Goal: Task Accomplishment & Management: Complete application form

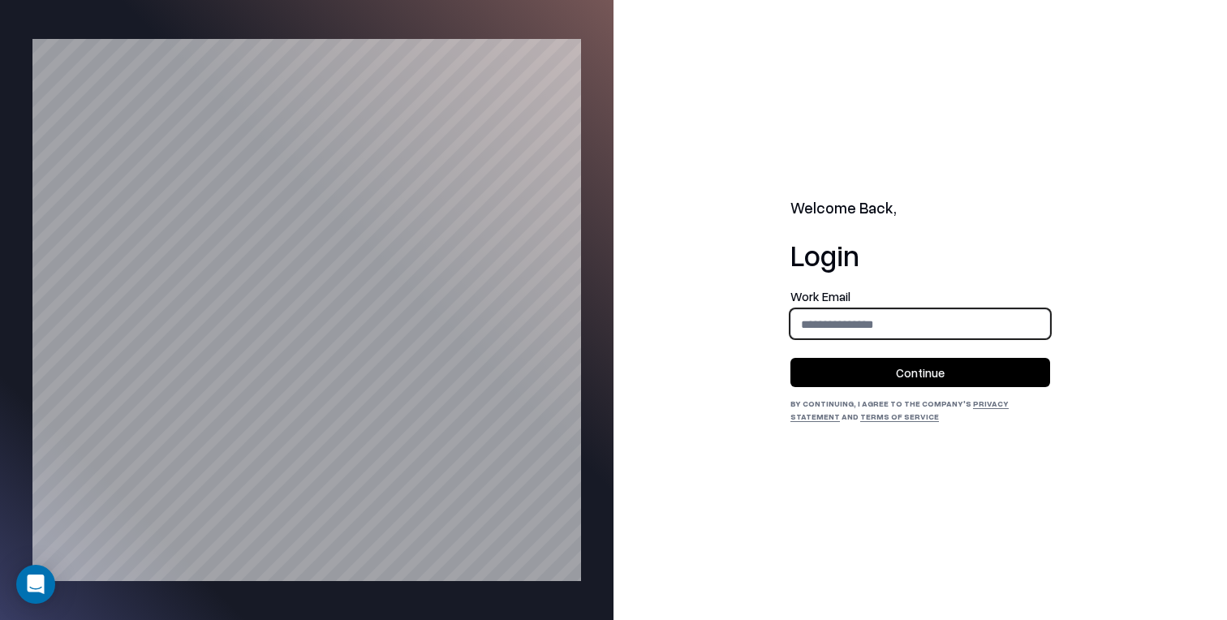
drag, startPoint x: 860, startPoint y: 315, endPoint x: 846, endPoint y: 307, distance: 16.0
click at [860, 315] on input "email" at bounding box center [920, 324] width 258 height 30
type input "**********"
click at [867, 377] on button "Continue" at bounding box center [920, 372] width 260 height 29
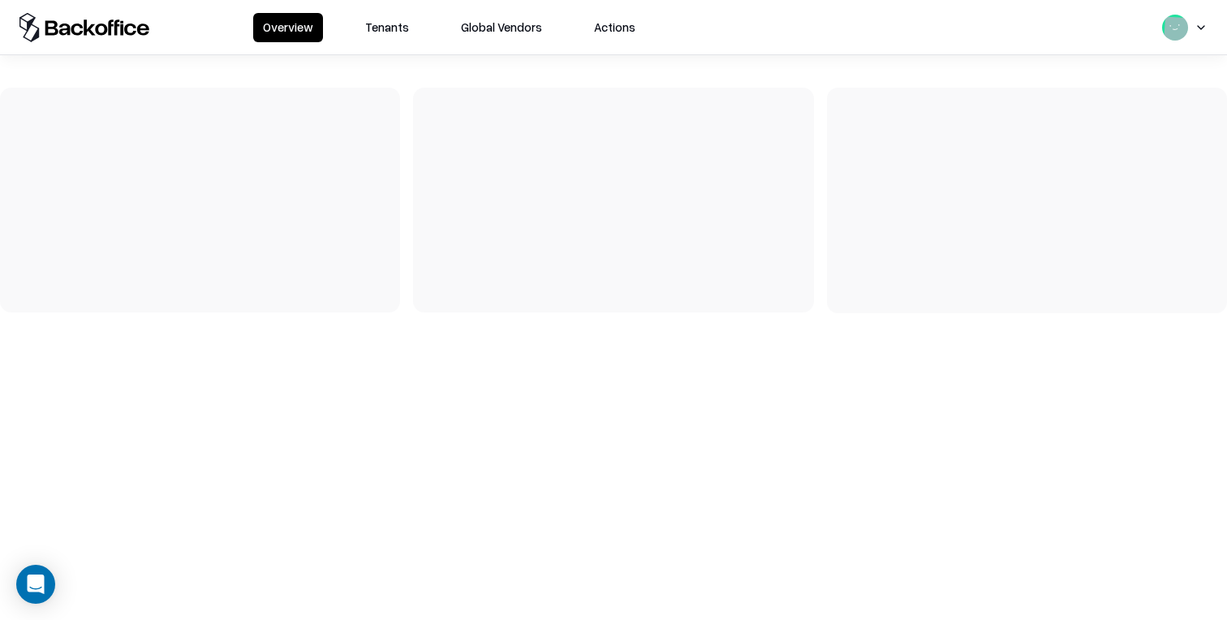
click at [408, 57] on div at bounding box center [613, 190] width 1227 height 271
click at [403, 30] on button "Tenants" at bounding box center [386, 27] width 63 height 29
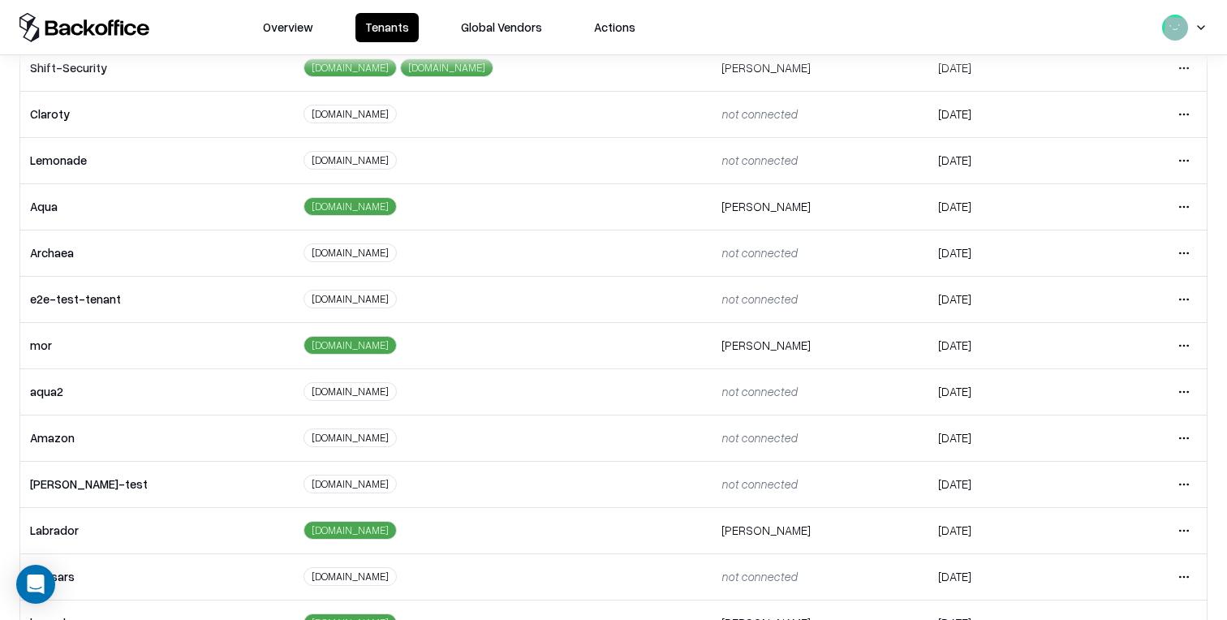
scroll to position [226, 0]
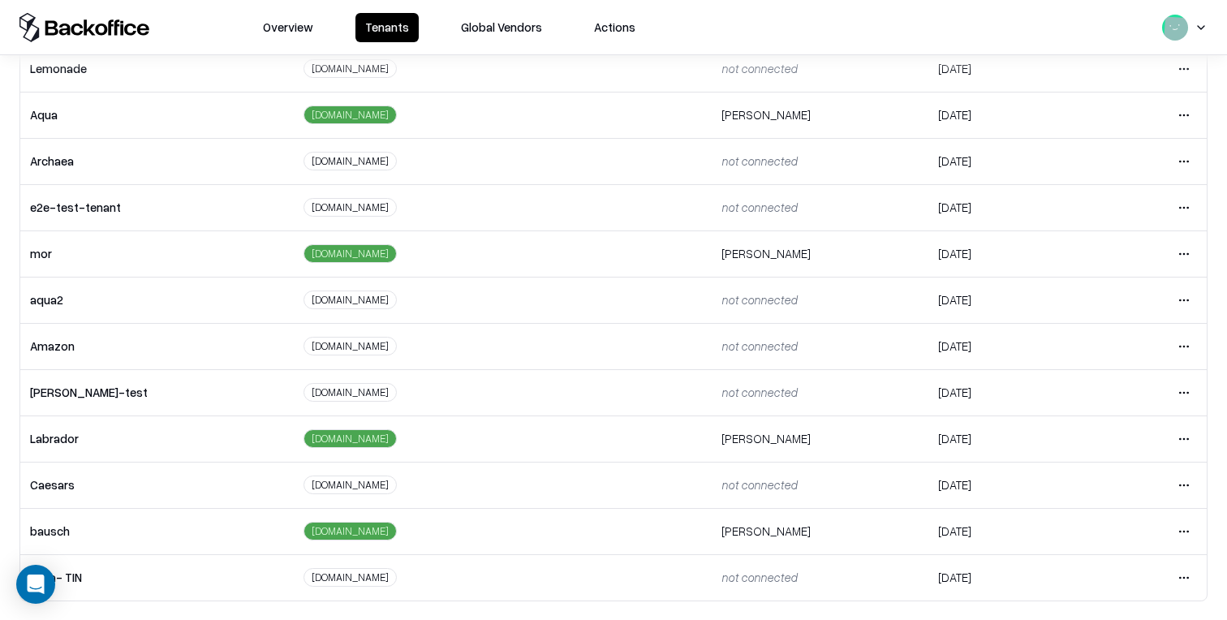
click at [1186, 484] on html "Overview Tenants Global Vendors Actions Tenants Add Tenant Tenant name Domain A…" at bounding box center [613, 310] width 1227 height 620
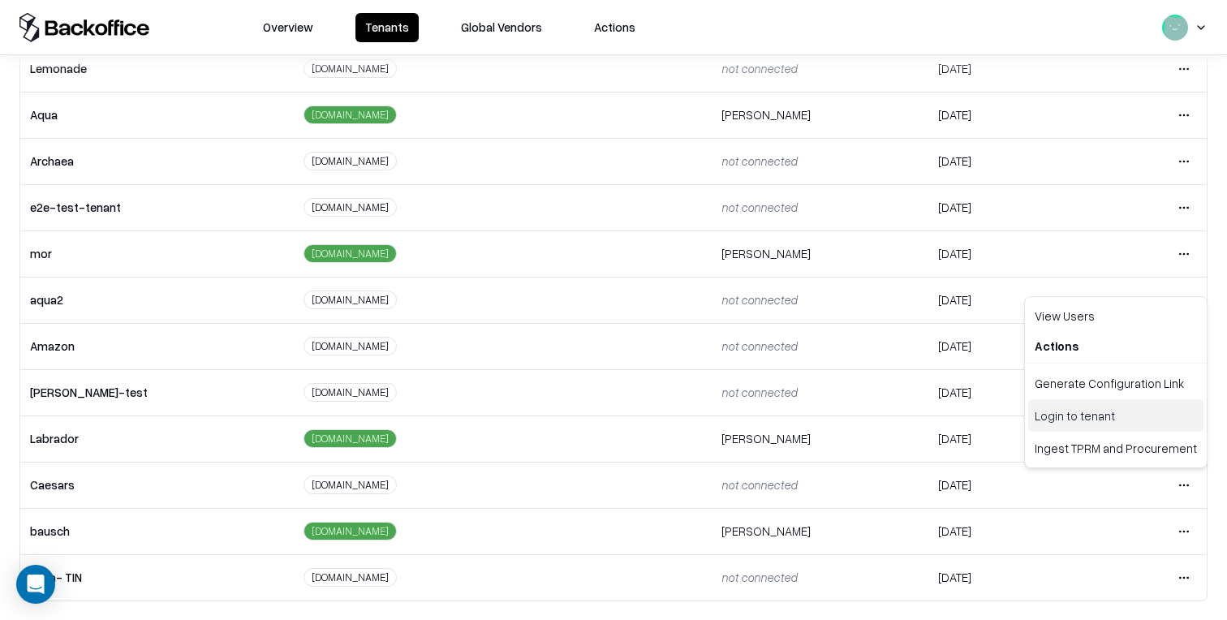
click at [1092, 418] on div "Login to tenant" at bounding box center [1115, 415] width 175 height 32
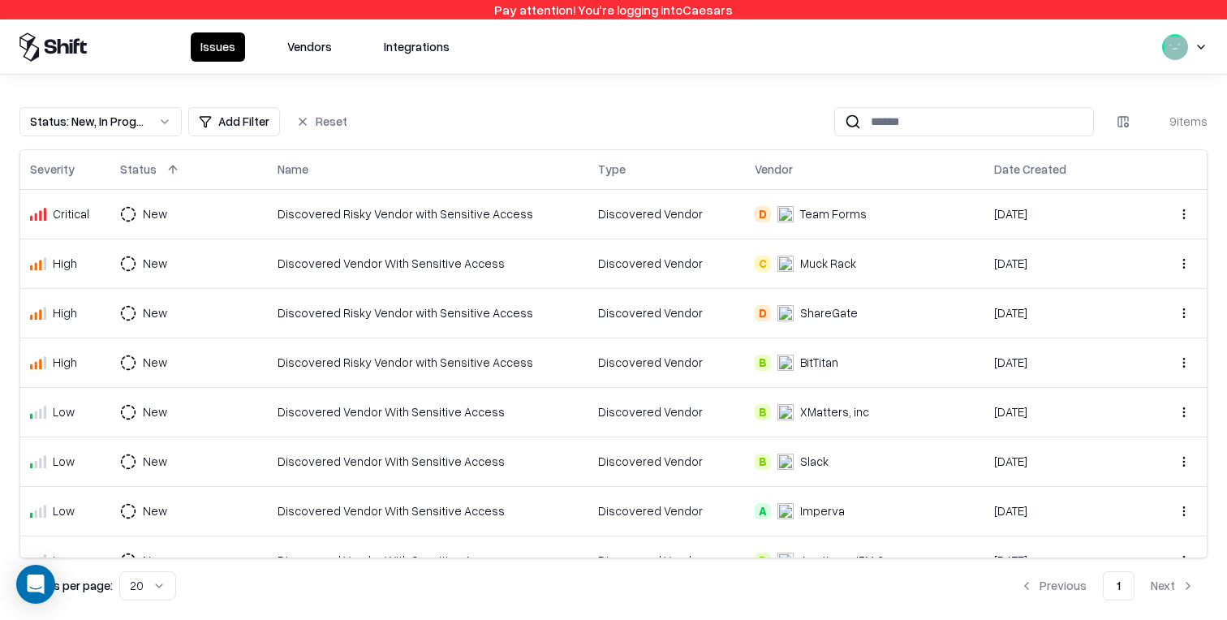
click at [1114, 119] on html "Pay attention! You're logging into Caesars Issues Vendors Integrations Status :…" at bounding box center [613, 310] width 1227 height 620
click at [552, 67] on html "Pay attention! You're logging into Caesars Issues Vendors Integrations Status :…" at bounding box center [613, 310] width 1227 height 620
click at [312, 48] on button "Vendors" at bounding box center [310, 46] width 64 height 29
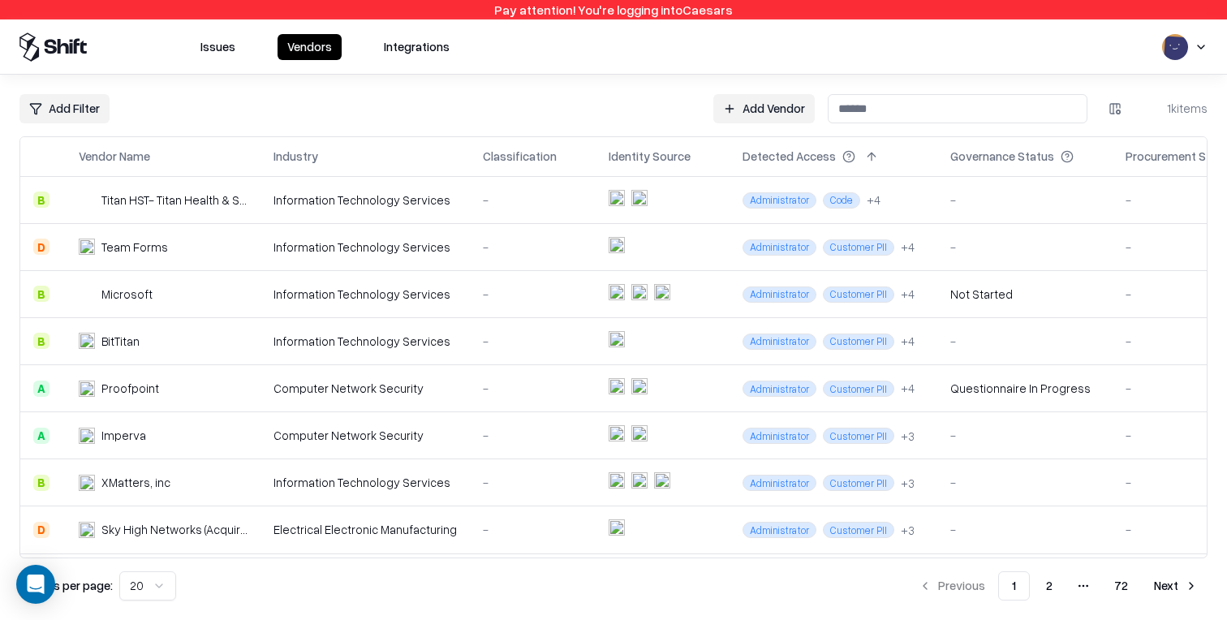
click at [1116, 115] on html "Pay attention! You're logging into Caesars Issues Vendors Integrations Add Filt…" at bounding box center [613, 310] width 1227 height 620
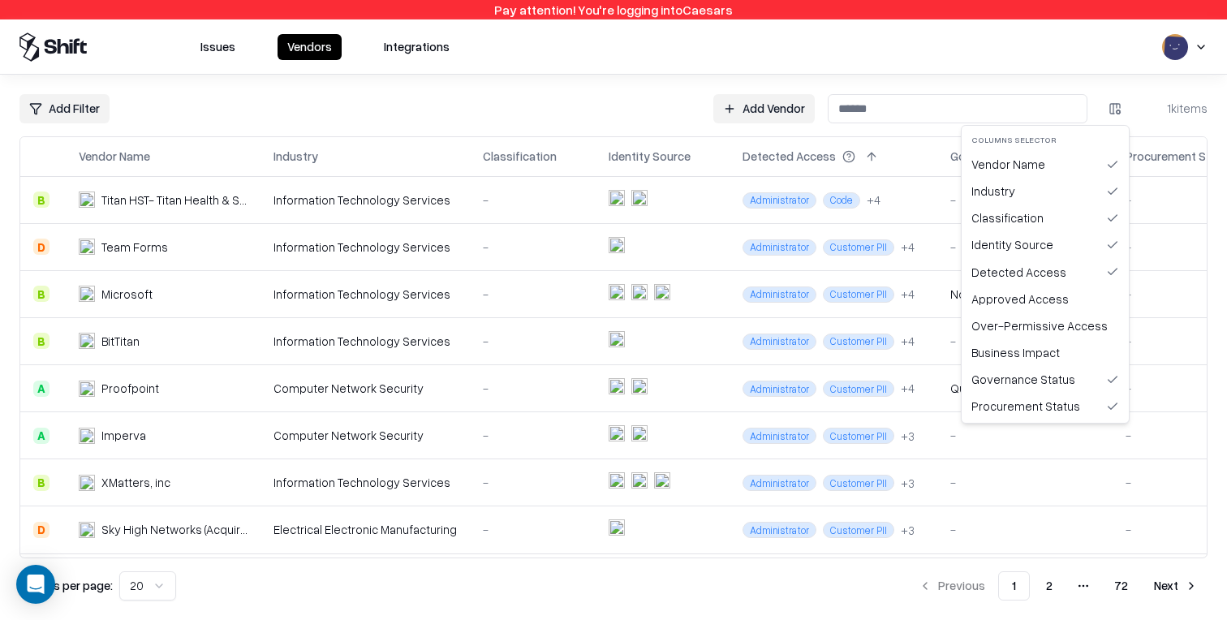
click at [460, 88] on html "Pay attention! You're logging into Caesars Issues Vendors Integrations Add Filt…" at bounding box center [613, 310] width 1227 height 620
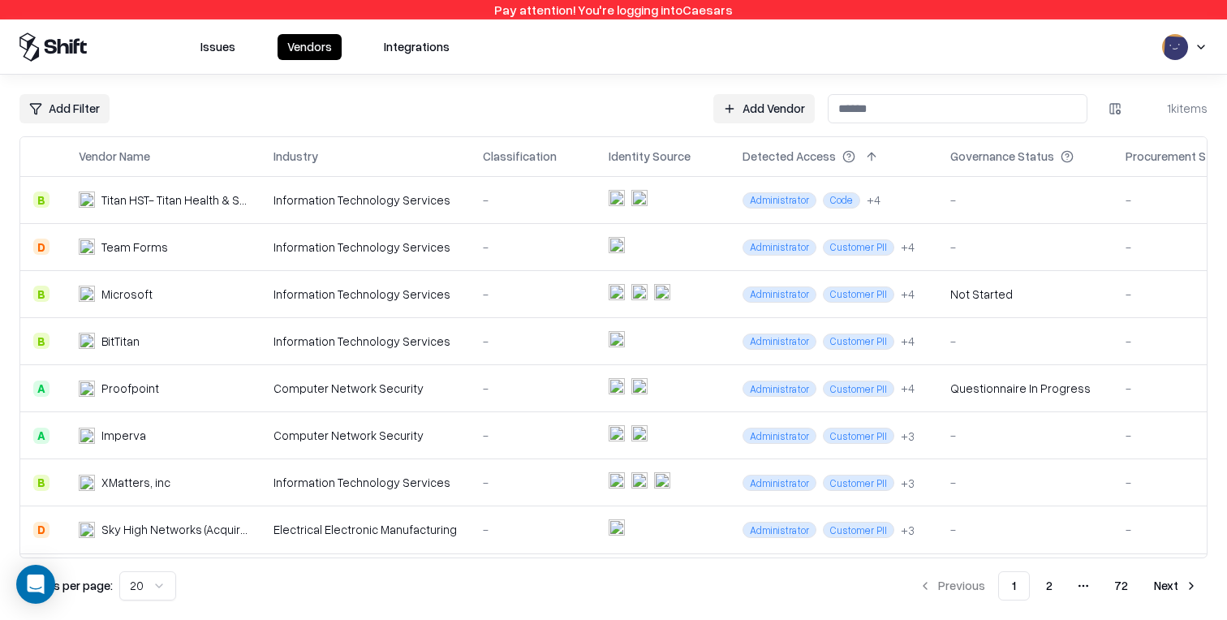
click at [237, 58] on button "Issues" at bounding box center [218, 47] width 54 height 26
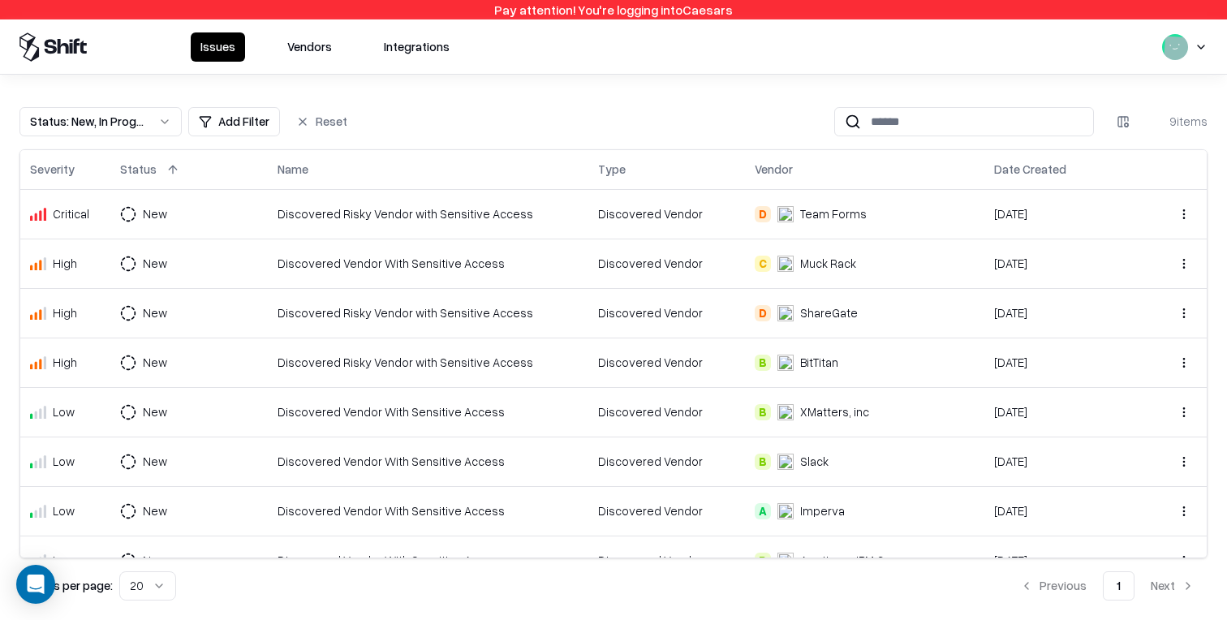
click at [174, 171] on button at bounding box center [172, 169] width 19 height 19
click at [171, 168] on button at bounding box center [172, 169] width 19 height 19
click at [134, 121] on div "Status : New, In Progress" at bounding box center [87, 121] width 115 height 17
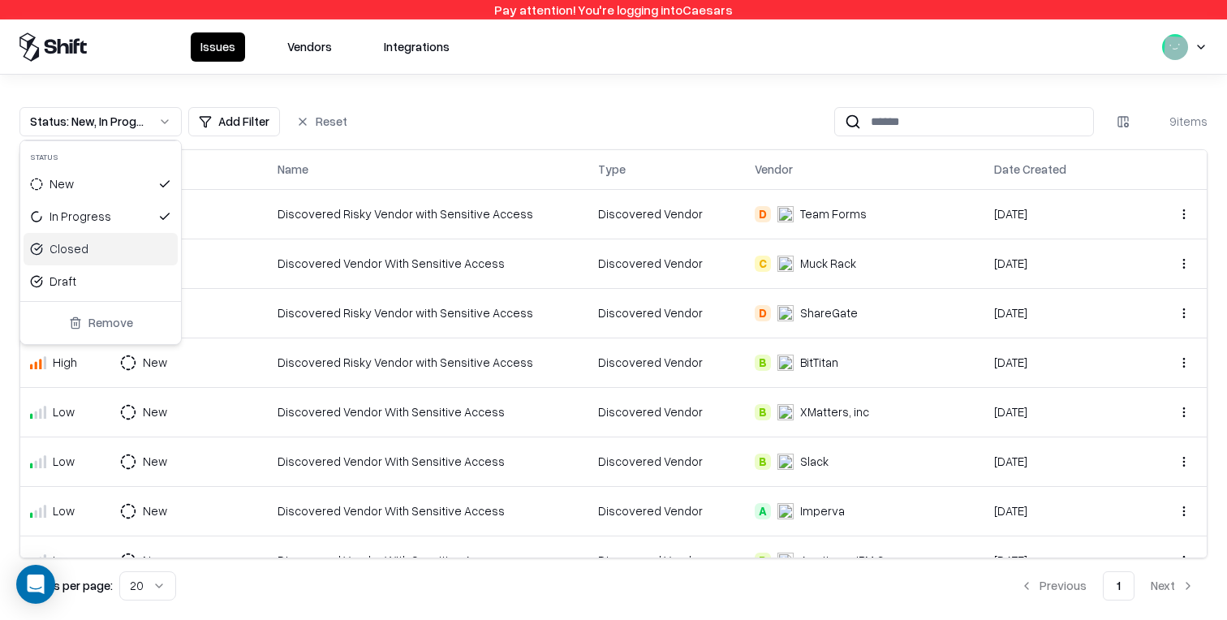
click at [110, 257] on div "Closed" at bounding box center [101, 249] width 154 height 32
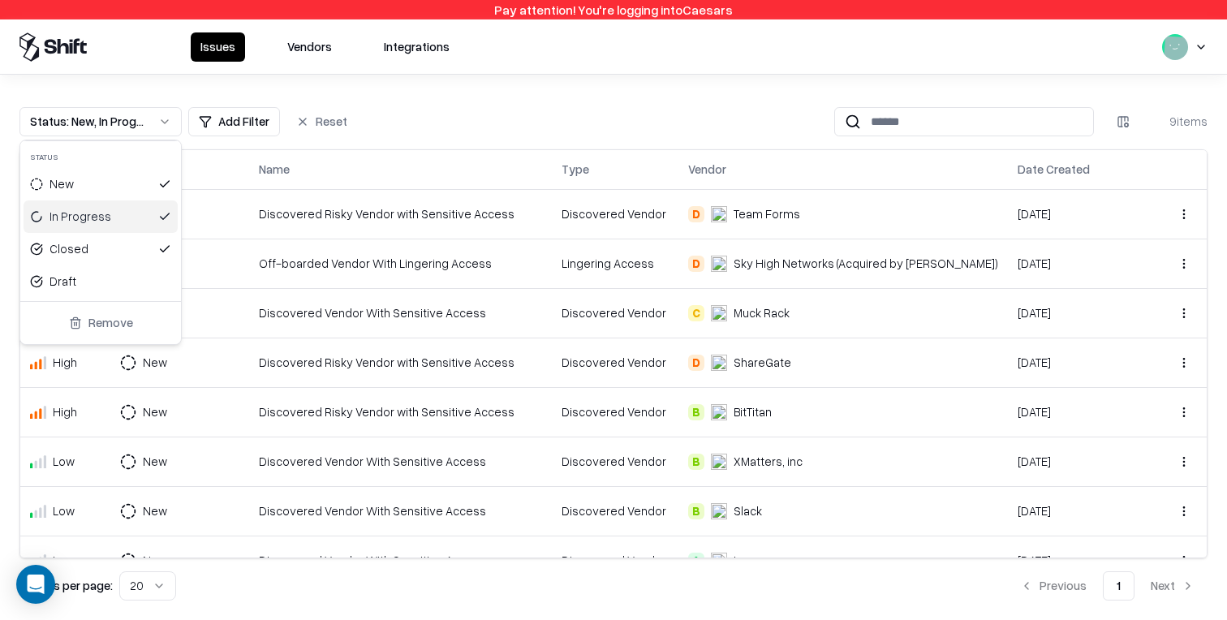
drag, startPoint x: 445, startPoint y: 114, endPoint x: 252, endPoint y: 159, distance: 197.4
click at [445, 114] on html "Pay attention! You're logging into Caesars Issues Vendors Integrations Status :…" at bounding box center [613, 310] width 1227 height 620
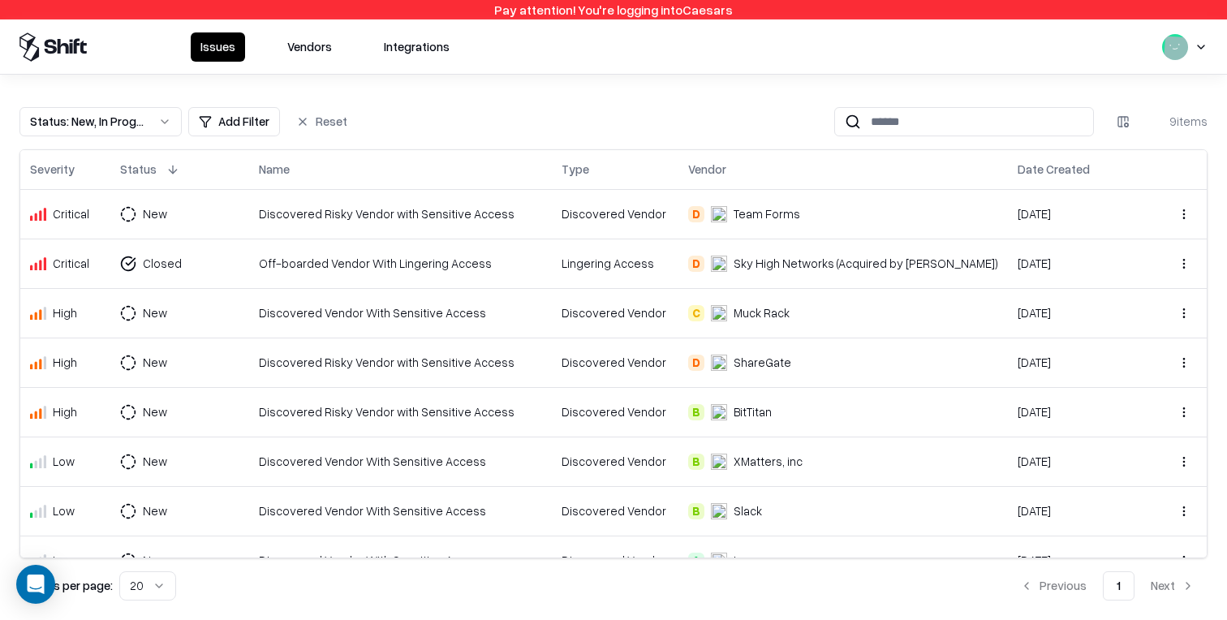
click at [171, 167] on button at bounding box center [172, 169] width 19 height 19
click at [314, 52] on button "Vendors" at bounding box center [310, 46] width 64 height 29
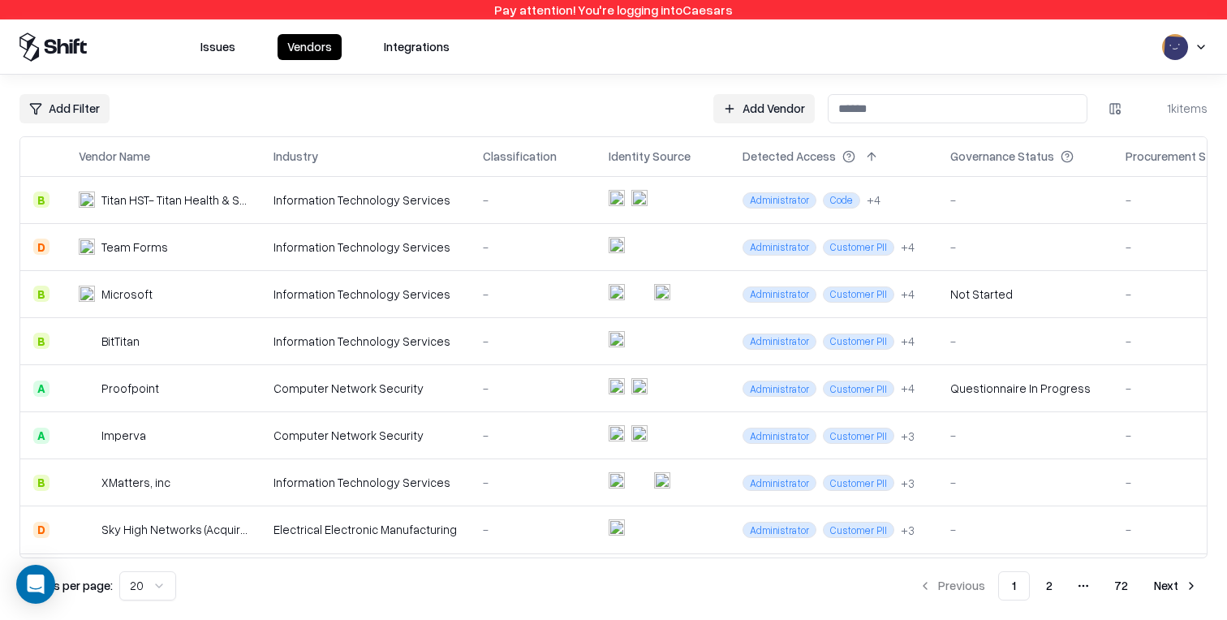
click at [1129, 111] on html "Pay attention! You're logging into Caesars Issues Vendors Integrations Add Filt…" at bounding box center [613, 310] width 1227 height 620
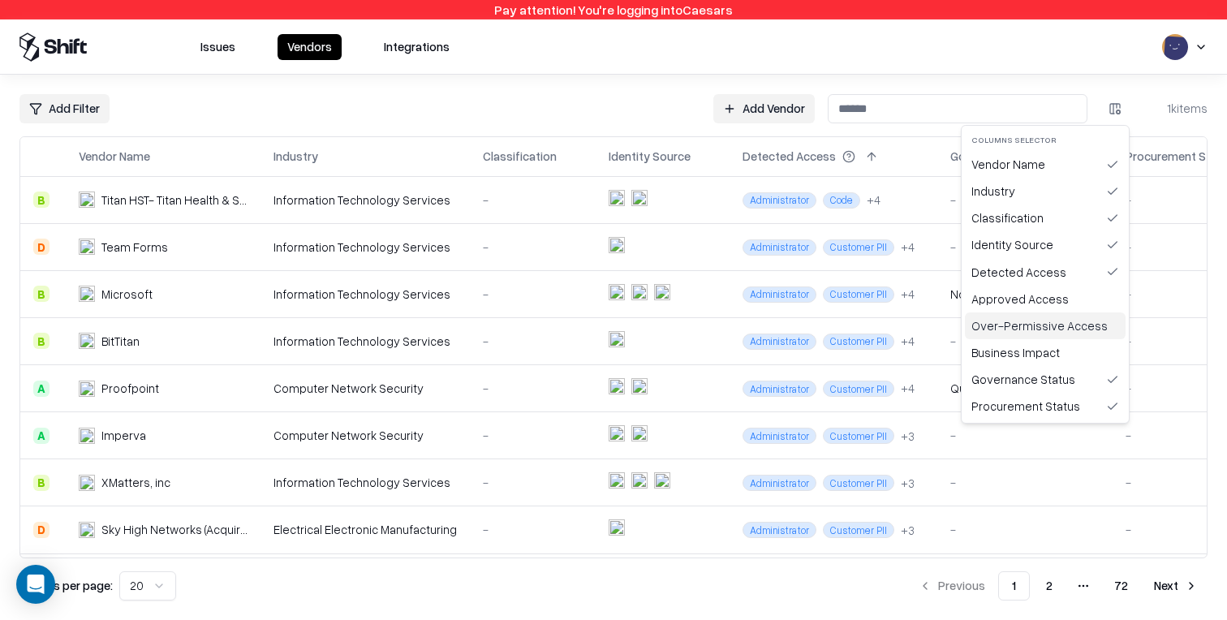
click at [1074, 329] on div "Over-Permissive Access" at bounding box center [1045, 325] width 161 height 27
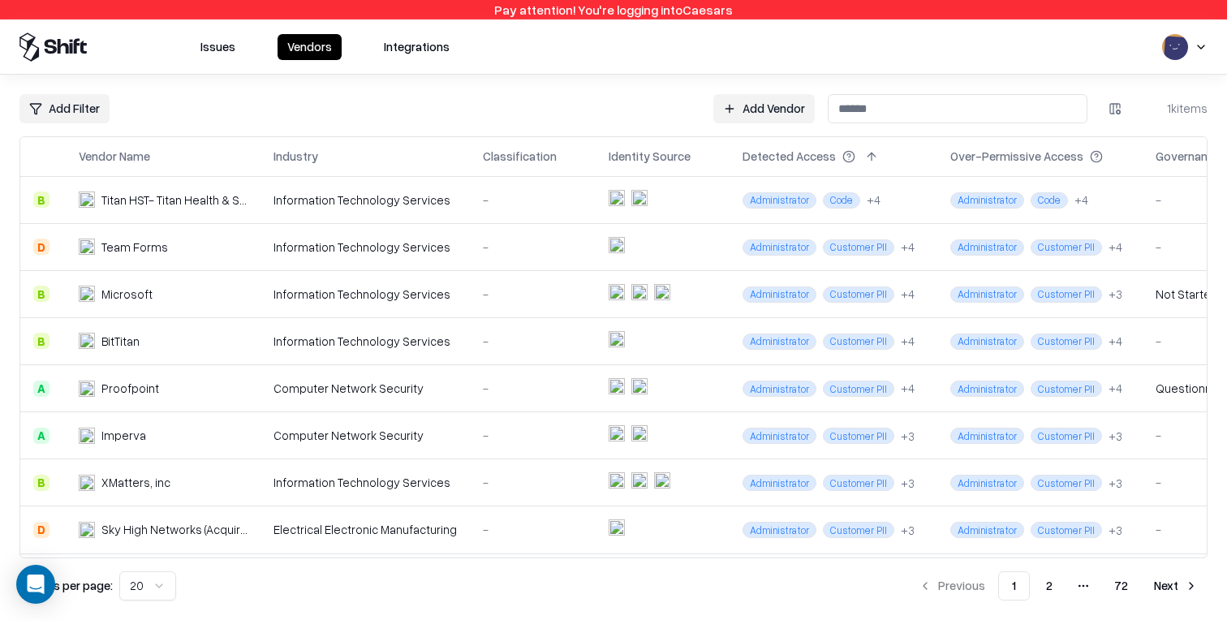
click at [1109, 110] on html "Pay attention! You're logging into Caesars Issues Vendors Integrations Add Filt…" at bounding box center [613, 310] width 1227 height 620
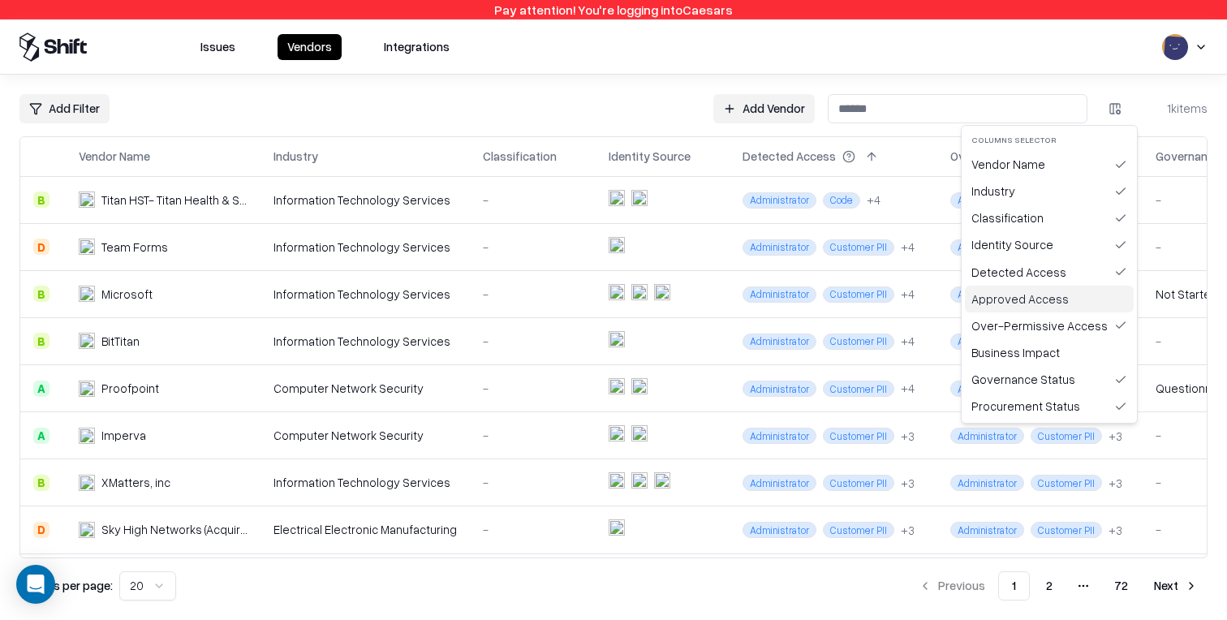
click at [1056, 297] on div "Approved Access" at bounding box center [1049, 299] width 169 height 27
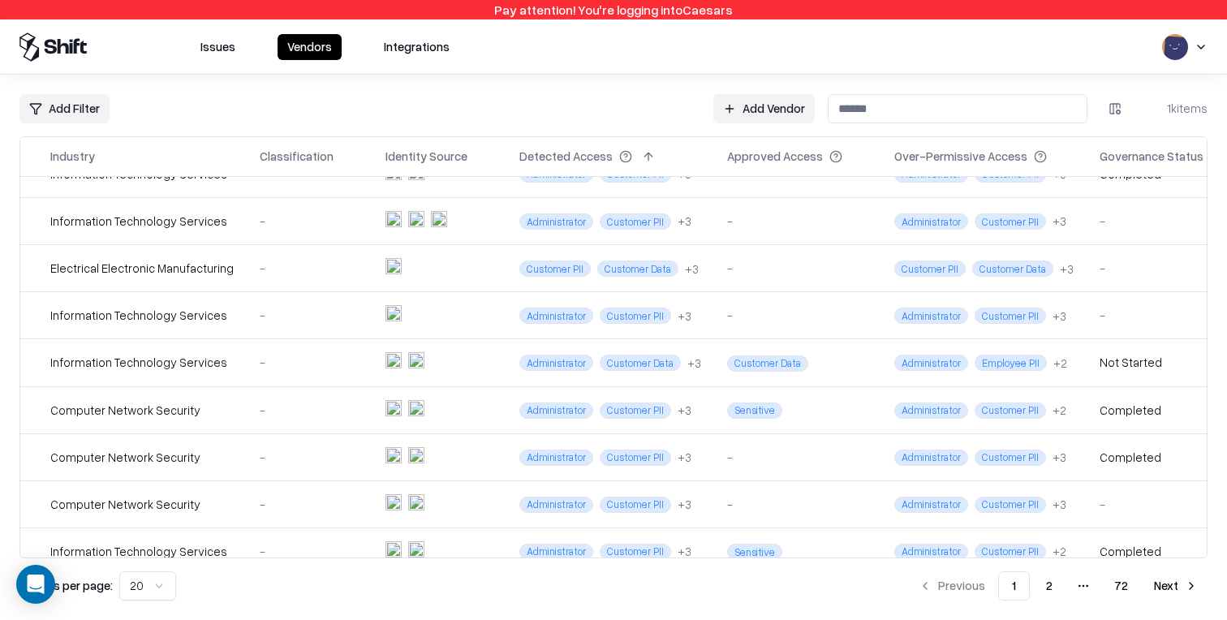
scroll to position [562, 223]
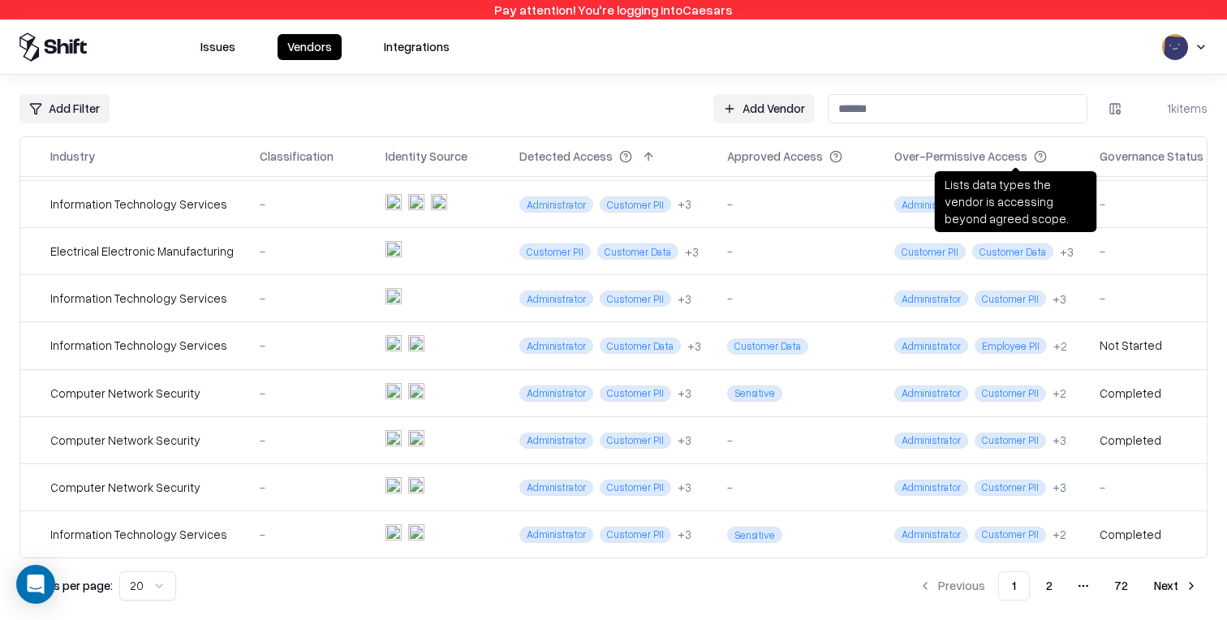
click at [1003, 181] on div "Lists data types the vendor is accessing beyond agreed scope. Lists data types …" at bounding box center [1016, 201] width 162 height 61
copy div "Lists data types the vendor is accessing beyond agreed scope."
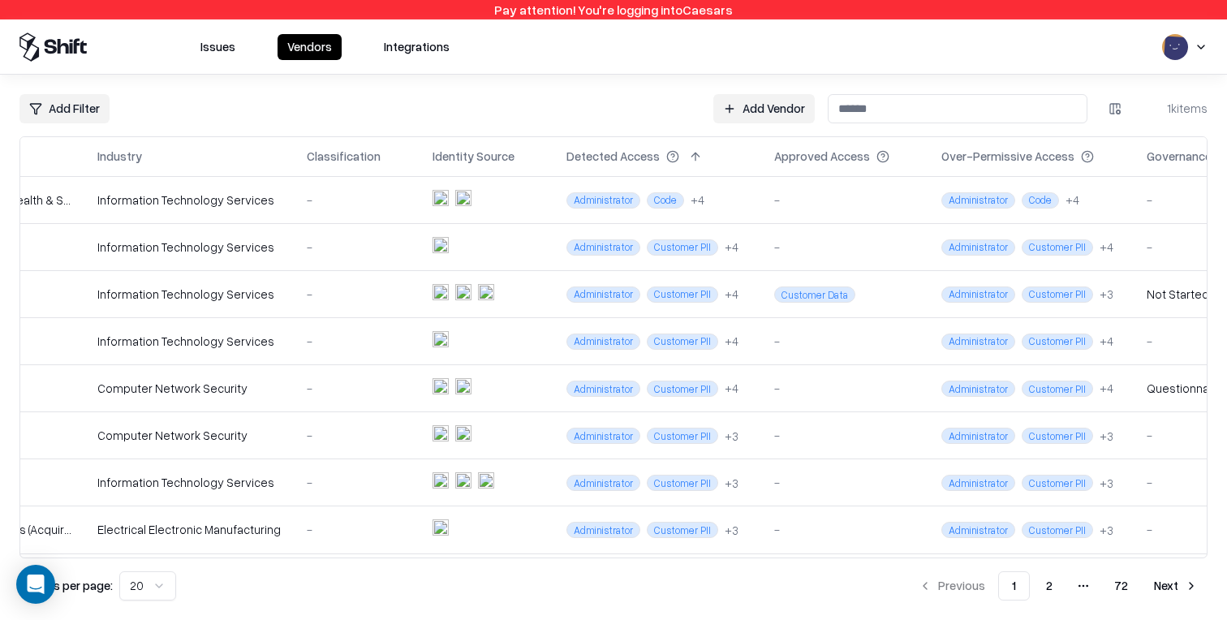
scroll to position [0, 127]
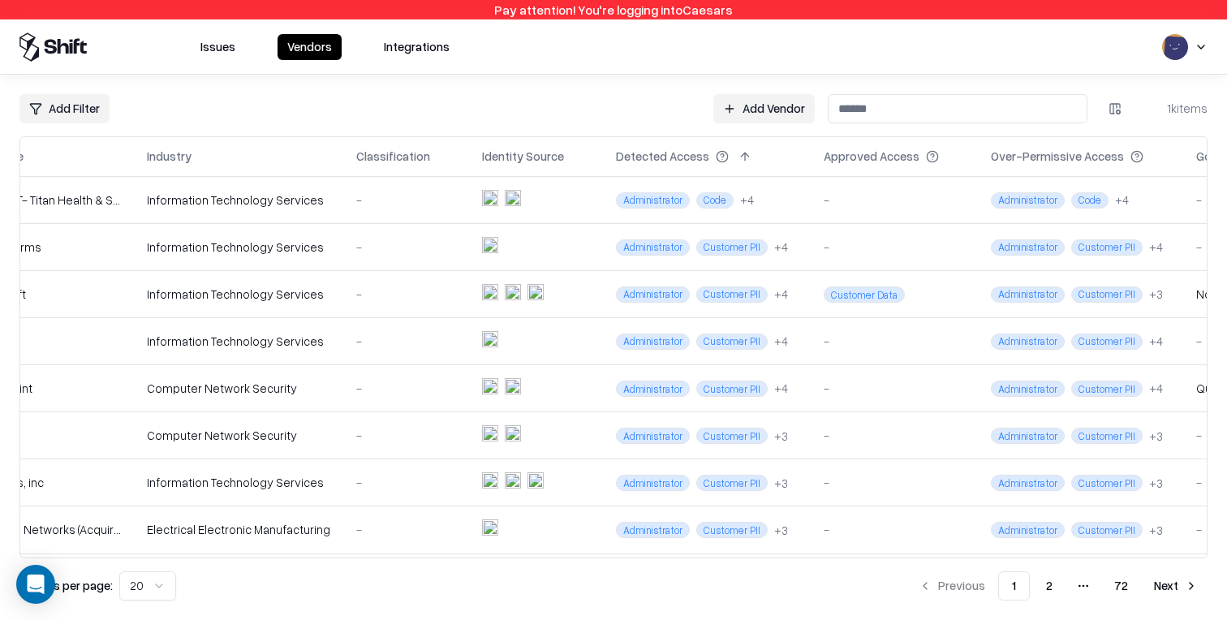
click at [1209, 45] on div "Issues Vendors Integrations" at bounding box center [613, 46] width 1227 height 29
click at [1202, 41] on html "Pay attention! You're logging into Caesars Issues Vendors Integrations Add Filt…" at bounding box center [613, 310] width 1227 height 620
click at [1115, 122] on div "Log out" at bounding box center [1127, 126] width 195 height 27
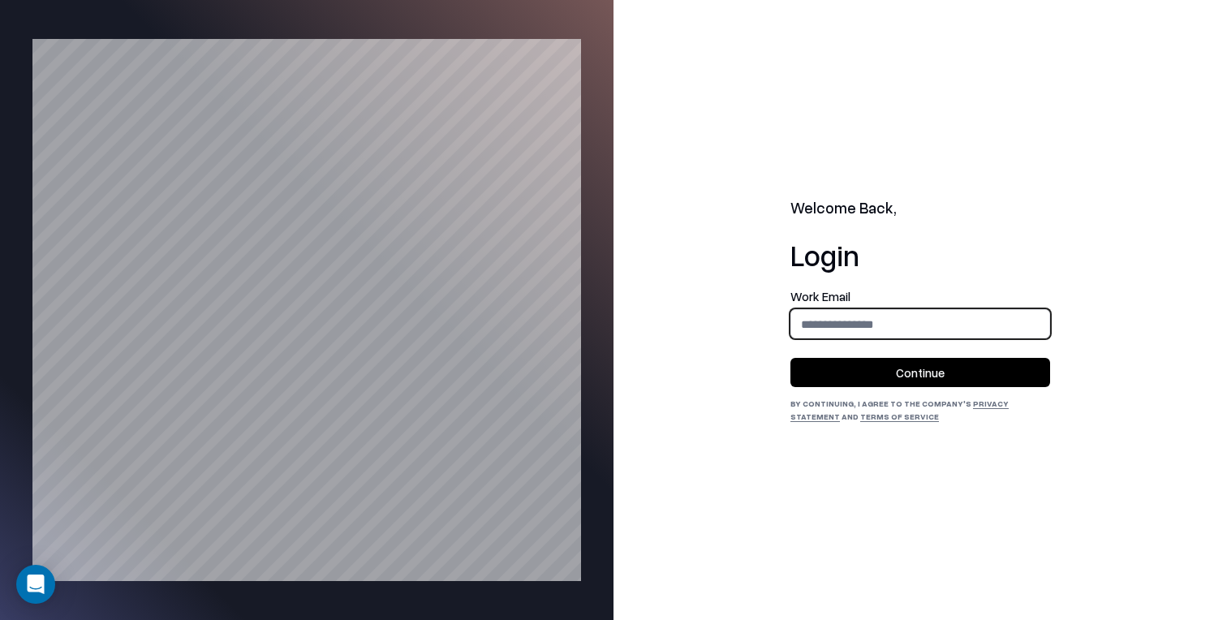
click at [880, 333] on input "email" at bounding box center [920, 324] width 258 height 30
type input "**********"
click at [932, 376] on button "Continue" at bounding box center [920, 372] width 260 height 29
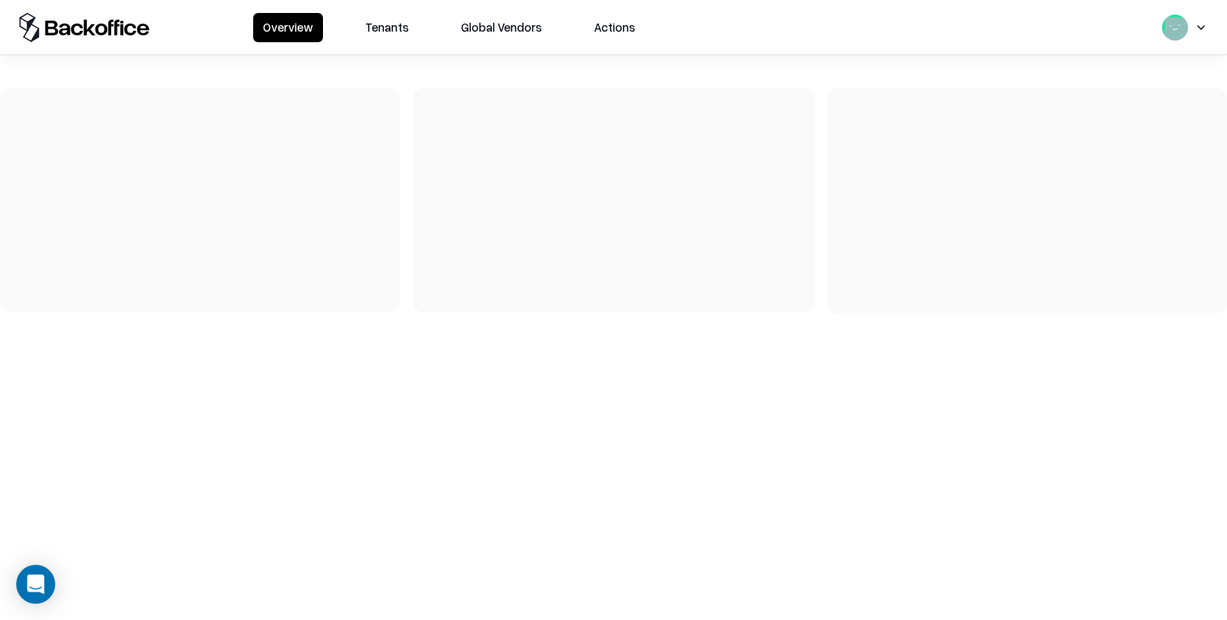
click at [382, 28] on button "Tenants" at bounding box center [386, 27] width 63 height 29
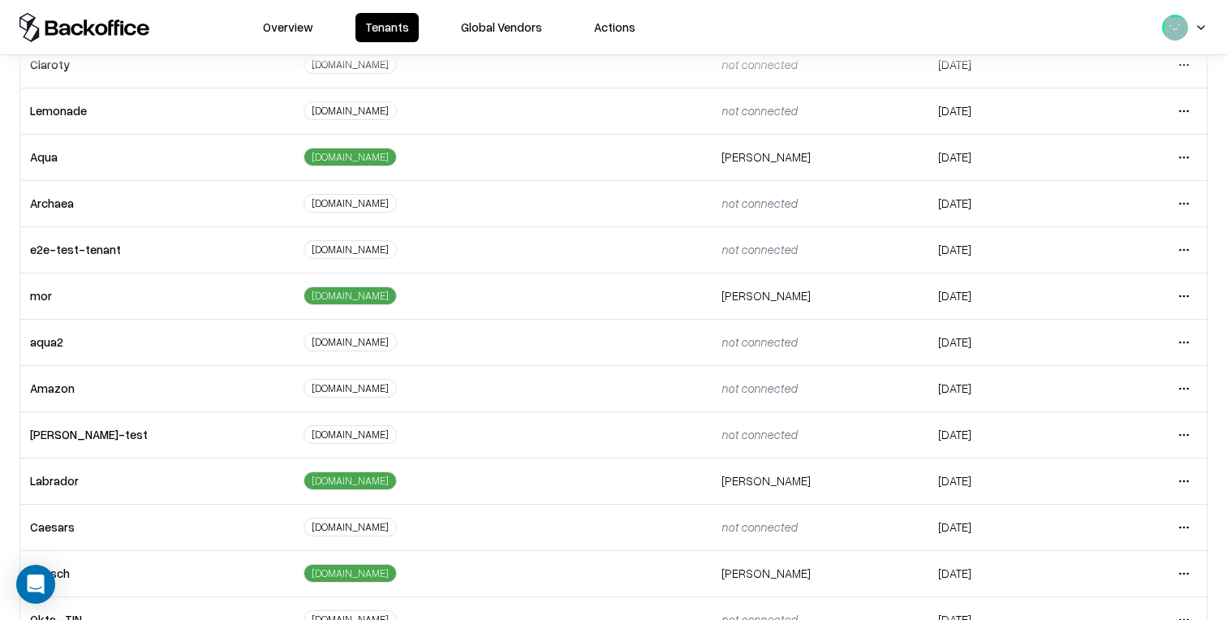
scroll to position [226, 0]
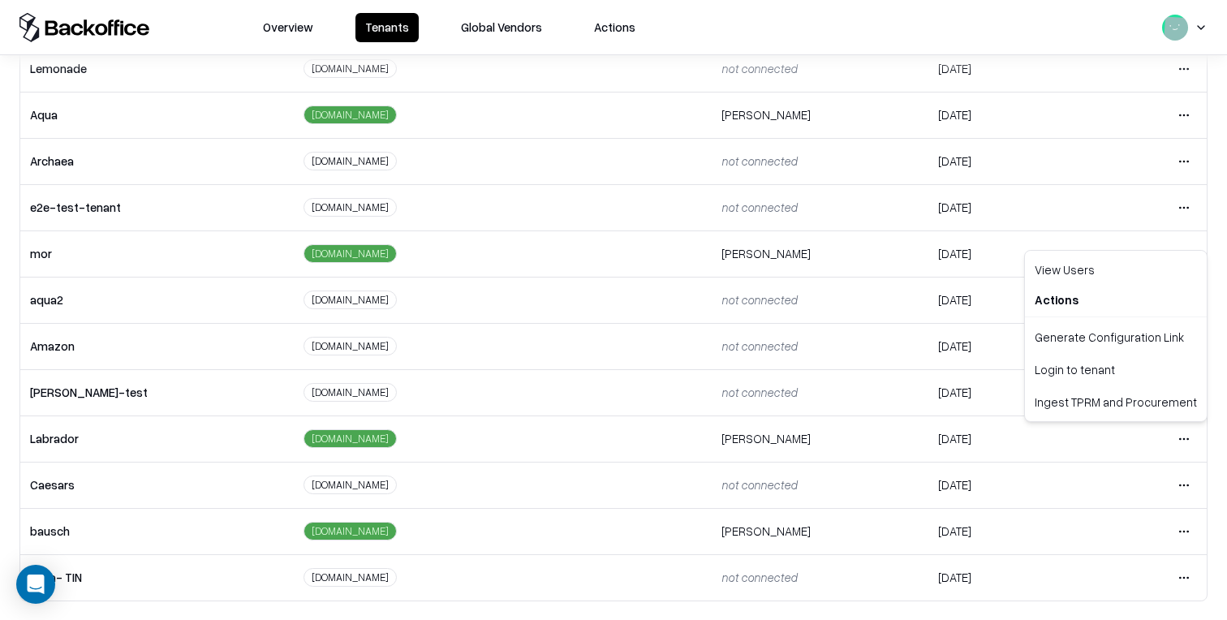
click at [1177, 434] on html "Overview Tenants Global Vendors Actions Tenants Add Tenant Tenant name Domain A…" at bounding box center [613, 310] width 1227 height 620
drag, startPoint x: 1106, startPoint y: 381, endPoint x: 936, endPoint y: 219, distance: 234.8
click at [1106, 381] on div "Login to tenant" at bounding box center [1115, 369] width 175 height 32
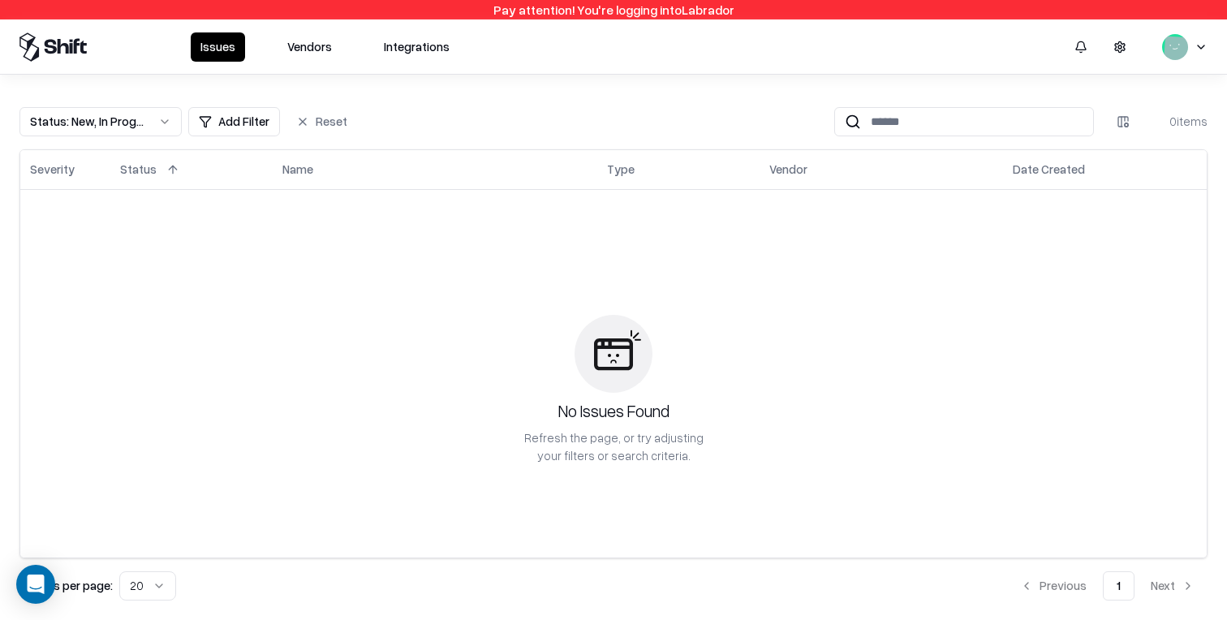
click at [295, 49] on button "Vendors" at bounding box center [310, 46] width 64 height 29
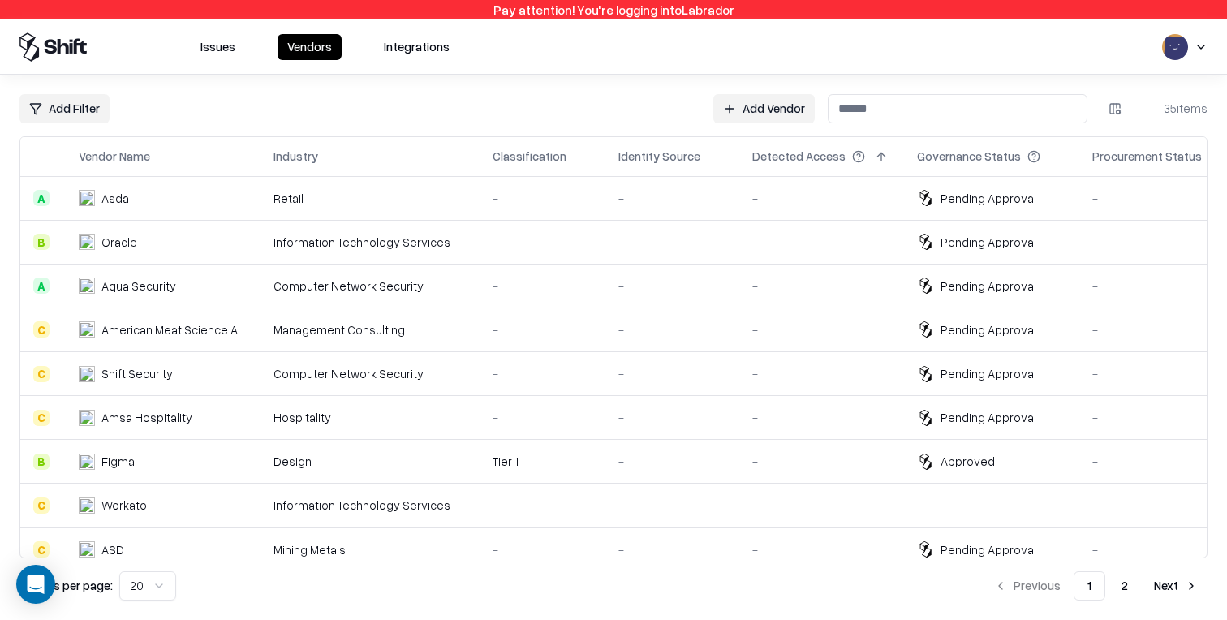
click at [919, 112] on input at bounding box center [958, 108] width 260 height 29
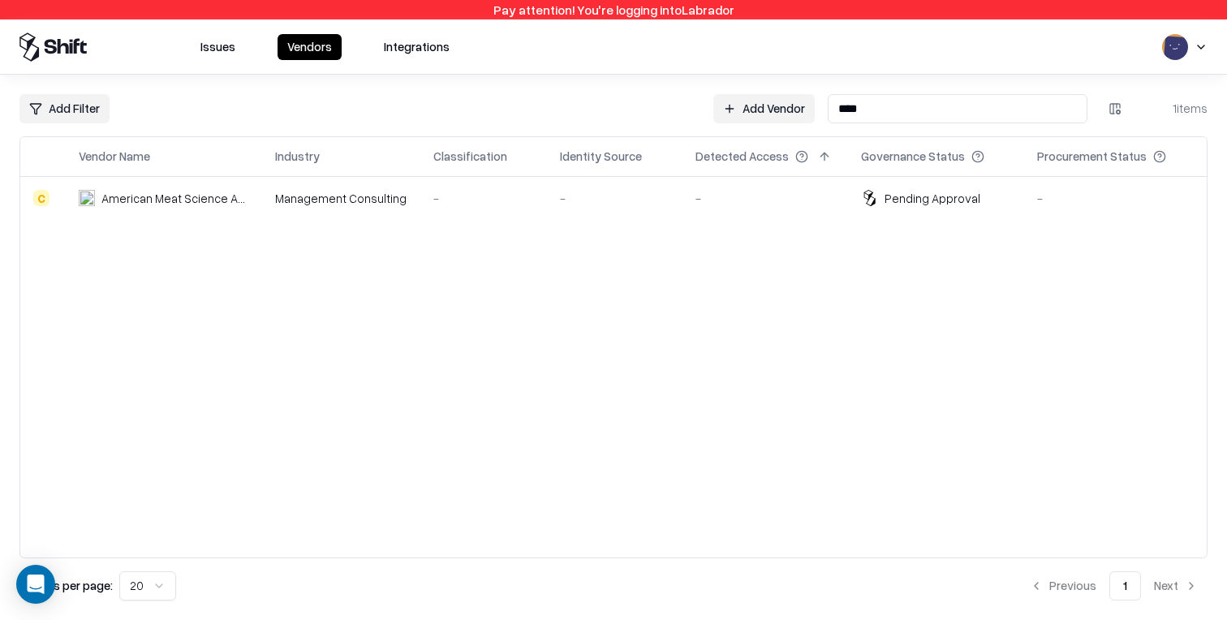
type input "****"
click at [641, 213] on td "-" at bounding box center [614, 198] width 135 height 44
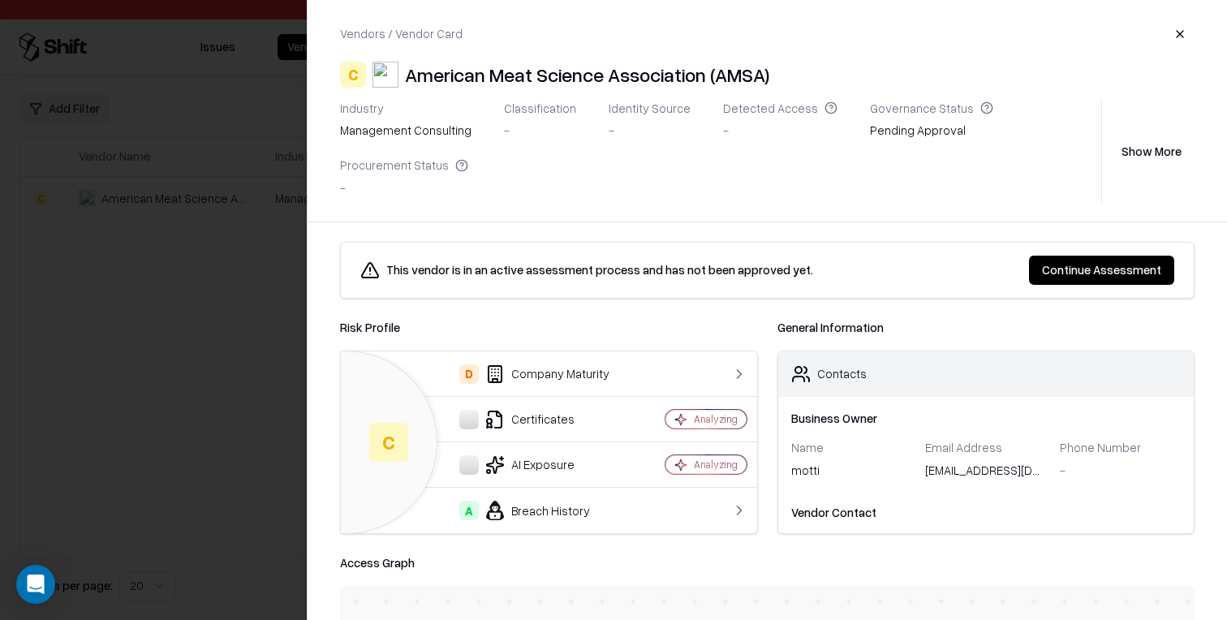
click at [1082, 268] on button "Continue Assessment" at bounding box center [1101, 270] width 145 height 29
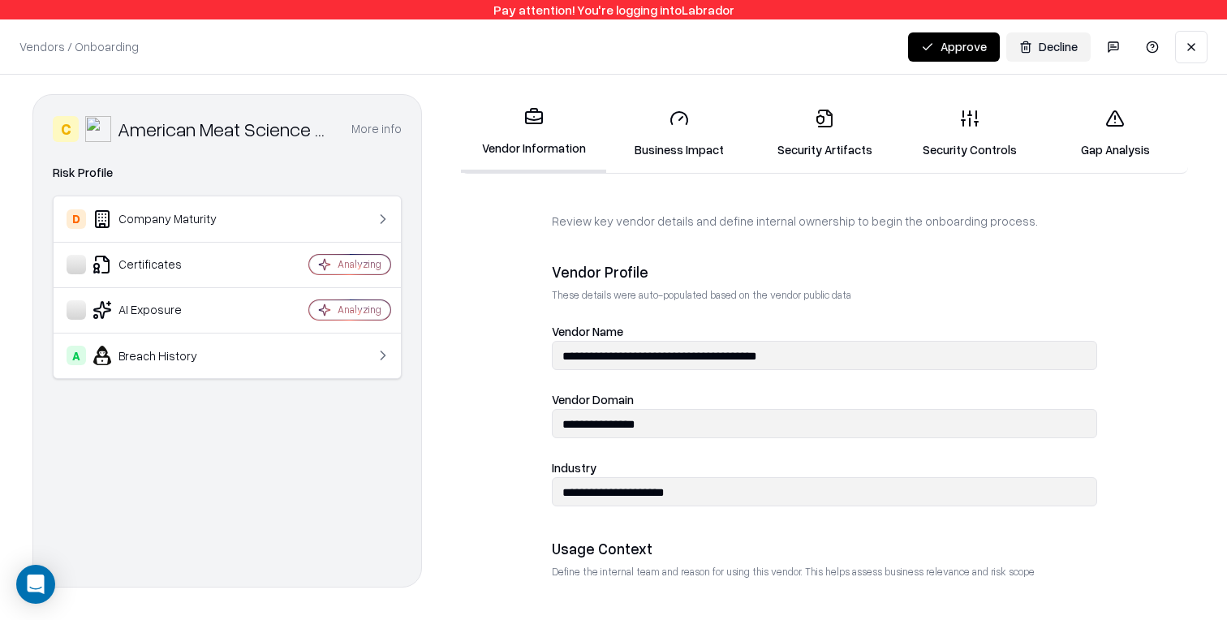
click at [706, 146] on link "Business Impact" at bounding box center [678, 133] width 145 height 75
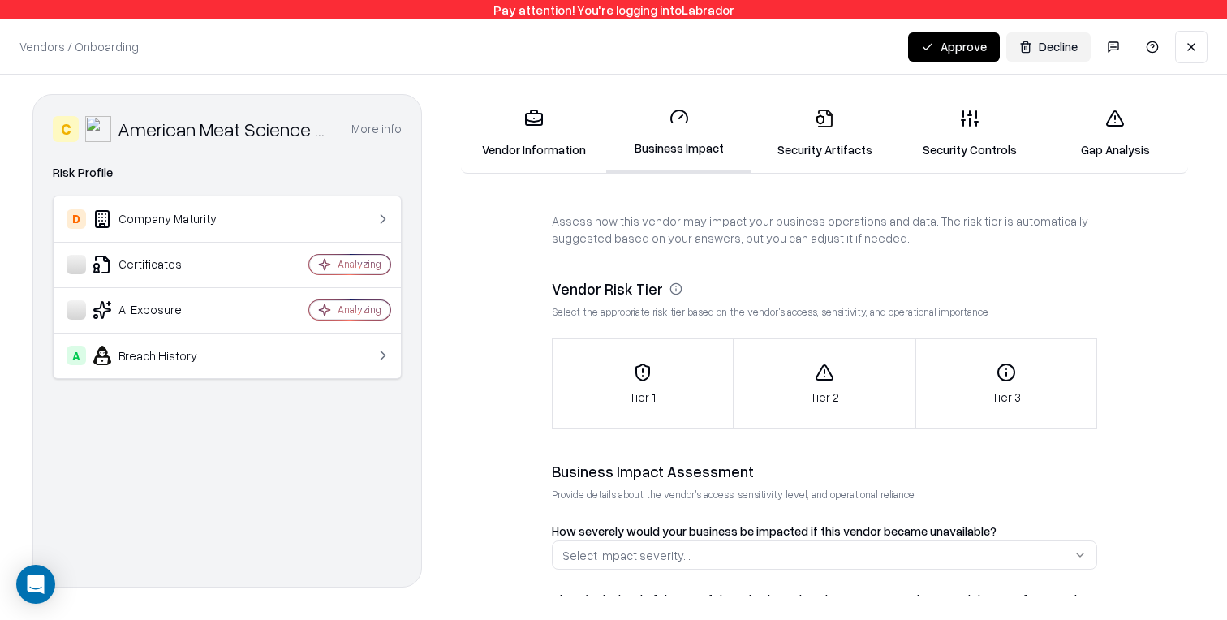
click at [799, 394] on div "Tier 2" at bounding box center [824, 384] width 180 height 43
click at [854, 144] on link "Security Artifacts" at bounding box center [823, 133] width 145 height 75
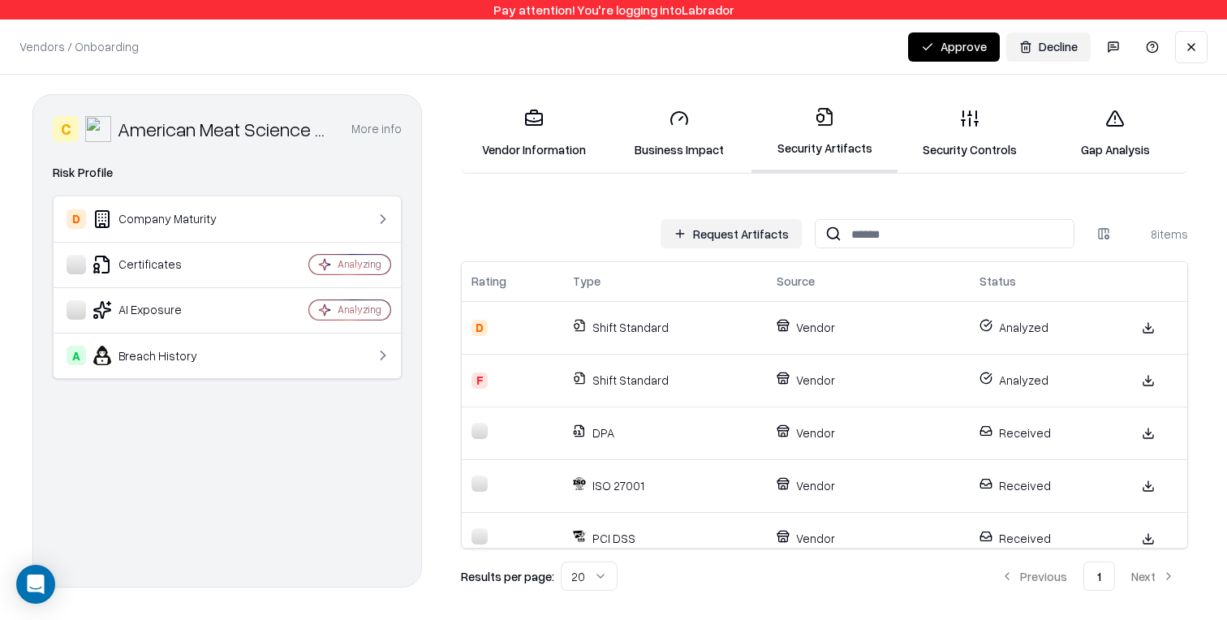
click at [938, 326] on p "Vendor" at bounding box center [868, 327] width 183 height 17
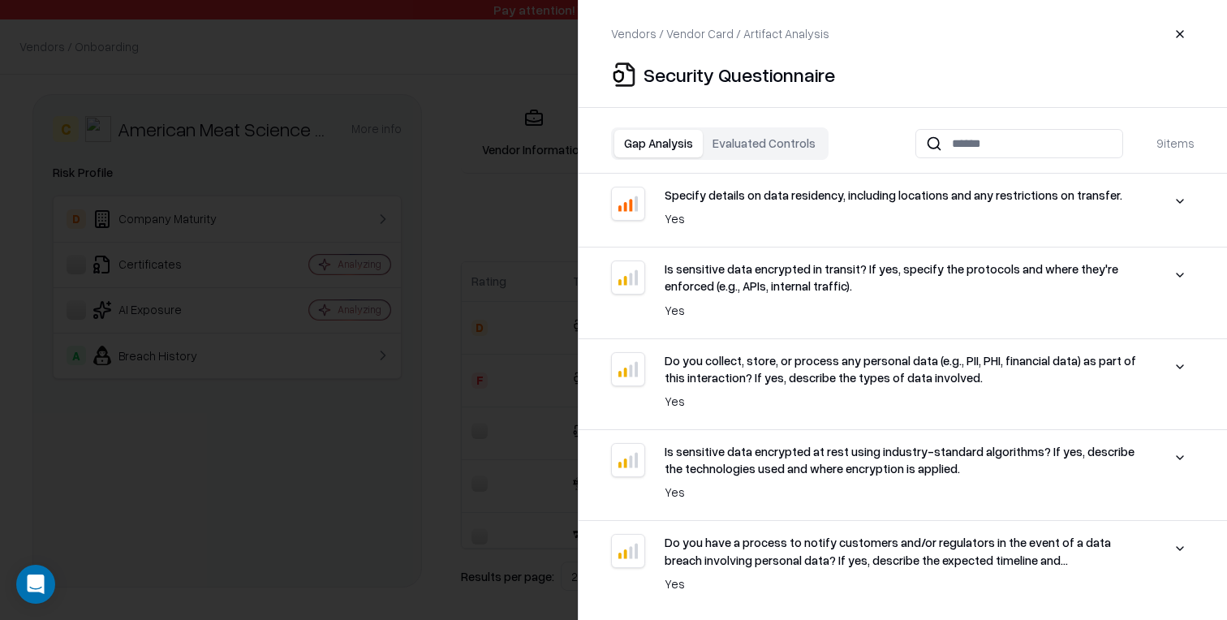
click at [1174, 199] on button at bounding box center [1179, 201] width 29 height 29
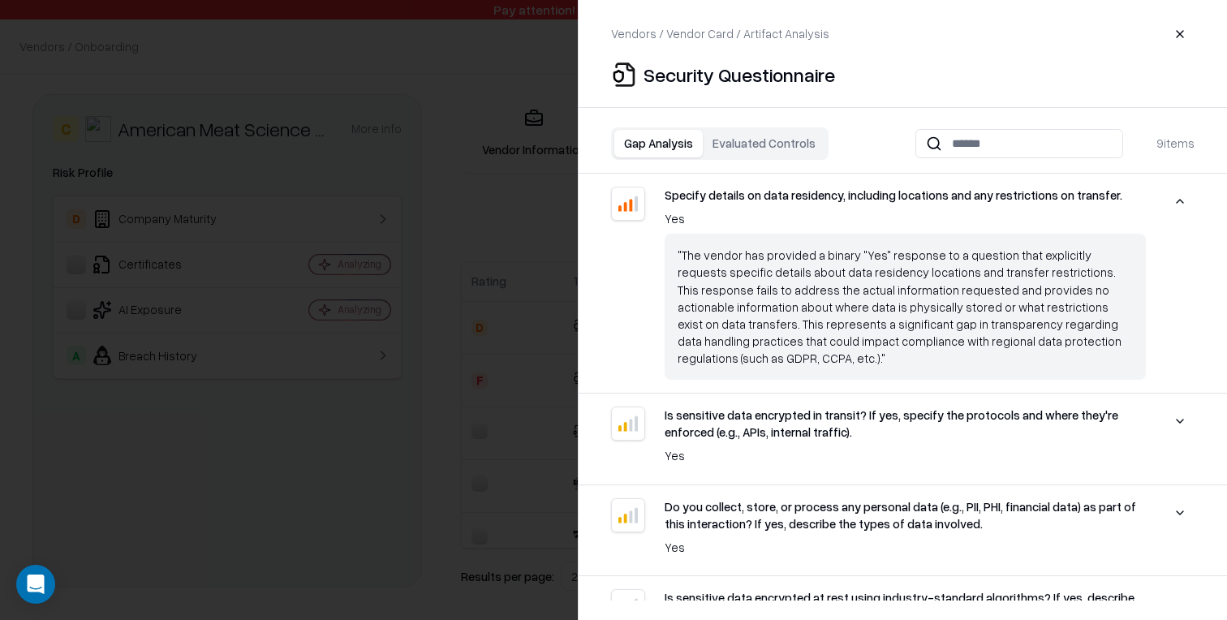
click at [1174, 199] on button at bounding box center [1179, 201] width 29 height 29
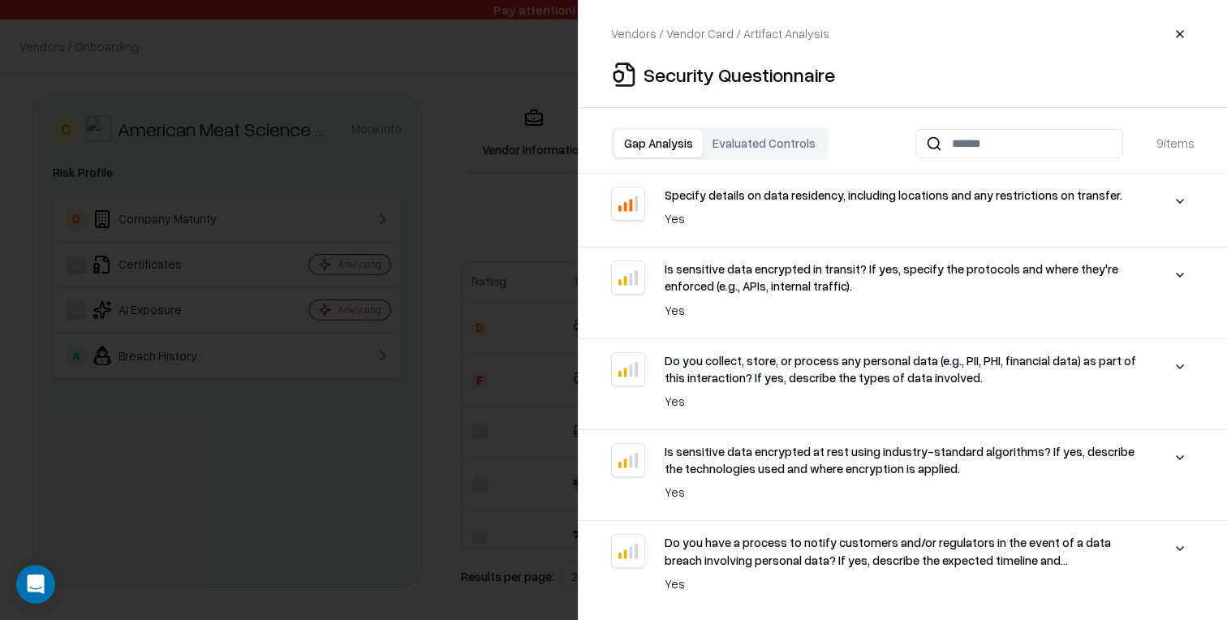
scroll to position [376, 0]
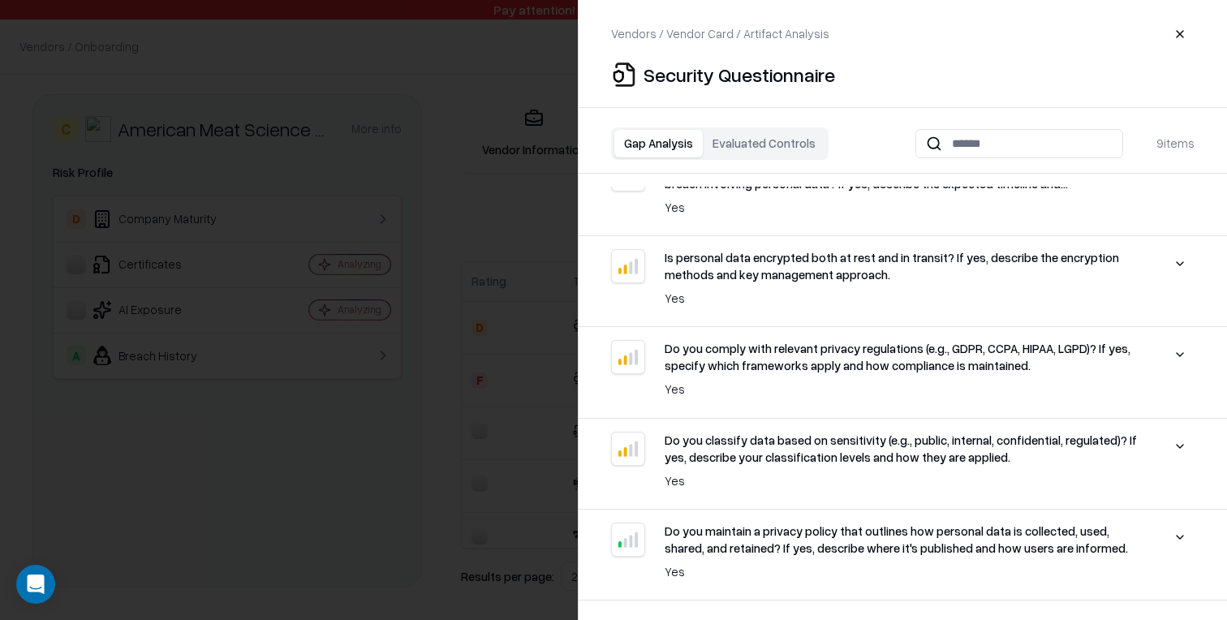
click at [1177, 261] on button at bounding box center [1179, 263] width 29 height 29
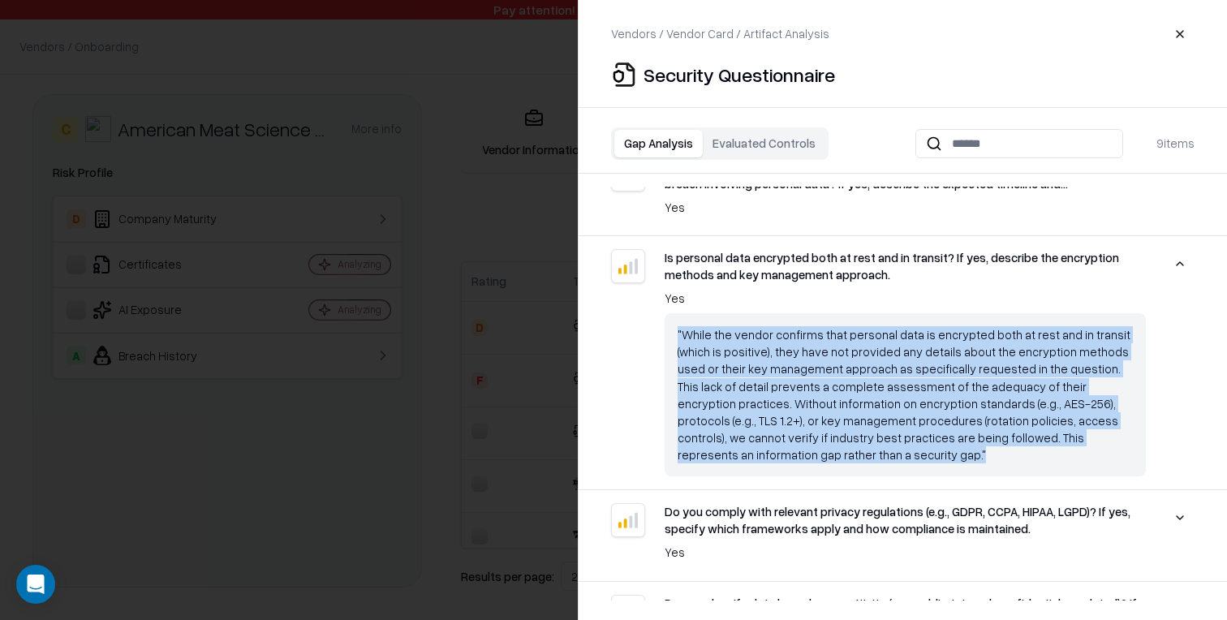
drag, startPoint x: 674, startPoint y: 330, endPoint x: 797, endPoint y: 472, distance: 187.6
click at [797, 472] on div ""While the vendor confirms that personal data is encrypted both at rest and in …" at bounding box center [905, 394] width 481 height 163
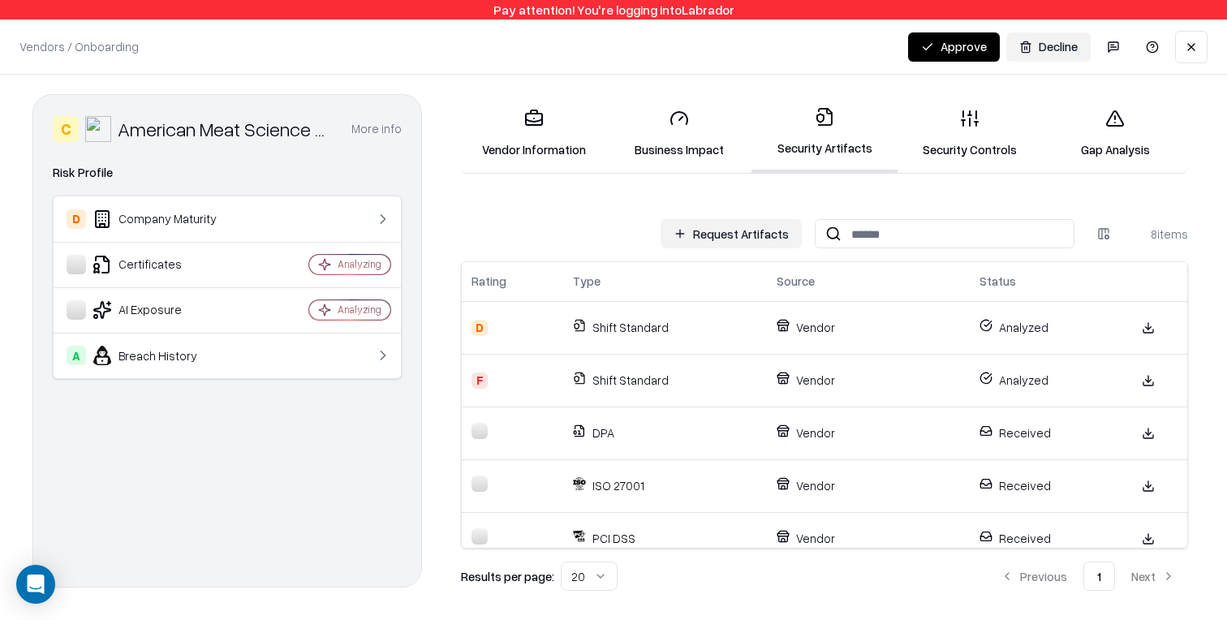
click at [967, 137] on link "Security Controls" at bounding box center [969, 133] width 145 height 75
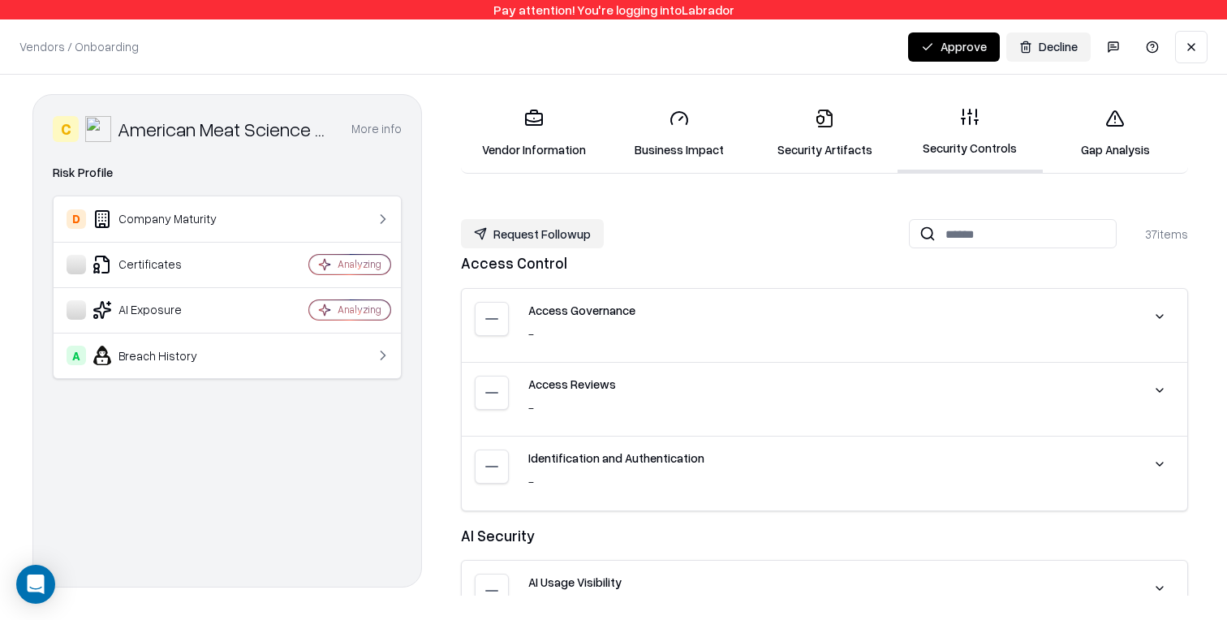
click at [1127, 140] on link "Gap Analysis" at bounding box center [1115, 133] width 145 height 75
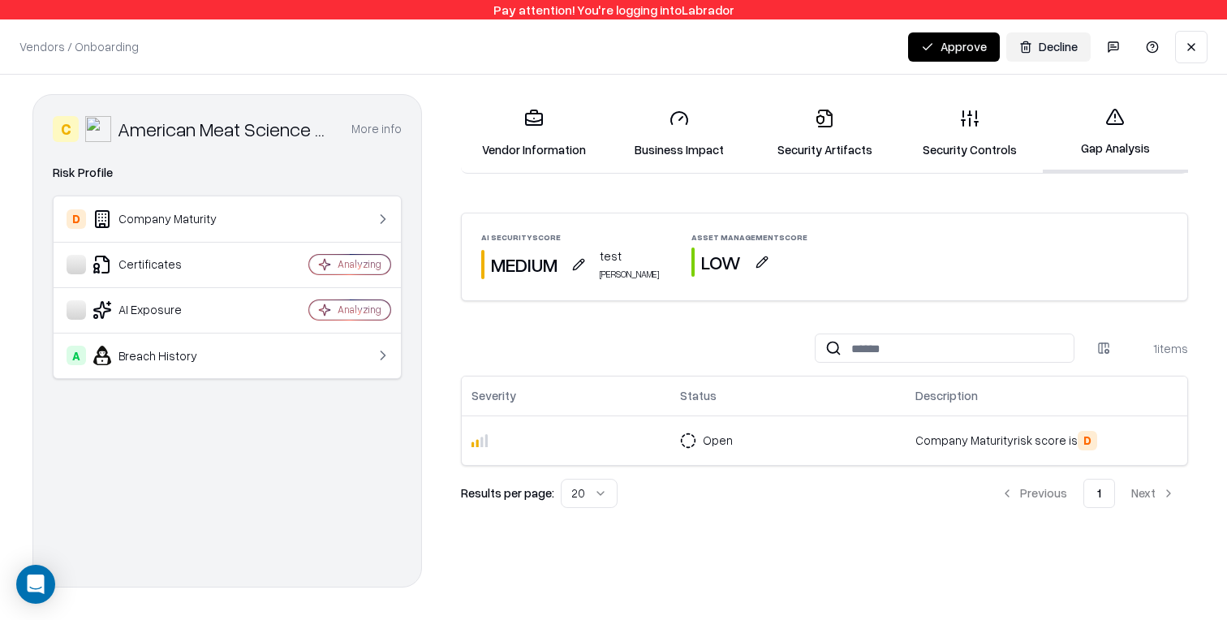
click at [577, 268] on button "button" at bounding box center [578, 264] width 29 height 29
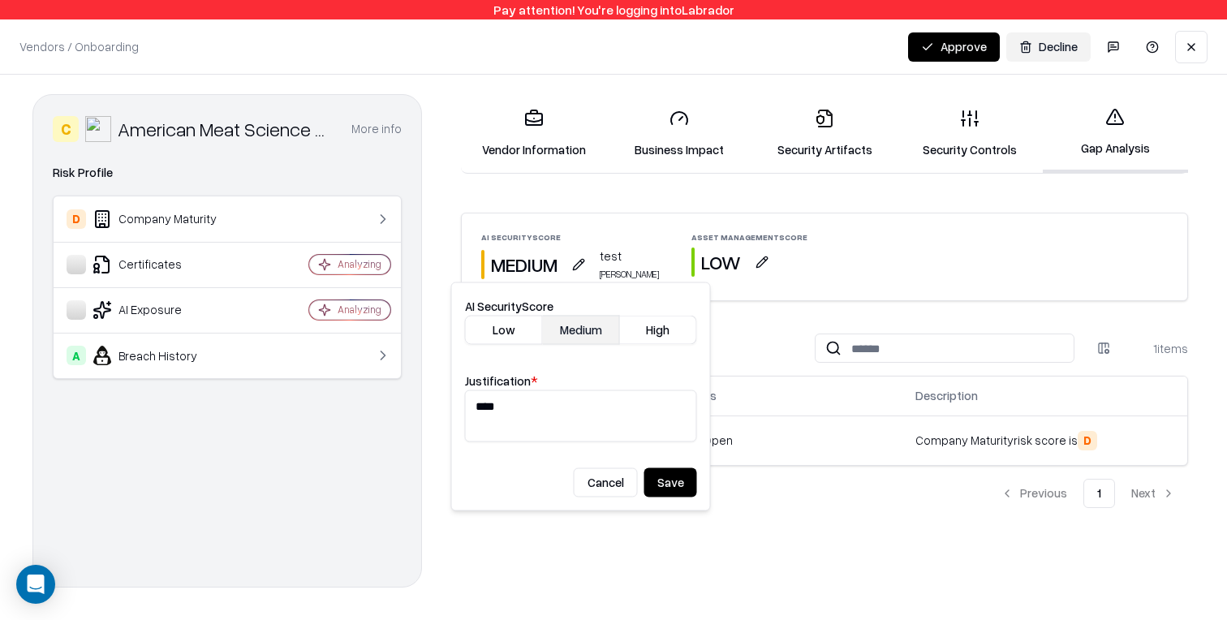
click at [691, 252] on div at bounding box center [692, 261] width 3 height 29
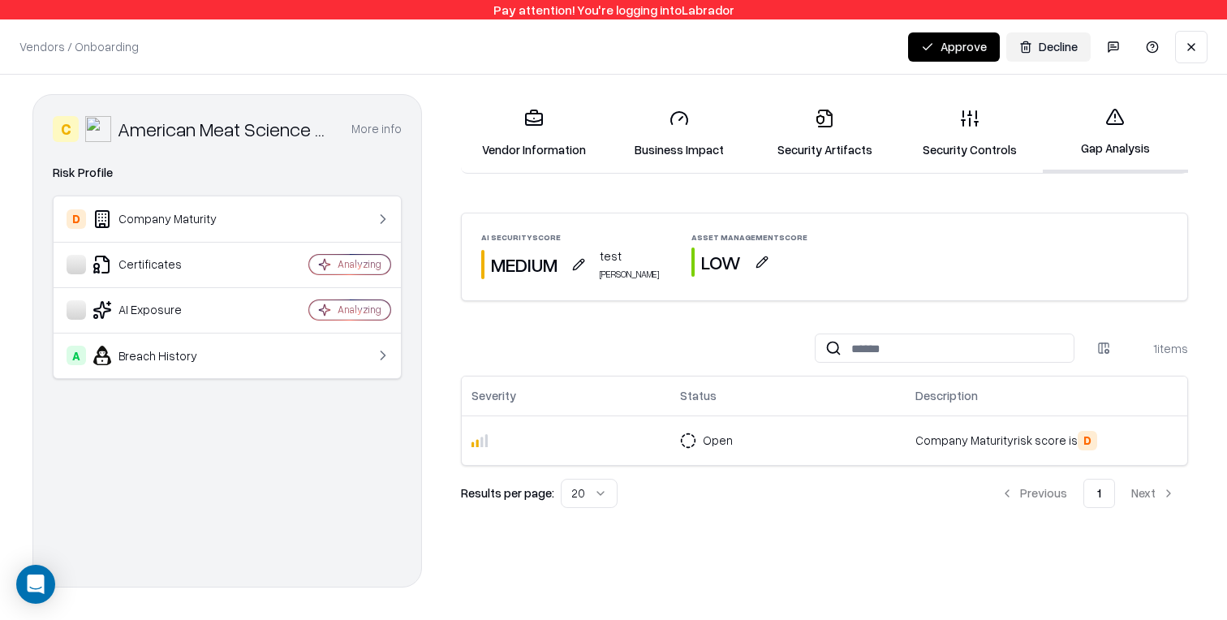
click at [747, 260] on button "button" at bounding box center [761, 261] width 29 height 29
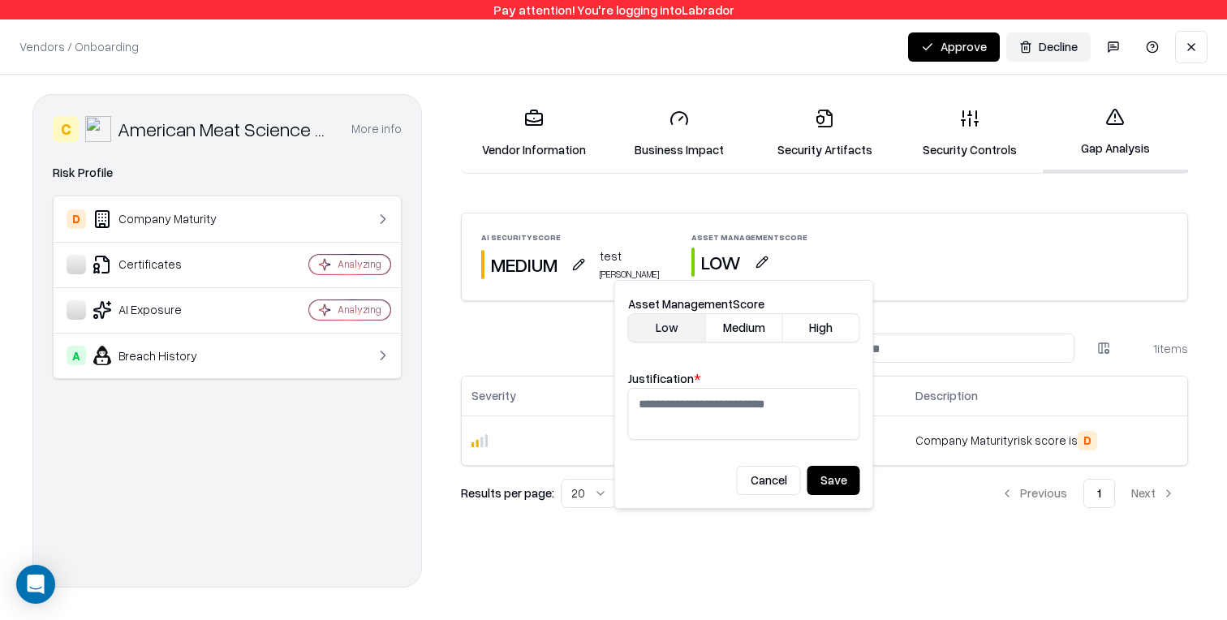
click at [814, 329] on button "High" at bounding box center [821, 327] width 77 height 29
click at [803, 181] on div "Vendor Information Business Impact Security Artifacts Security Controls Gap Ana…" at bounding box center [824, 340] width 740 height 493
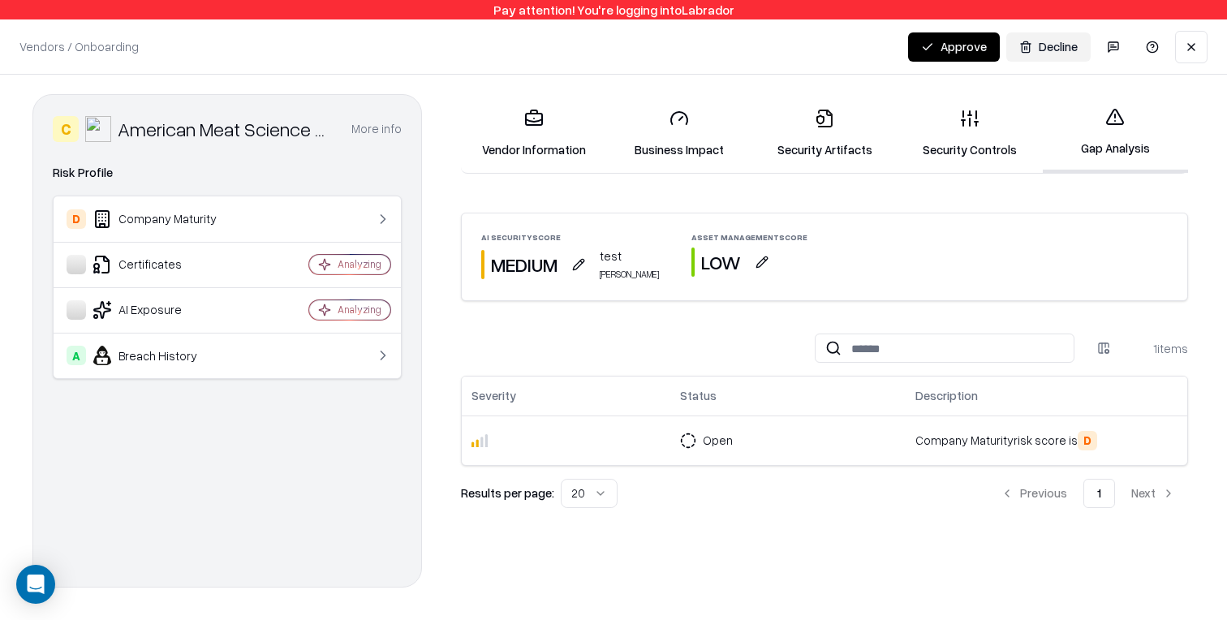
click at [721, 238] on div "Asset Management Score" at bounding box center [749, 237] width 116 height 8
click at [720, 238] on div "Asset Management Score" at bounding box center [749, 237] width 116 height 8
drag, startPoint x: 720, startPoint y: 238, endPoint x: 820, endPoint y: 241, distance: 99.9
click at [720, 238] on div "Asset Management Score" at bounding box center [749, 237] width 116 height 8
drag, startPoint x: 910, startPoint y: 243, endPoint x: 897, endPoint y: 243, distance: 13.8
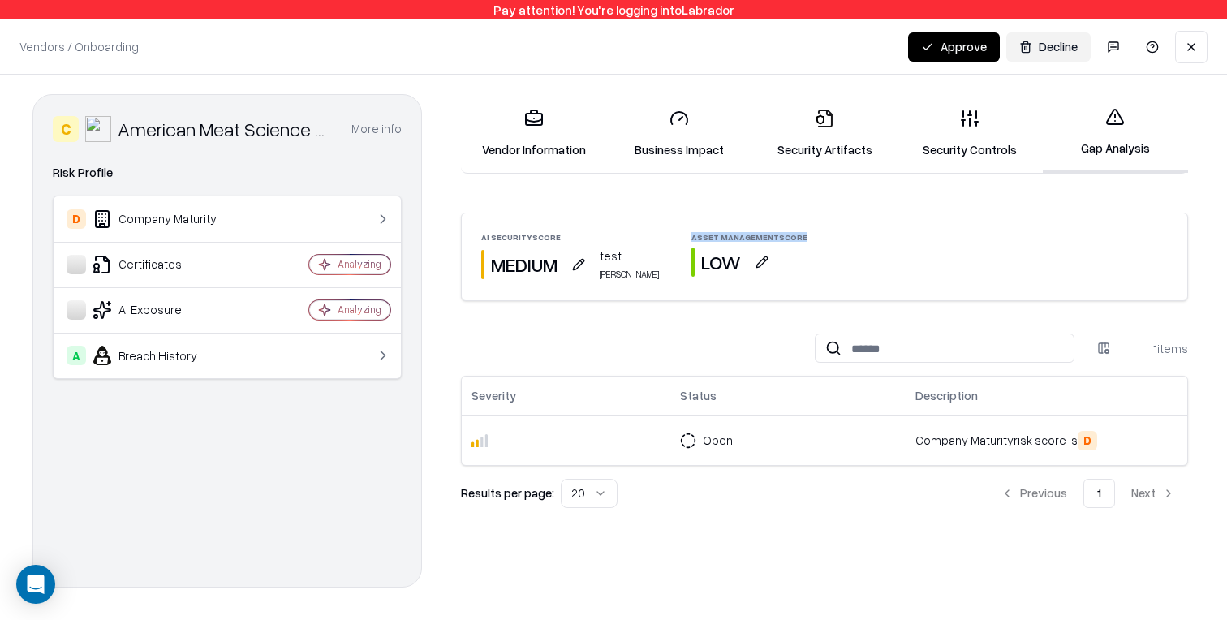
click at [910, 243] on div "AI Security Score MEDIUM test [PERSON_NAME] Asset Management Score LOW" at bounding box center [824, 256] width 725 height 87
click at [691, 236] on div "Asset Management Score" at bounding box center [749, 237] width 116 height 8
click at [755, 260] on button "button" at bounding box center [761, 261] width 29 height 29
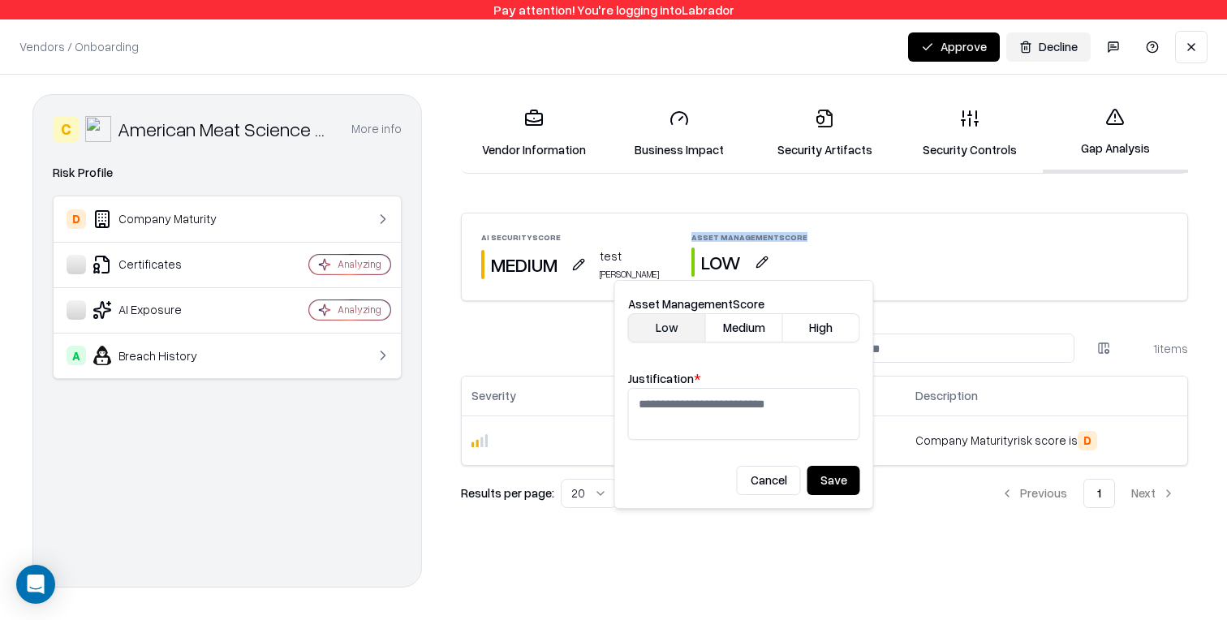
click at [753, 260] on button "button" at bounding box center [761, 261] width 29 height 29
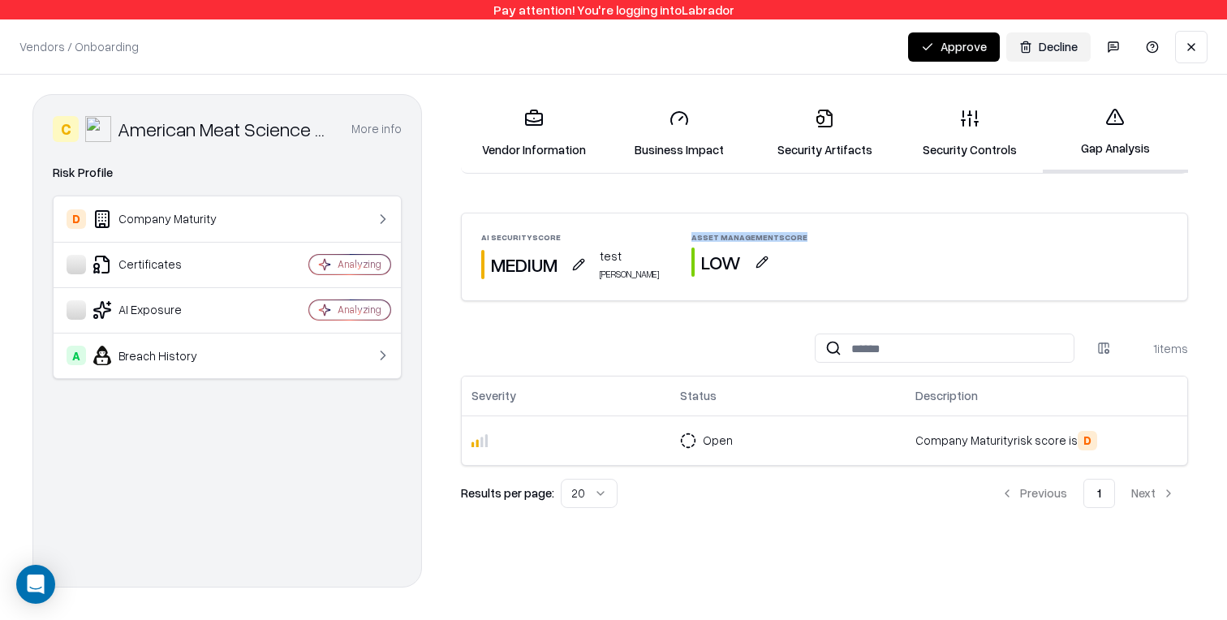
click at [747, 262] on button "button" at bounding box center [761, 261] width 29 height 29
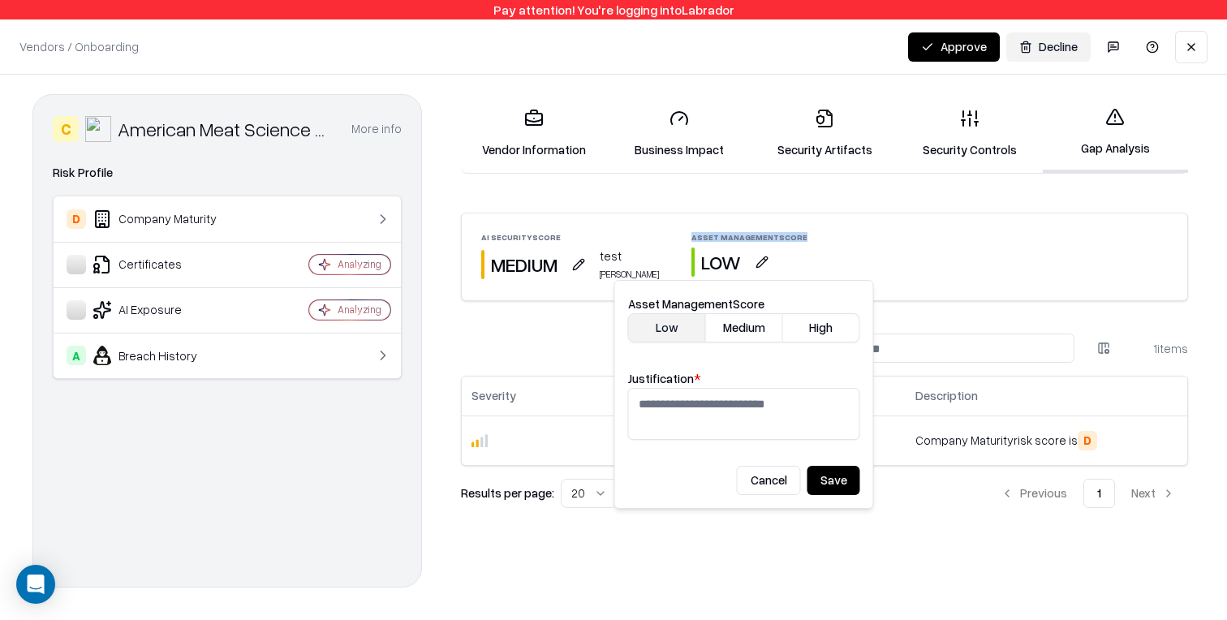
click at [820, 330] on button "High" at bounding box center [821, 327] width 77 height 29
drag, startPoint x: 592, startPoint y: 265, endPoint x: 608, endPoint y: 256, distance: 18.9
click at [592, 264] on button "button" at bounding box center [578, 264] width 29 height 29
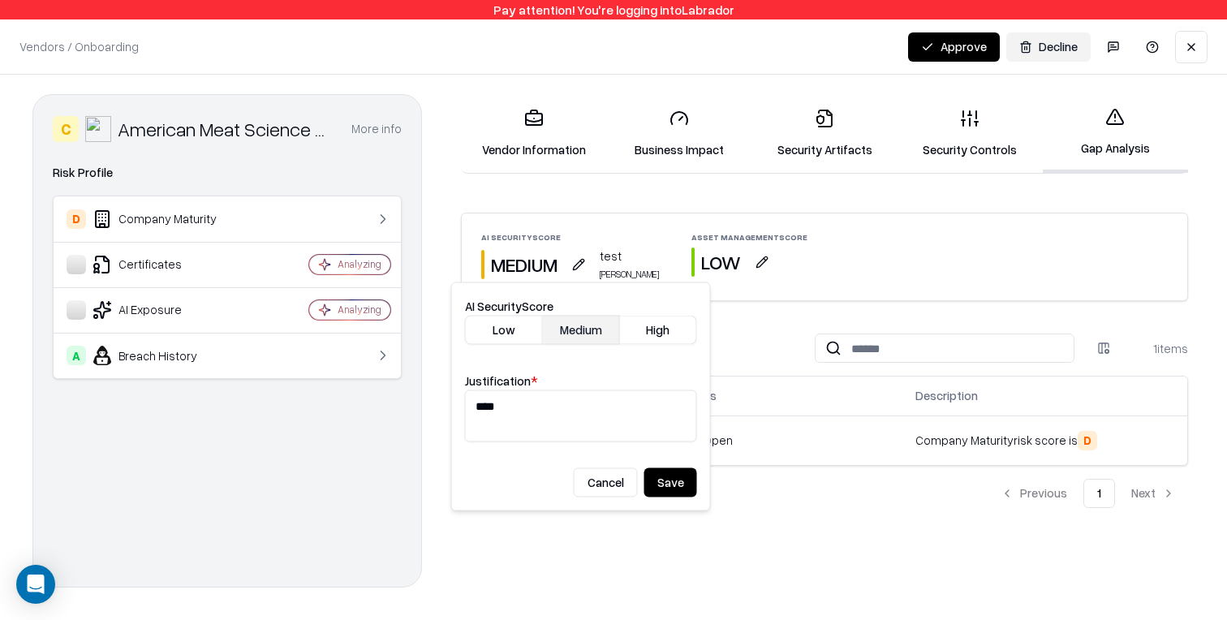
click at [612, 255] on div "test ron cohen" at bounding box center [629, 263] width 59 height 33
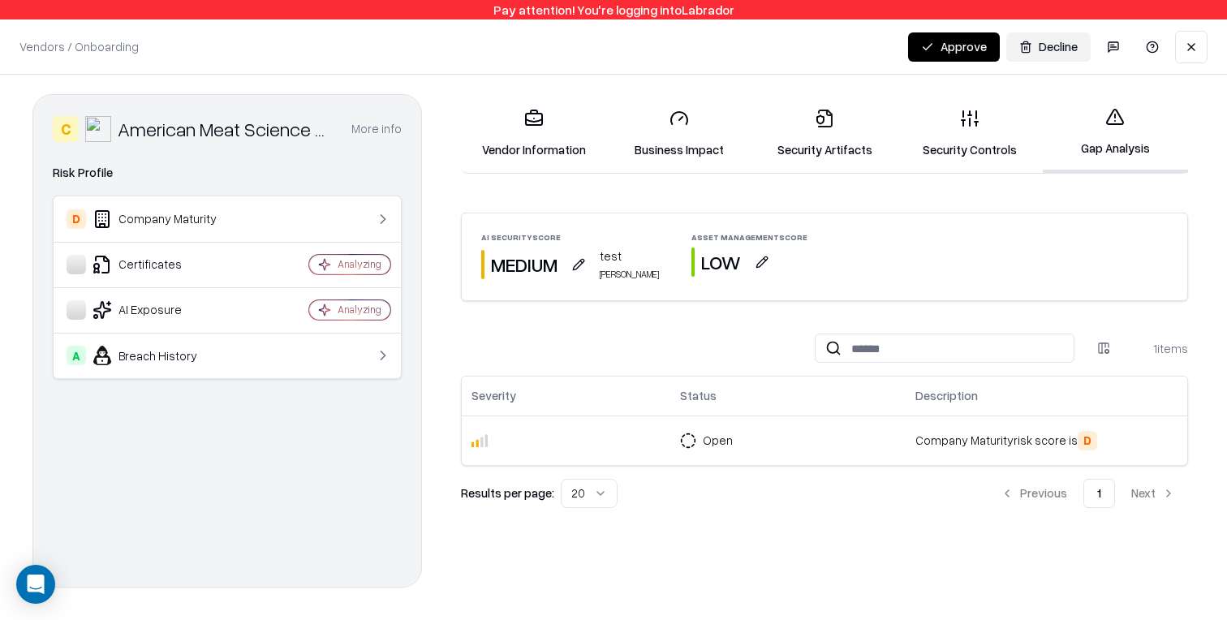
click at [747, 260] on button "button" at bounding box center [761, 261] width 29 height 29
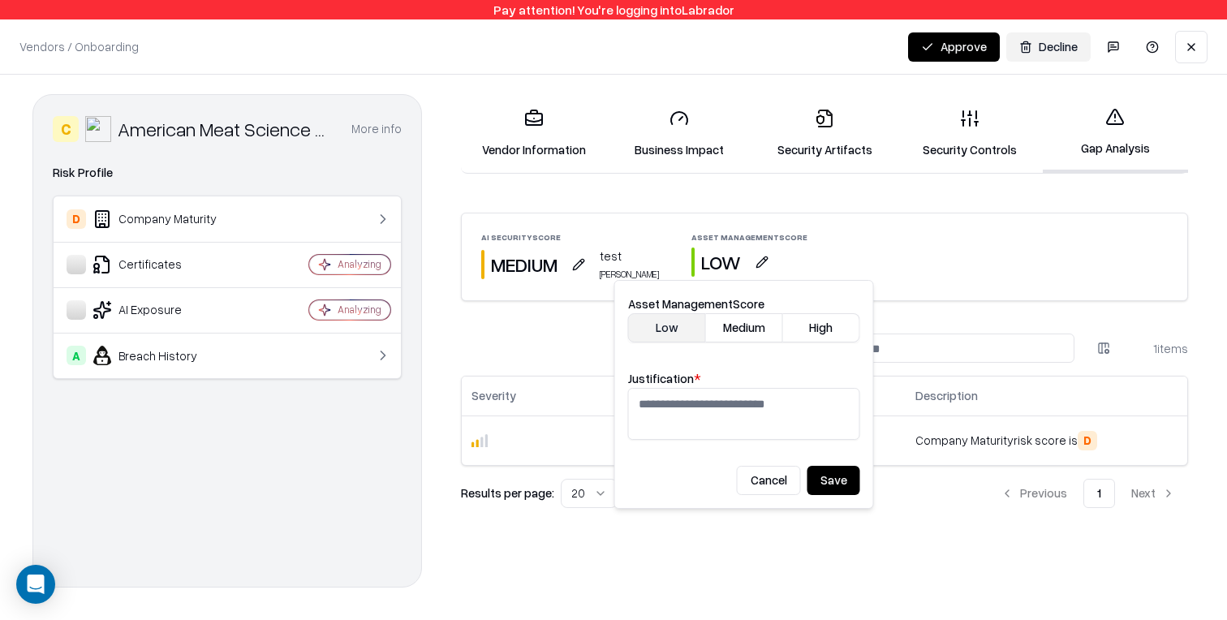
drag, startPoint x: 811, startPoint y: 316, endPoint x: 779, endPoint y: 359, distance: 53.4
click at [811, 316] on button "High" at bounding box center [821, 327] width 77 height 29
click at [747, 392] on textarea "Justification *" at bounding box center [744, 414] width 232 height 52
type textarea "*"
type textarea "**********"
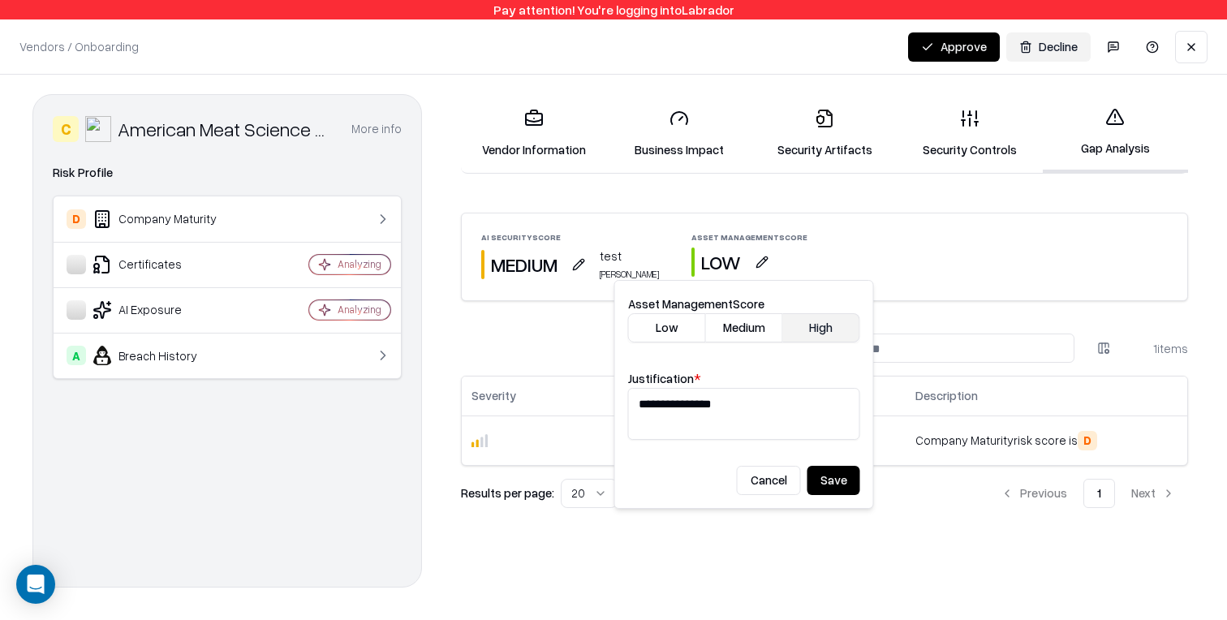
click at [817, 469] on button "Save" at bounding box center [833, 480] width 53 height 29
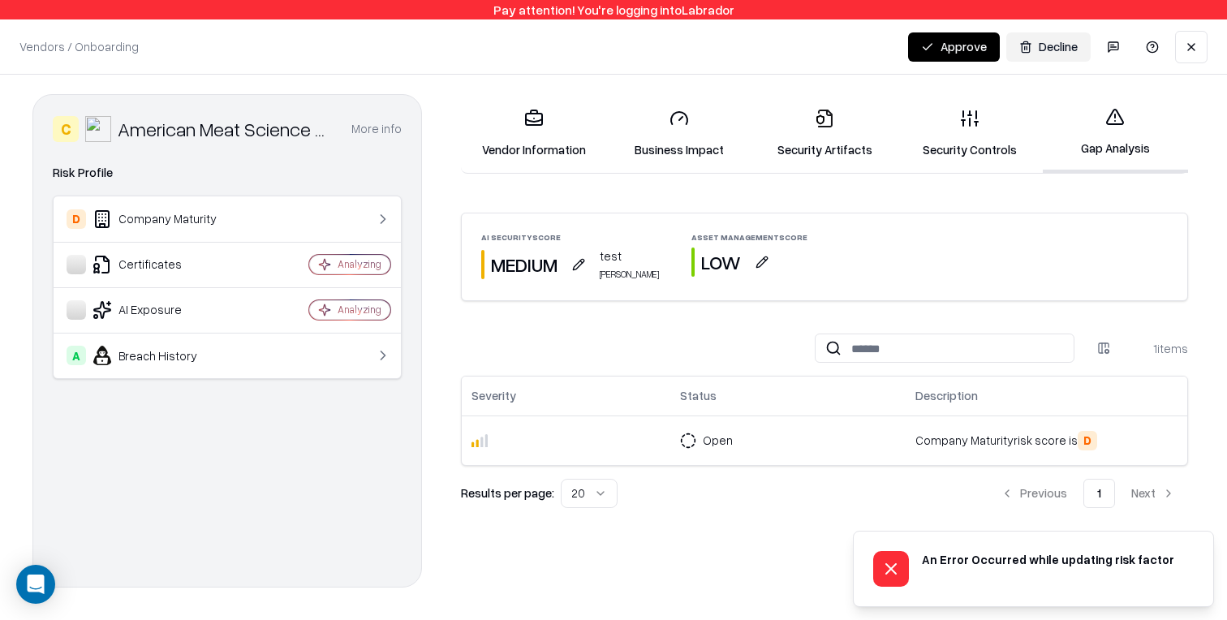
click at [747, 257] on button "button" at bounding box center [761, 261] width 29 height 29
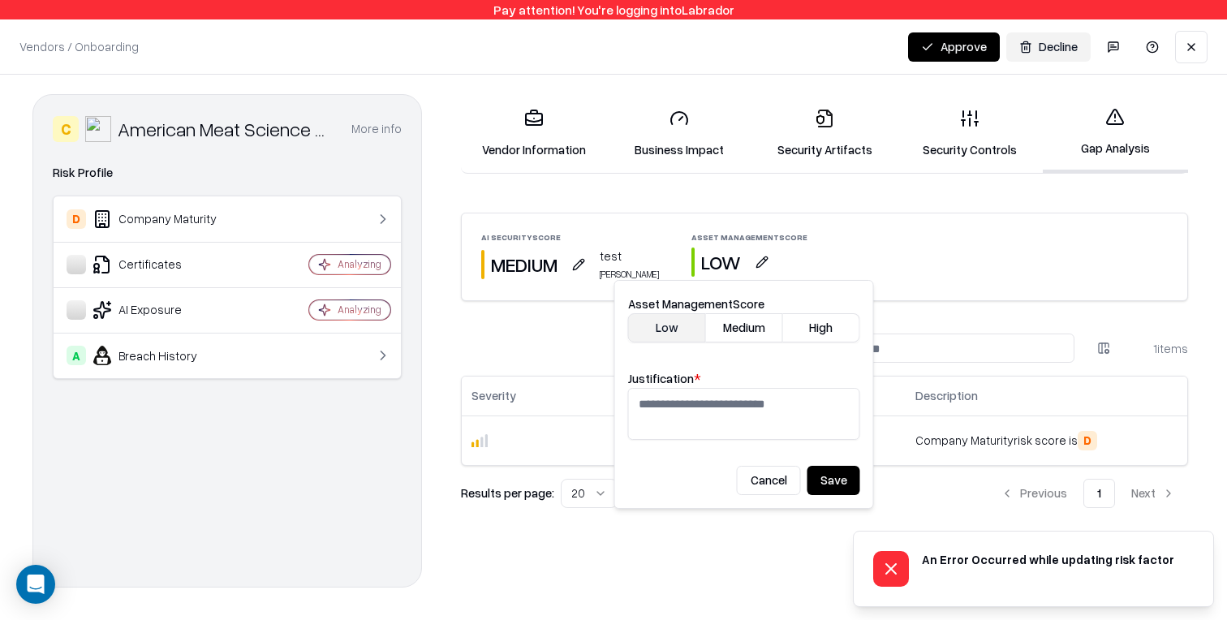
click at [575, 251] on button "button" at bounding box center [578, 264] width 29 height 29
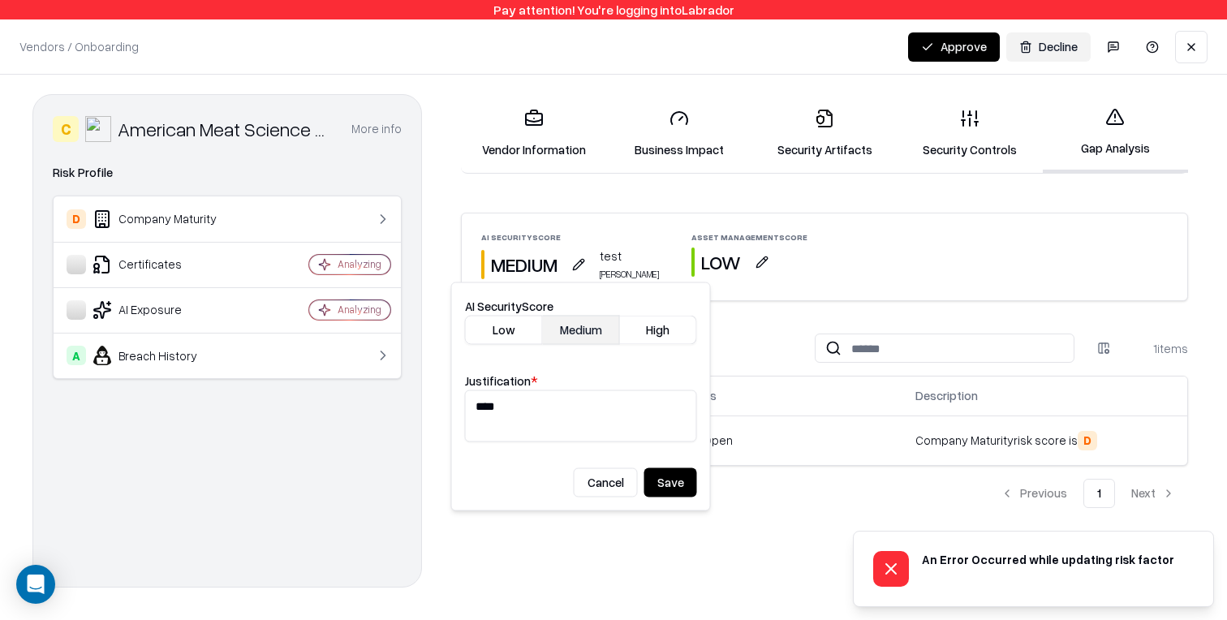
click at [615, 273] on span "[PERSON_NAME]" at bounding box center [629, 274] width 59 height 13
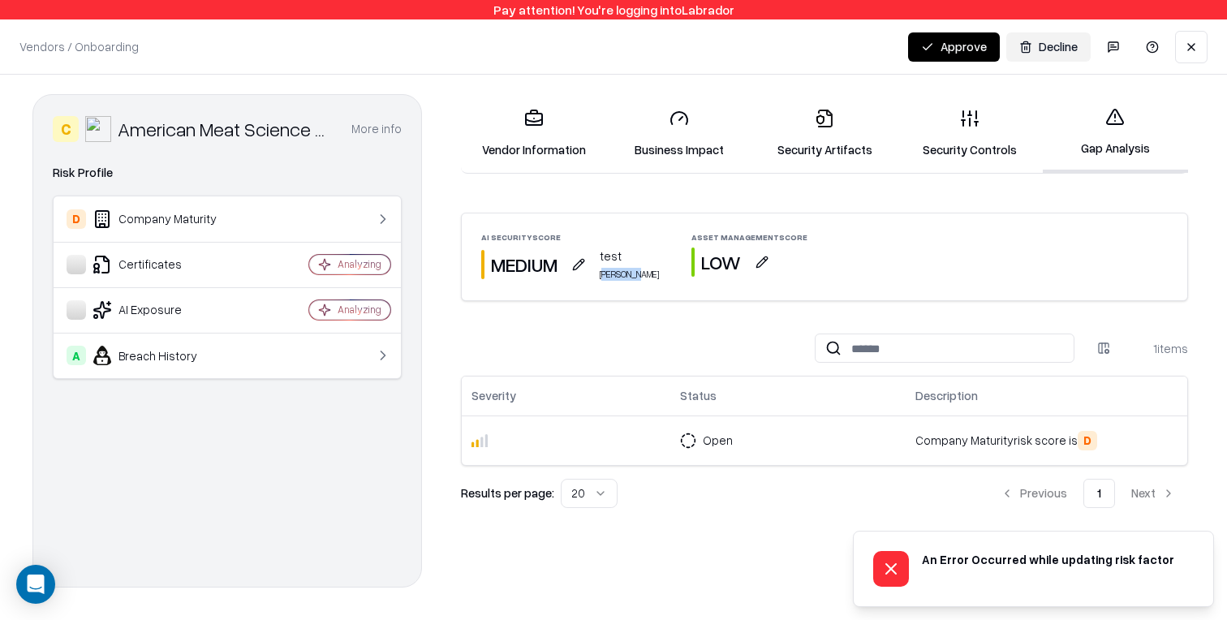
drag, startPoint x: 605, startPoint y: 276, endPoint x: 648, endPoint y: 277, distance: 43.0
click at [644, 275] on div "AI Security Score MEDIUM test ron cohen Asset Management Score LOW" at bounding box center [824, 256] width 725 height 87
click at [648, 277] on div "AI Security Score MEDIUM test ron cohen Asset Management Score LOW" at bounding box center [824, 256] width 725 height 87
click at [691, 233] on div "Asset Management Score" at bounding box center [749, 237] width 116 height 8
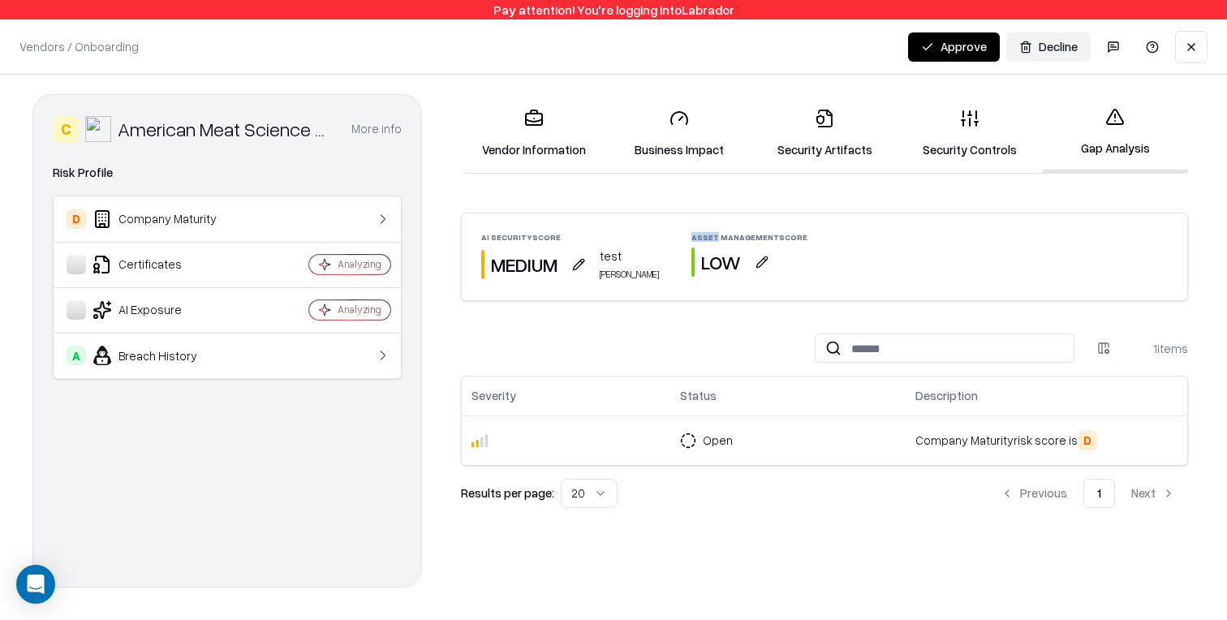
click at [691, 233] on div "Asset Management Score" at bounding box center [749, 237] width 116 height 8
click at [578, 263] on button "button" at bounding box center [578, 264] width 29 height 29
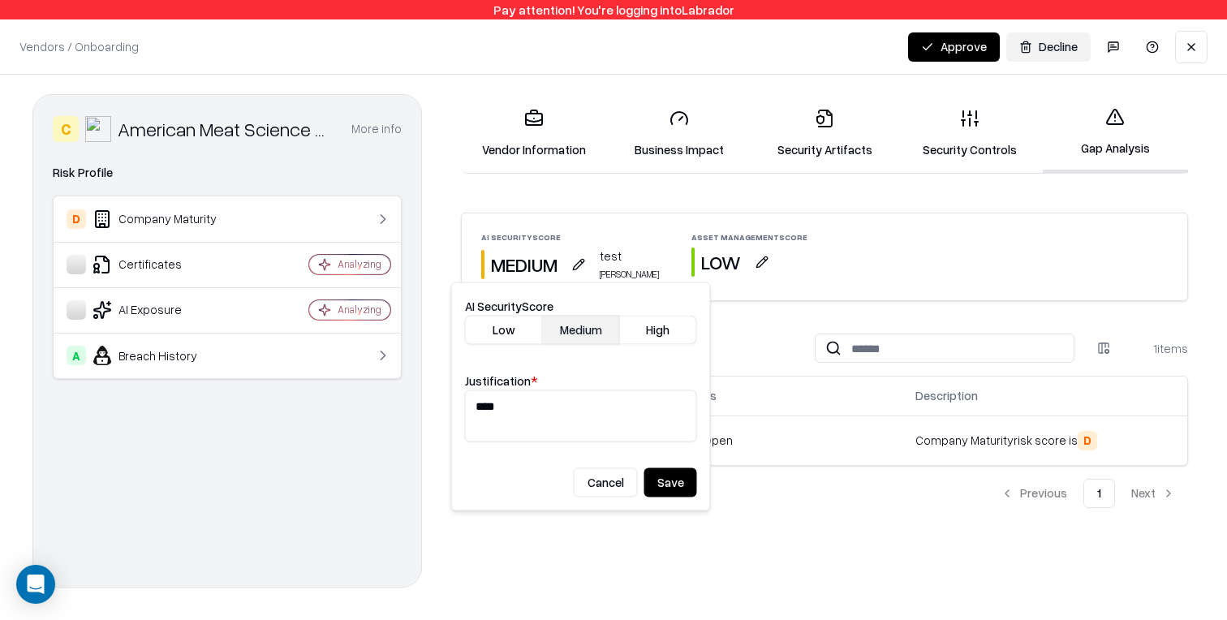
click at [763, 277] on div "Asset Management Score LOW" at bounding box center [749, 257] width 116 height 48
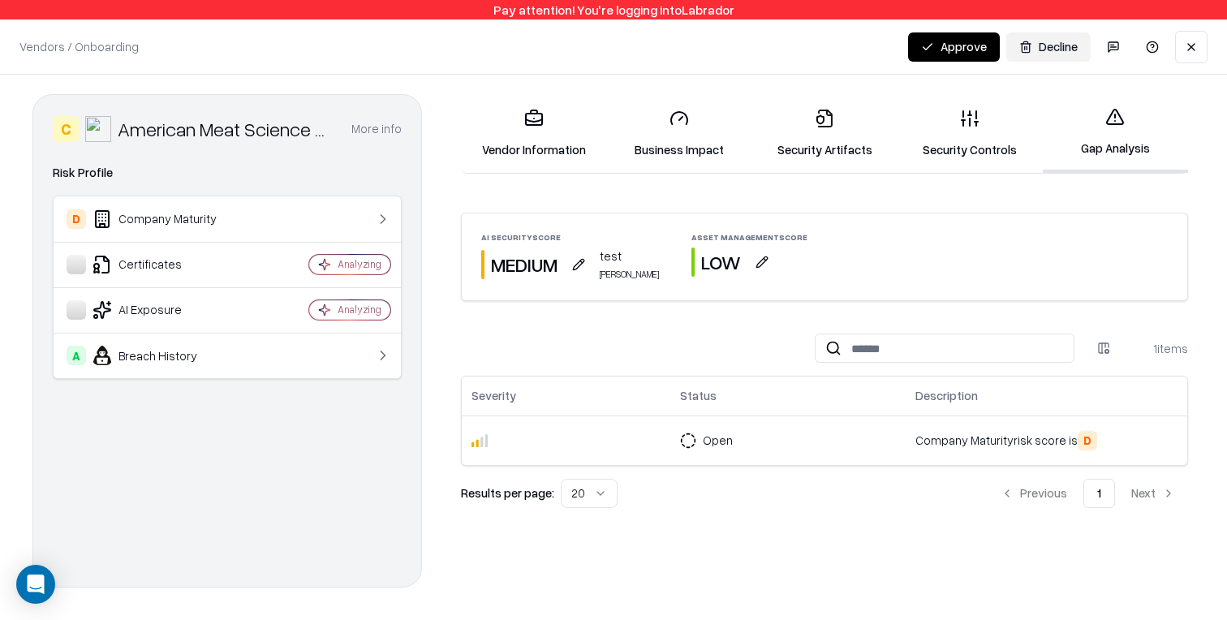
click at [747, 260] on button "button" at bounding box center [761, 261] width 29 height 29
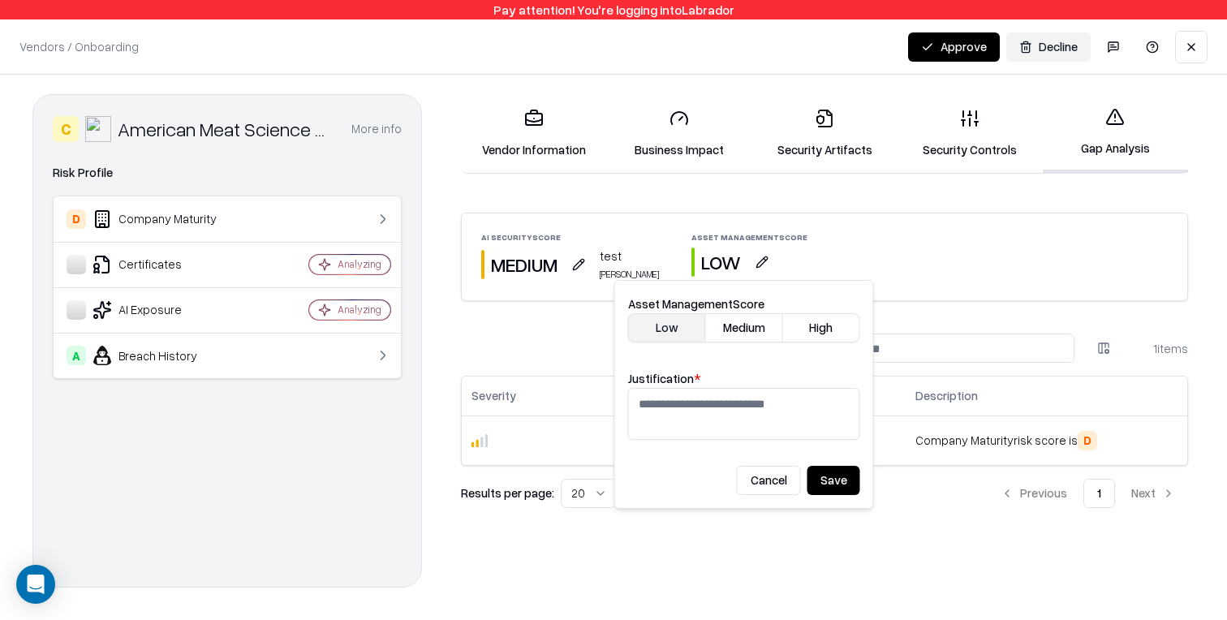
click at [684, 302] on label "Asset Management Score" at bounding box center [696, 303] width 136 height 15
drag, startPoint x: 684, startPoint y: 302, endPoint x: 828, endPoint y: 294, distance: 144.7
click at [684, 302] on label "Asset Management Score" at bounding box center [696, 303] width 136 height 15
click at [959, 286] on div "AI Security Score MEDIUM test ron cohen Asset Management Score LOW" at bounding box center [824, 256] width 725 height 87
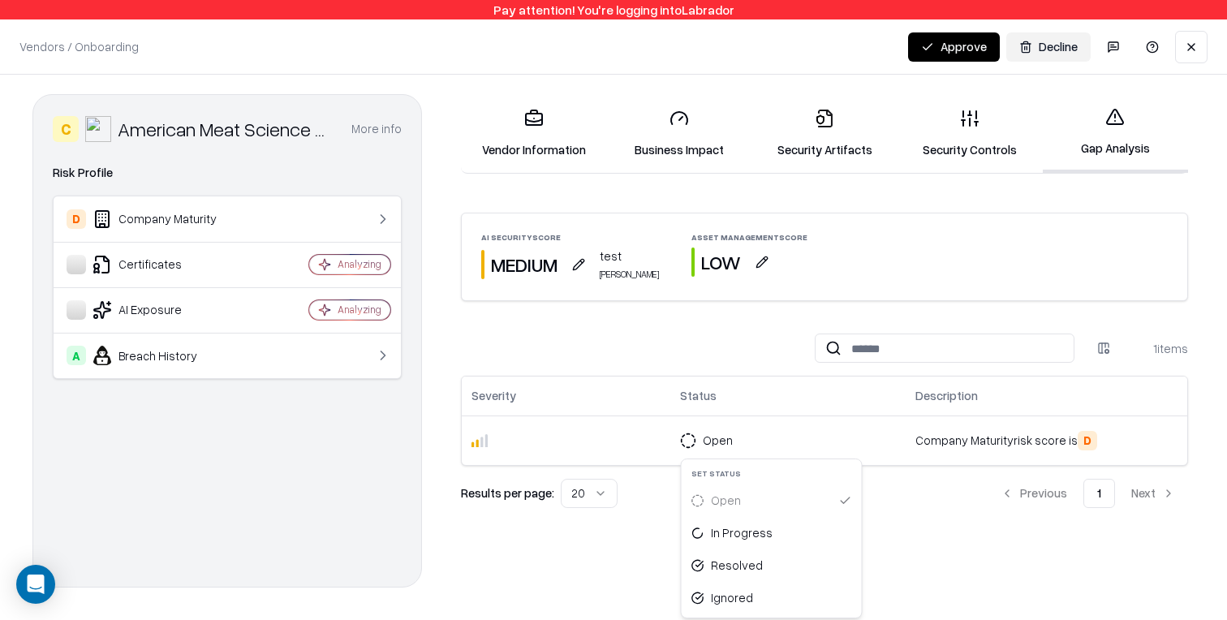
click at [686, 447] on html "Pay attention! You're logging into Labrador Vendors / Onboarding Changes Saved …" at bounding box center [613, 310] width 1227 height 620
click at [769, 559] on div "Resolved" at bounding box center [772, 565] width 174 height 32
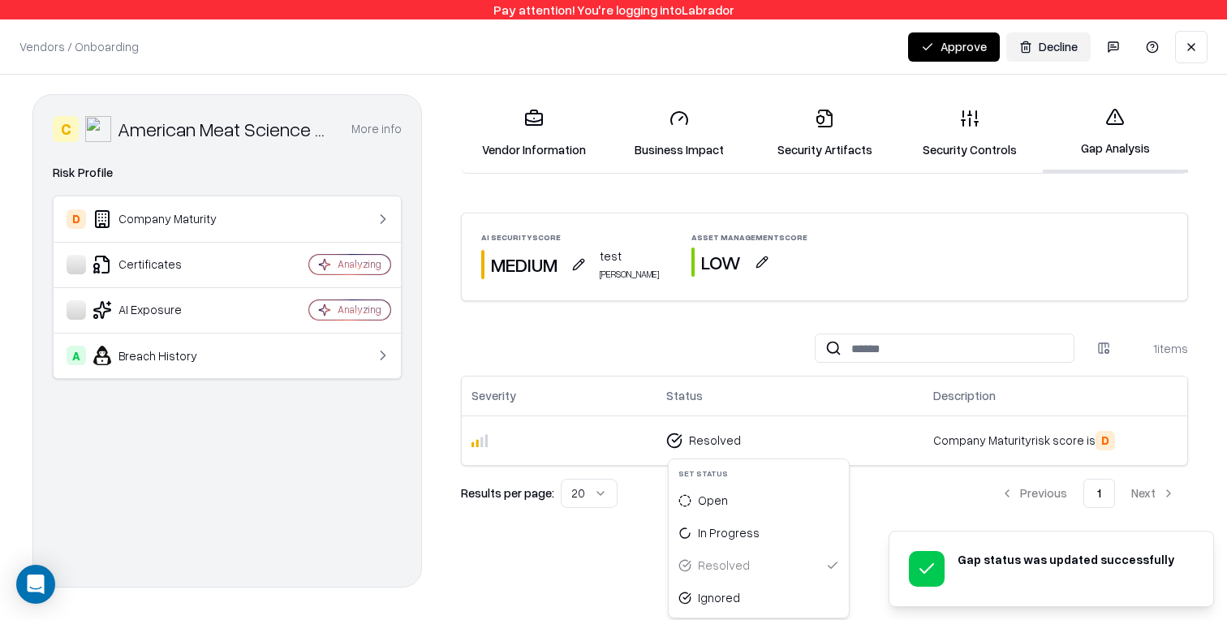
click at [757, 439] on html "Pay attention! You're logging into Labrador Gap status was updated successfully…" at bounding box center [613, 310] width 1227 height 620
click at [731, 531] on div "In Progress" at bounding box center [729, 532] width 62 height 17
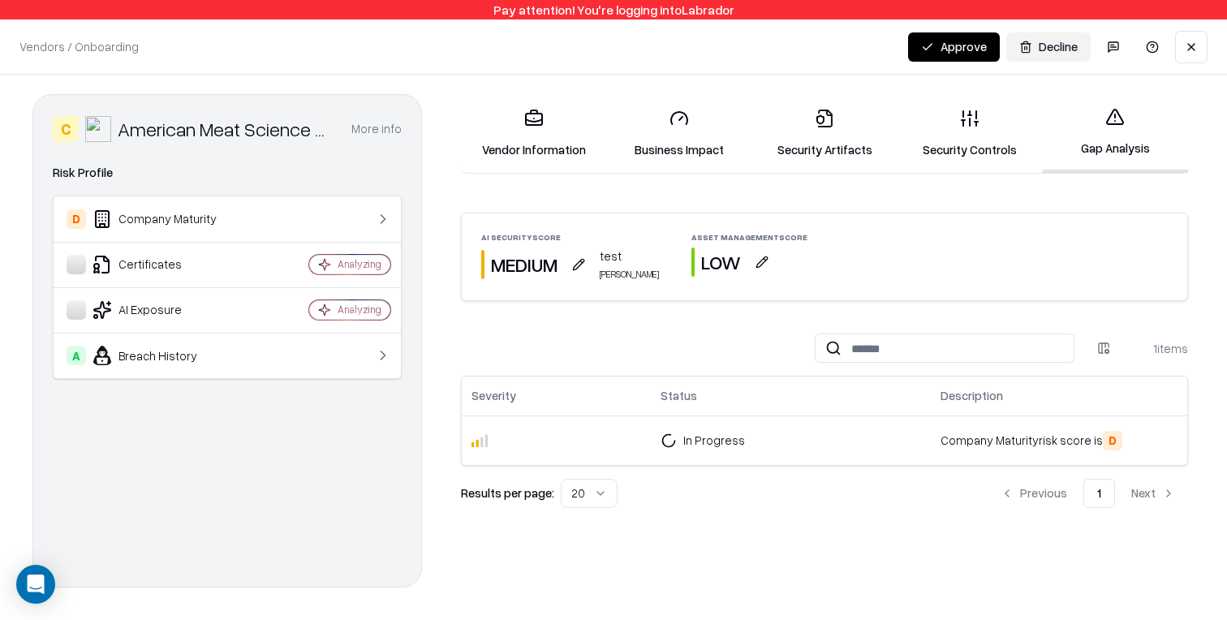
click at [849, 148] on link "Security Artifacts" at bounding box center [823, 133] width 145 height 75
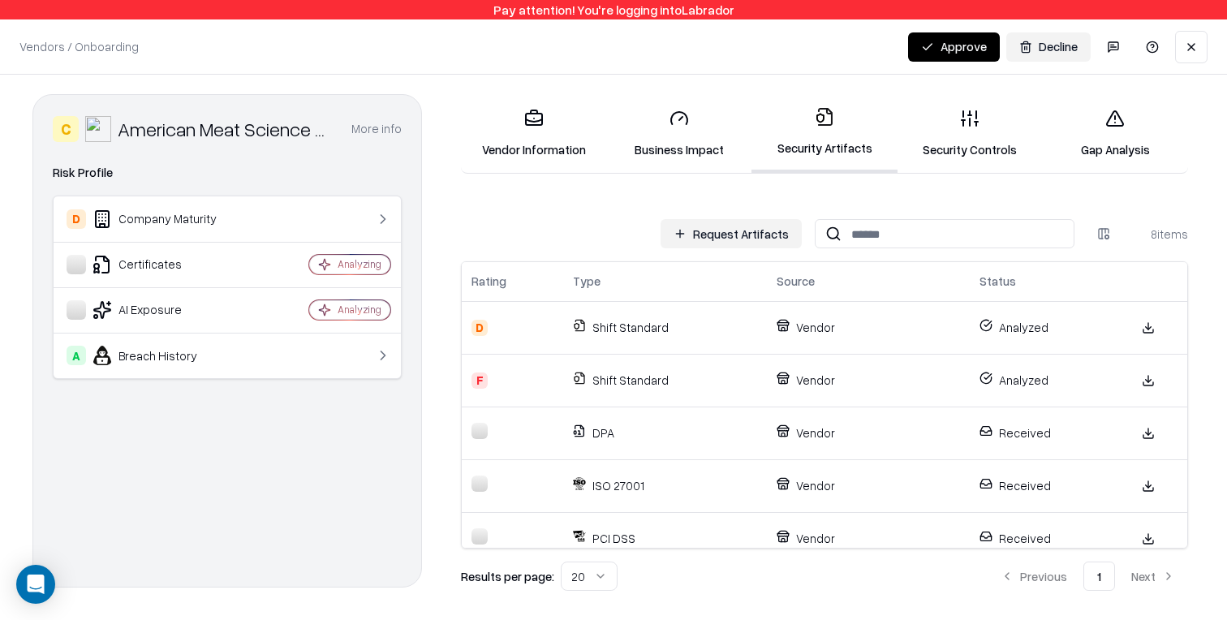
scroll to position [174, 0]
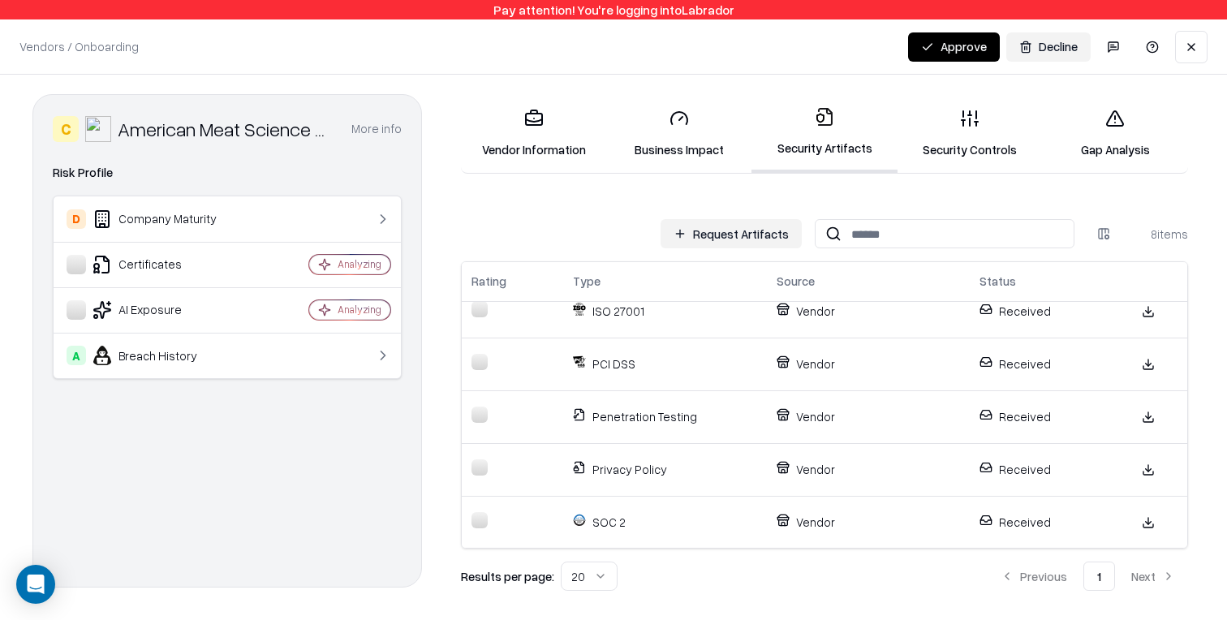
click at [975, 127] on icon at bounding box center [969, 118] width 19 height 19
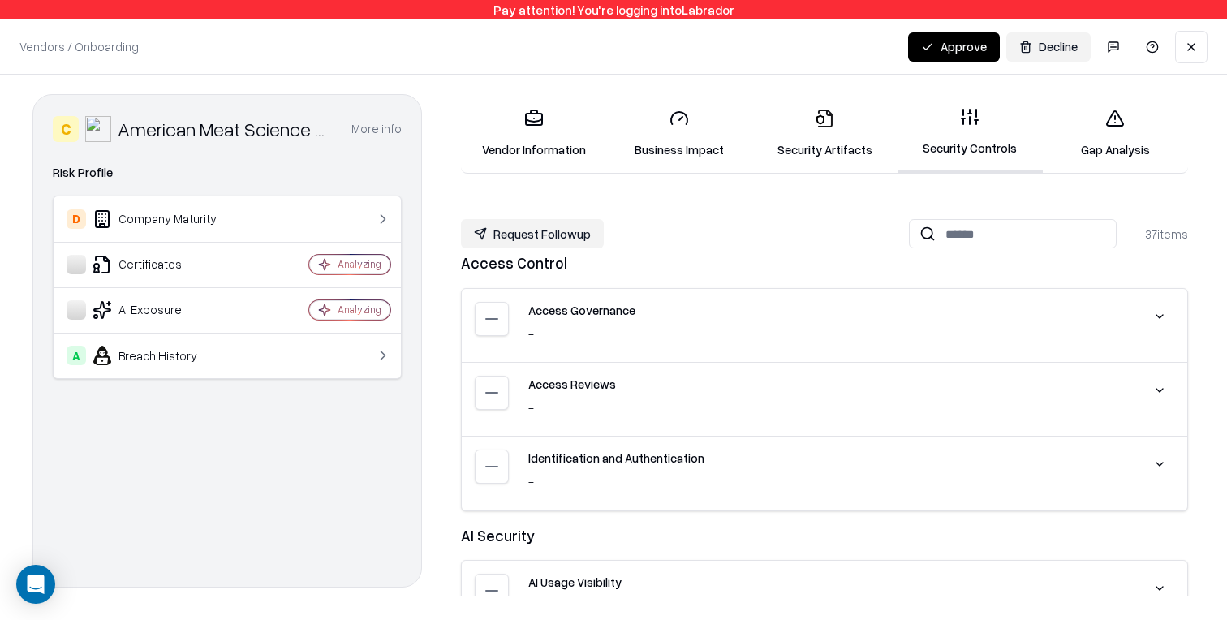
click at [664, 392] on div "Access Reviews" at bounding box center [826, 384] width 597 height 17
click at [1155, 391] on button at bounding box center [1159, 390] width 29 height 29
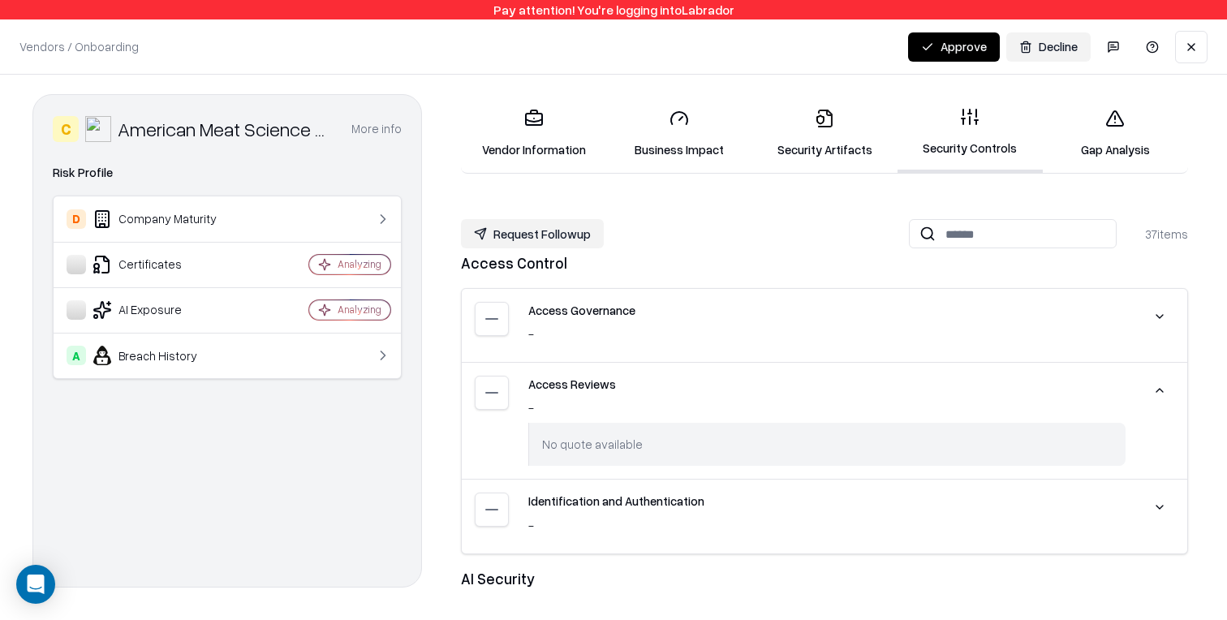
click at [1155, 391] on button at bounding box center [1159, 390] width 29 height 29
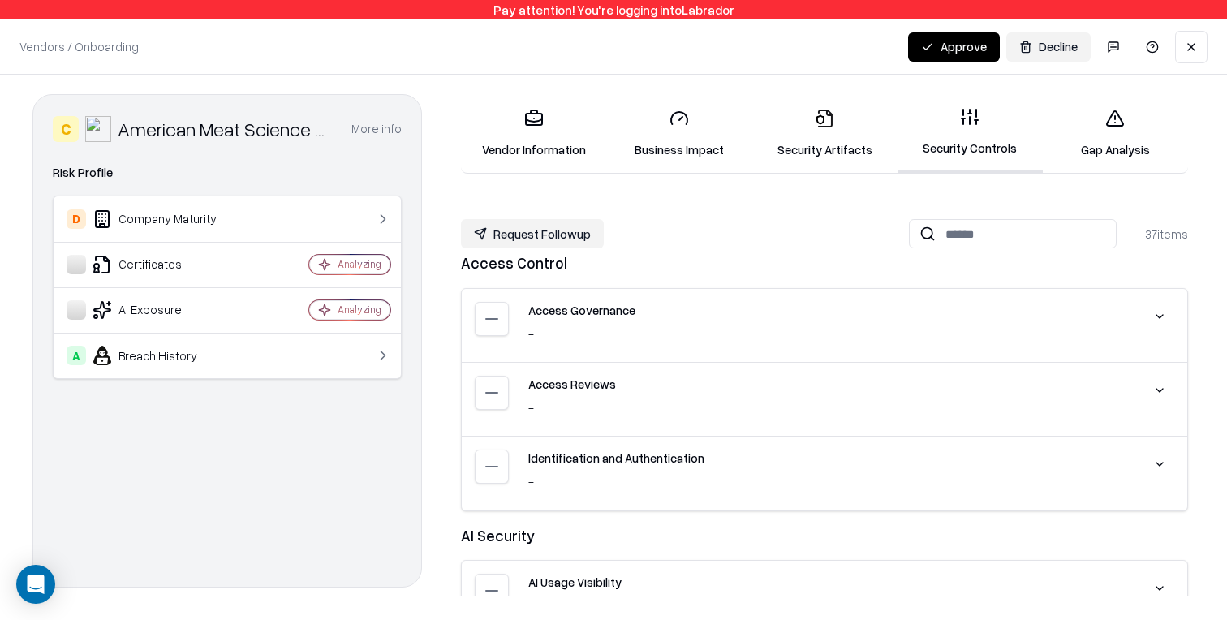
click at [1158, 316] on button at bounding box center [1159, 316] width 29 height 29
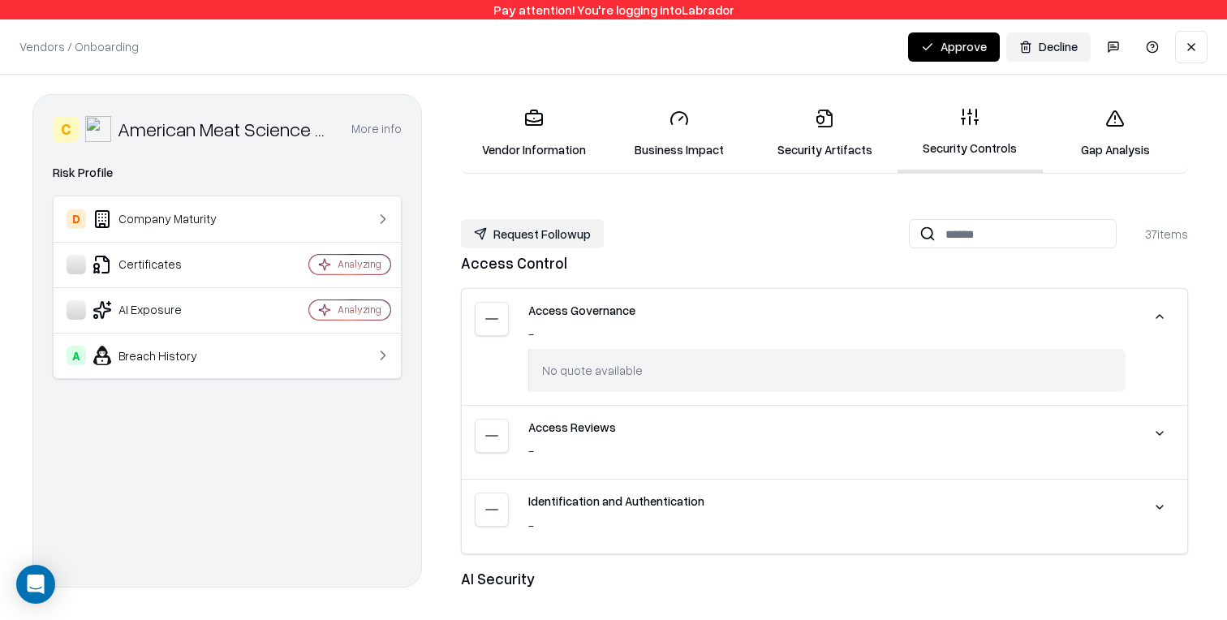
click at [1158, 316] on button at bounding box center [1159, 316] width 29 height 29
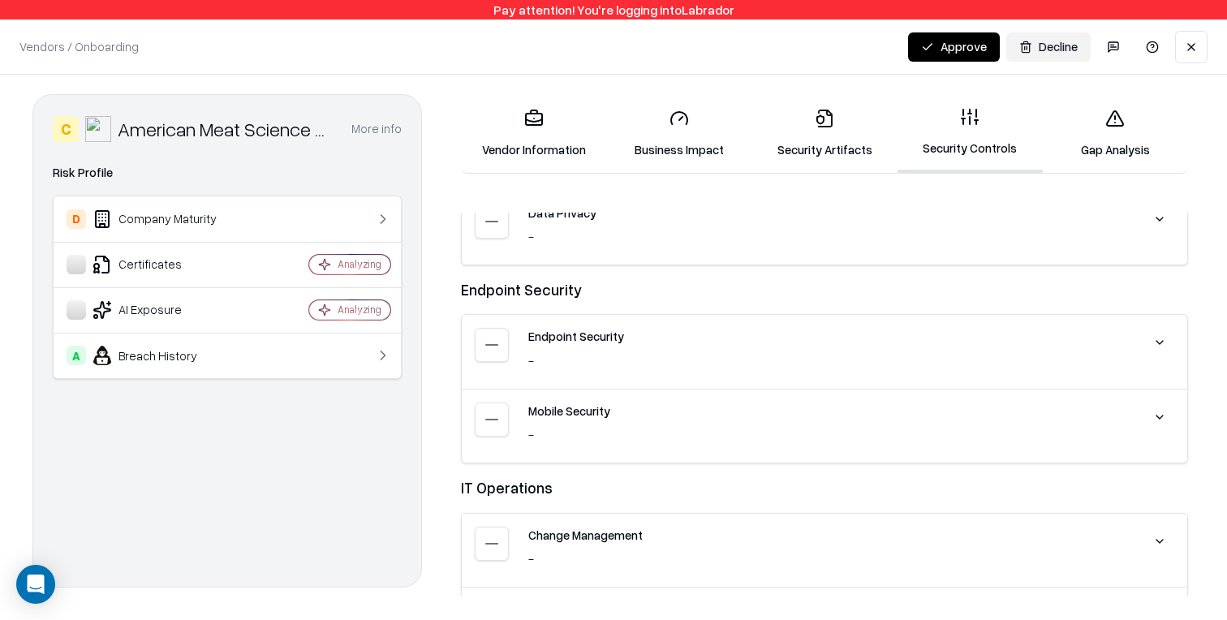
scroll to position [1666, 0]
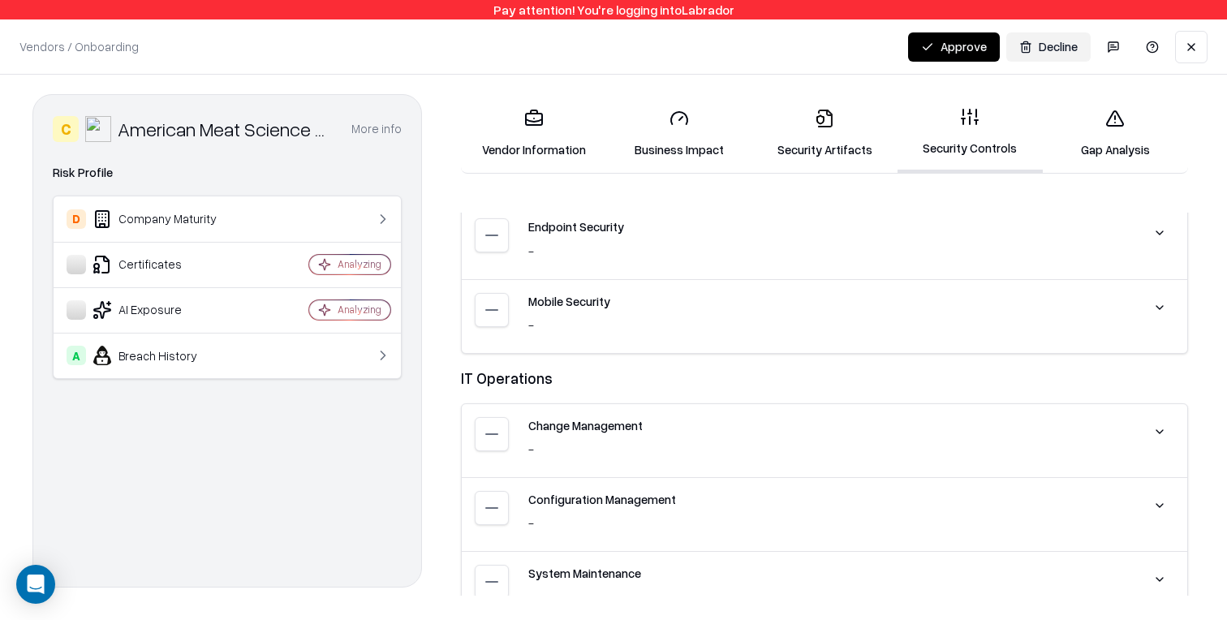
click at [671, 157] on link "Business Impact" at bounding box center [678, 133] width 145 height 75
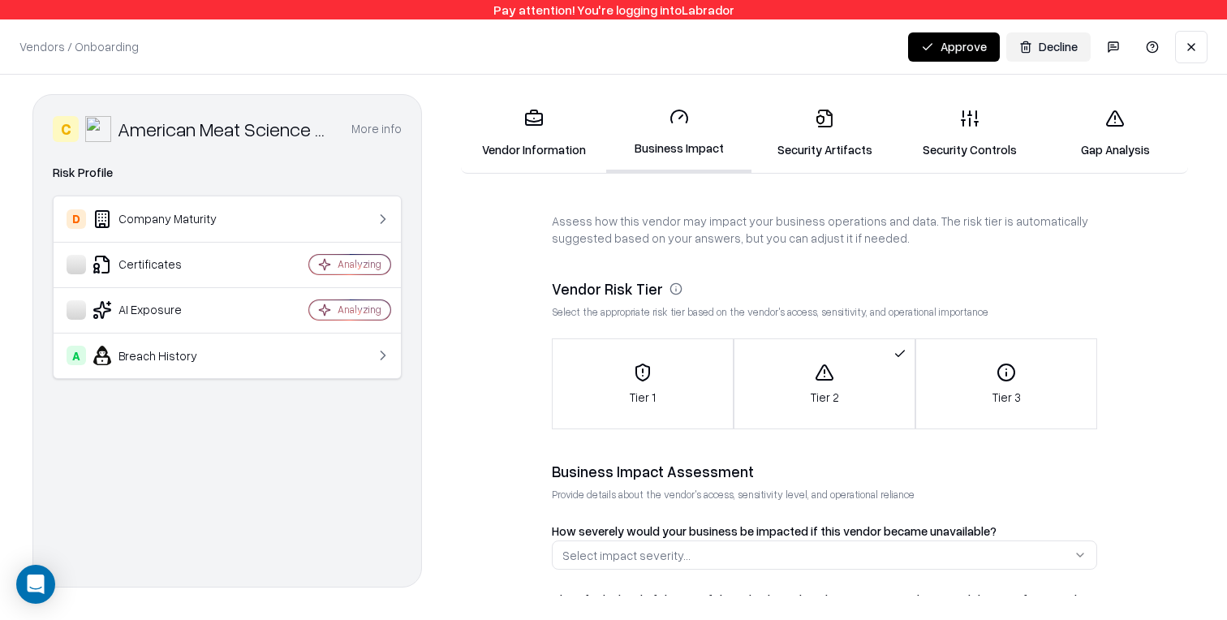
click at [984, 138] on link "Security Controls" at bounding box center [969, 133] width 145 height 75
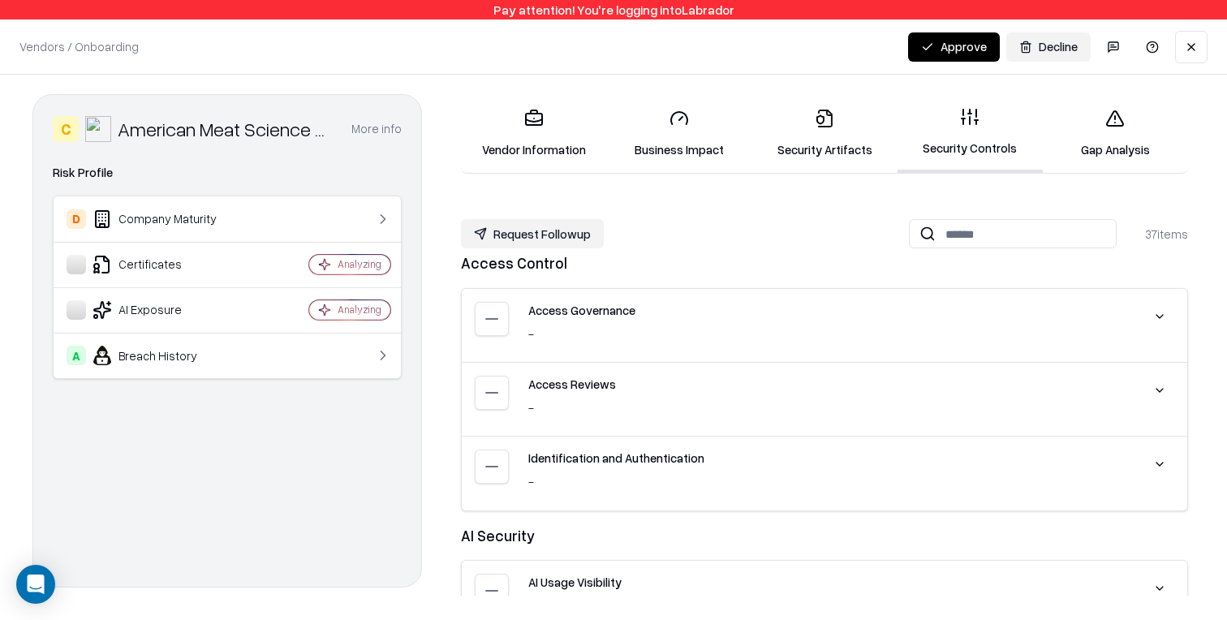
click at [390, 130] on button "More info" at bounding box center [376, 128] width 50 height 29
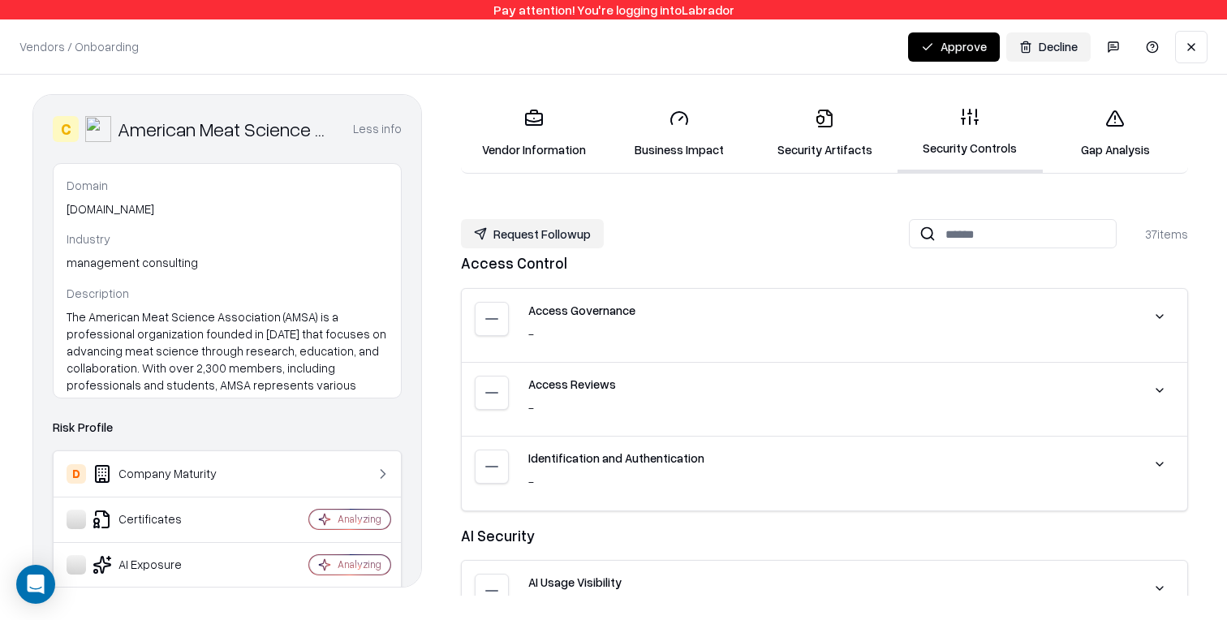
click at [1117, 49] on button "button" at bounding box center [1113, 47] width 32 height 32
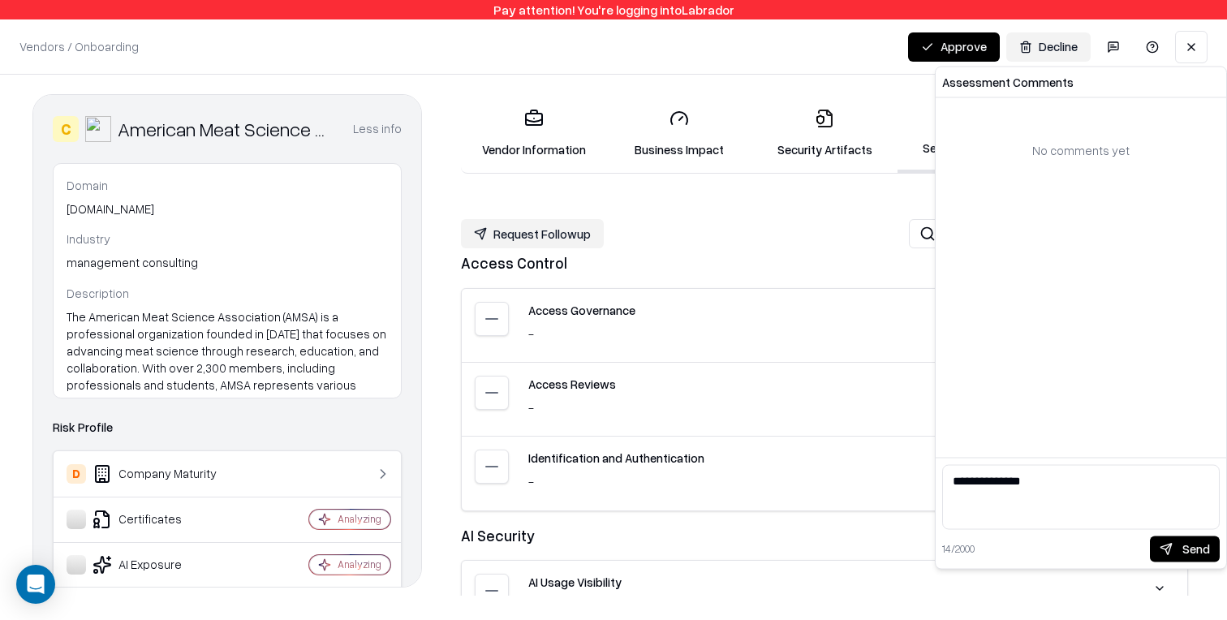
type textarea "**********"
click at [1176, 551] on button "Send" at bounding box center [1185, 549] width 70 height 26
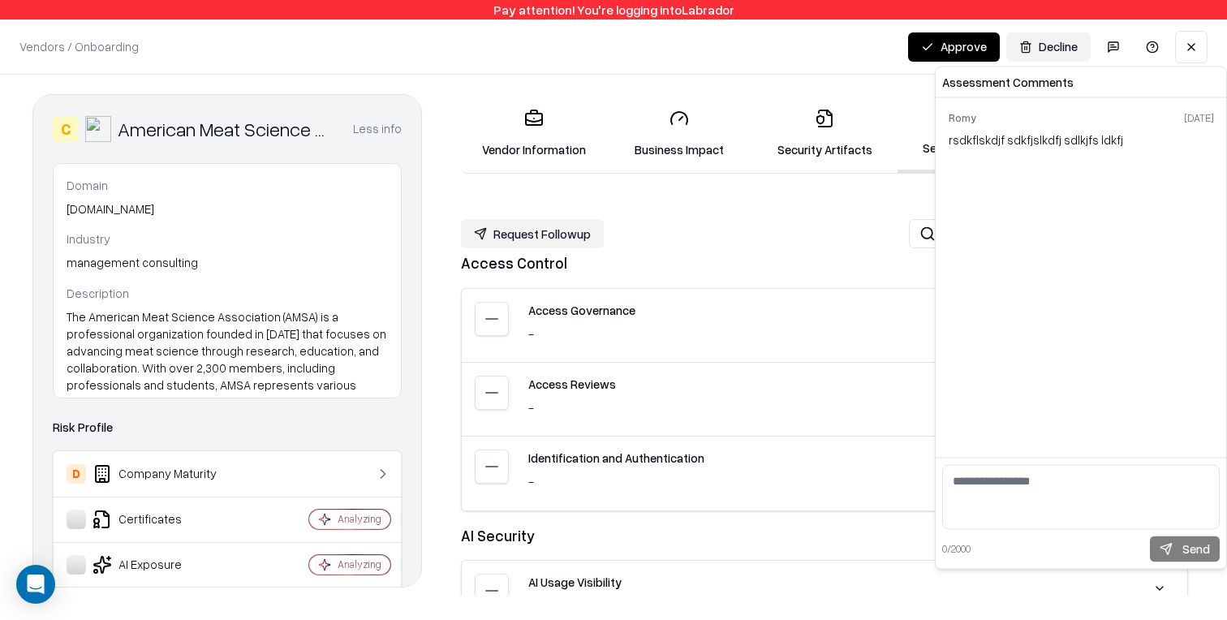
click at [860, 69] on div "Vendors / Onboarding Changes Saved Approve Decline" at bounding box center [613, 46] width 1227 height 54
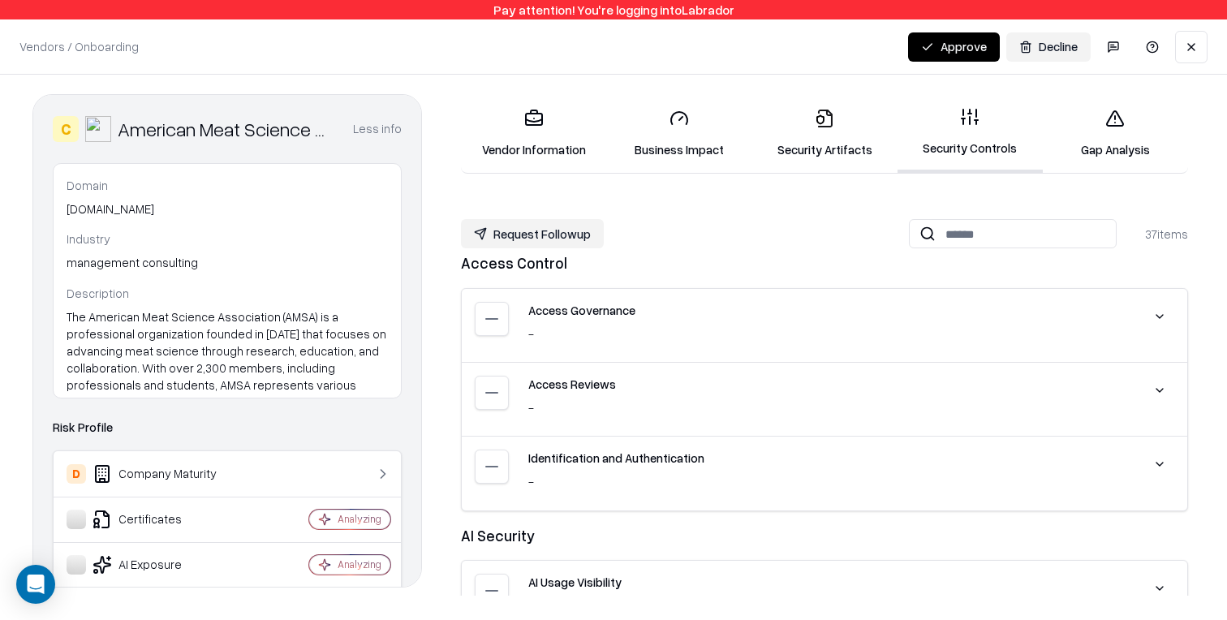
click at [1112, 47] on button "button" at bounding box center [1113, 47] width 32 height 32
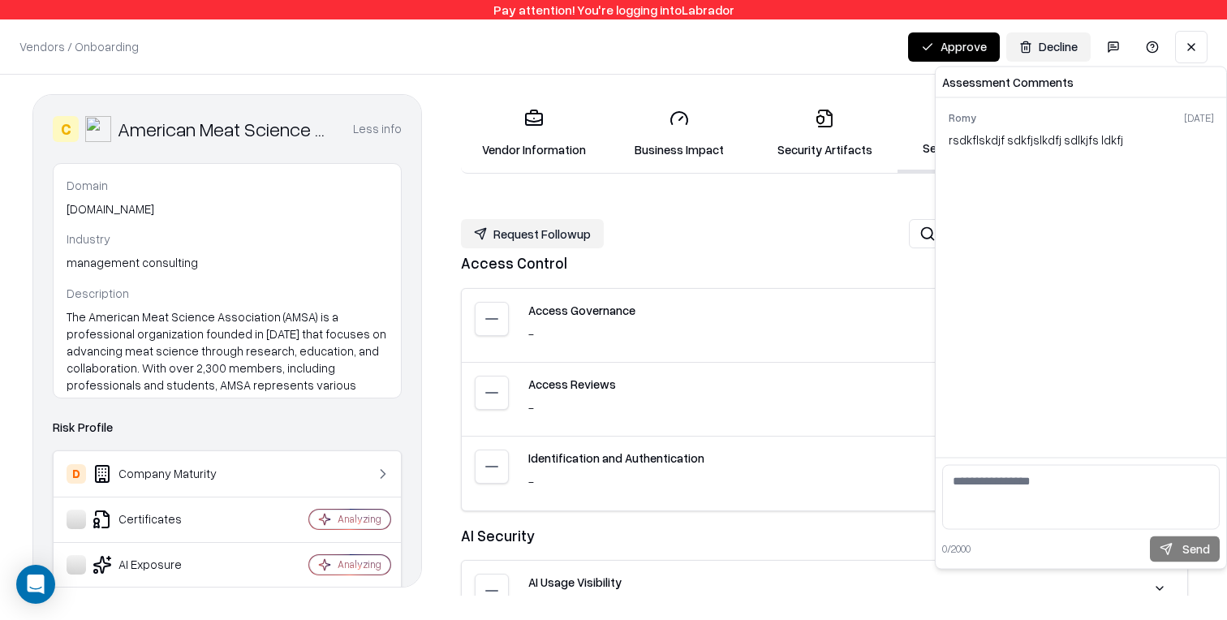
drag, startPoint x: 1194, startPoint y: 129, endPoint x: 1182, endPoint y: 68, distance: 61.9
click at [1194, 128] on div "Romy Sep 4, 2025 rsdkflskdjf sdkfjslkdfj sdlkjfs ldkfj" at bounding box center [1081, 129] width 265 height 37
click at [1147, 55] on link at bounding box center [1152, 47] width 32 height 32
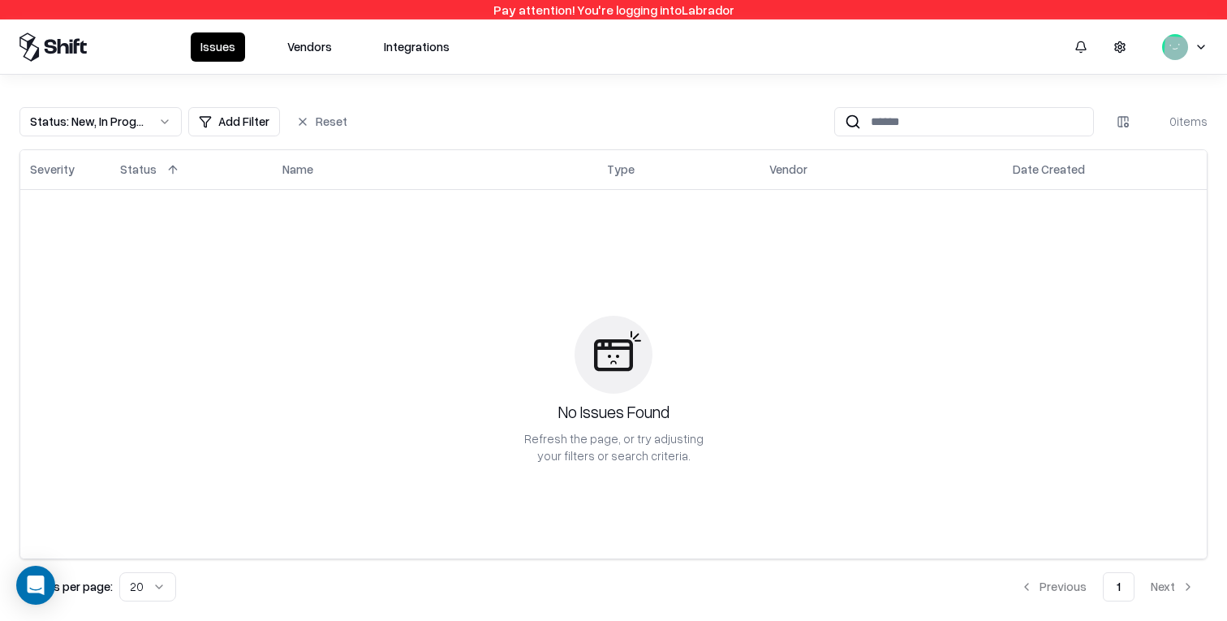
drag, startPoint x: 296, startPoint y: 52, endPoint x: 355, endPoint y: 67, distance: 60.2
click at [296, 52] on button "Vendors" at bounding box center [310, 46] width 64 height 29
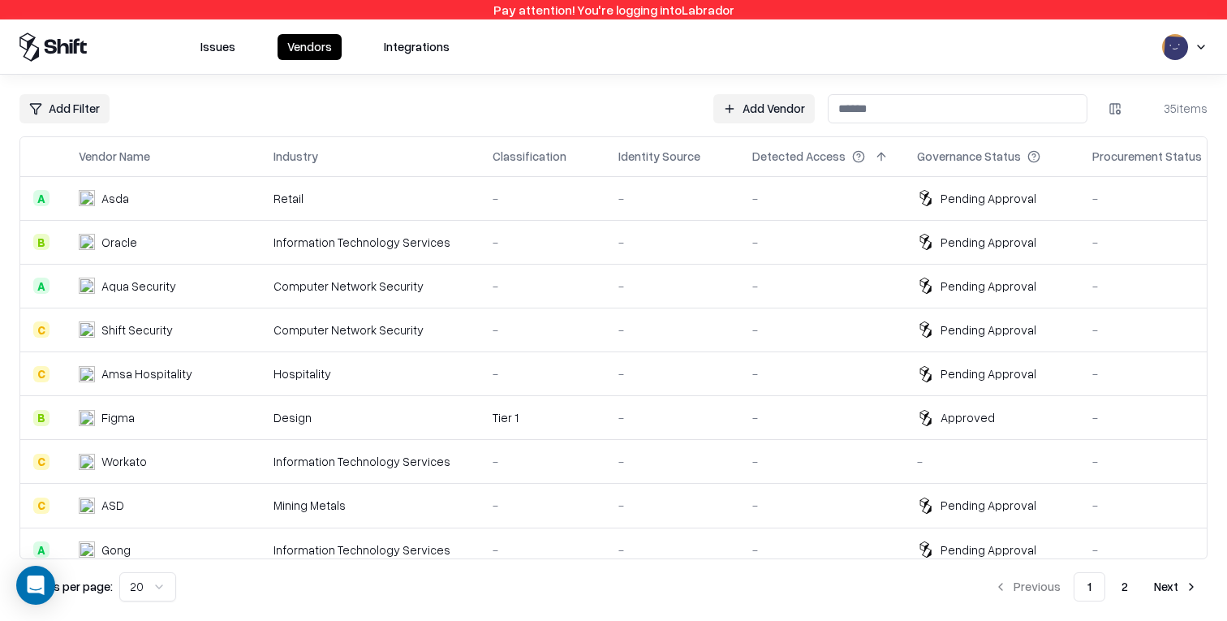
click at [973, 104] on input at bounding box center [958, 108] width 260 height 29
type input "****"
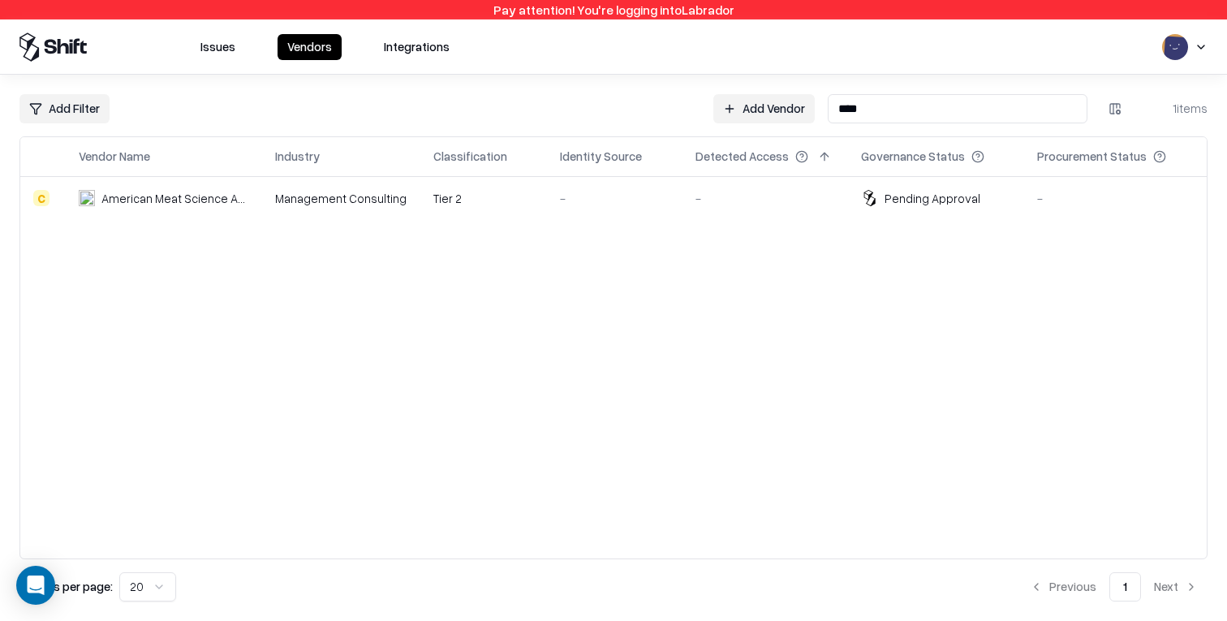
click at [509, 181] on td "Tier 2" at bounding box center [483, 198] width 127 height 44
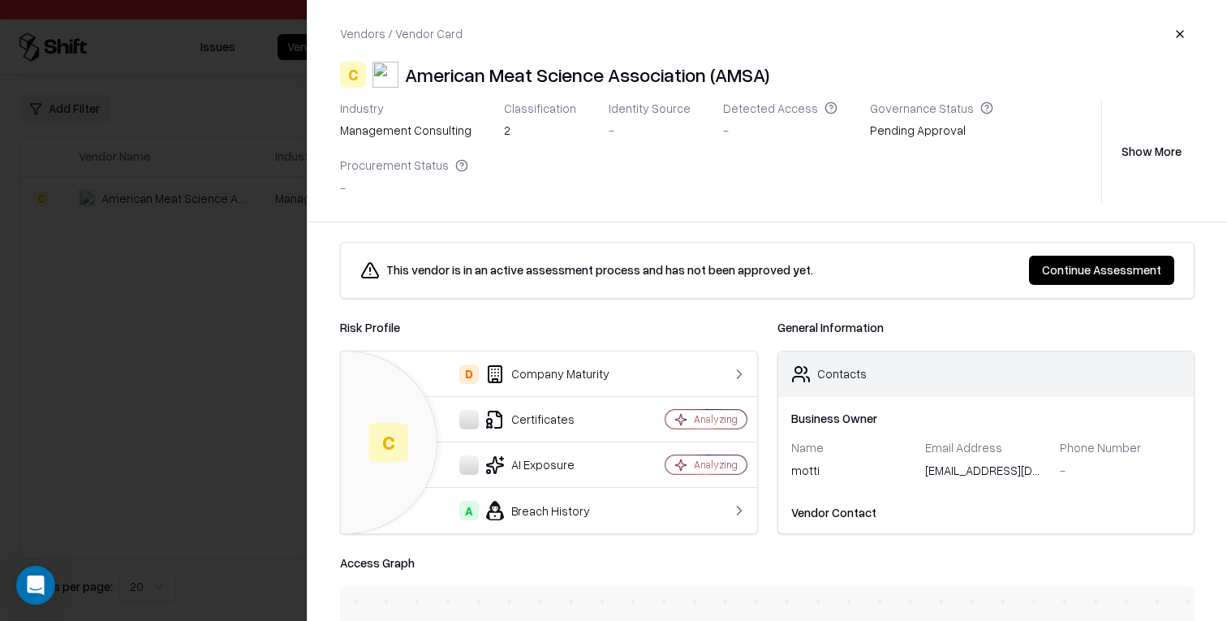
click at [1121, 261] on button "Continue Assessment" at bounding box center [1101, 270] width 145 height 29
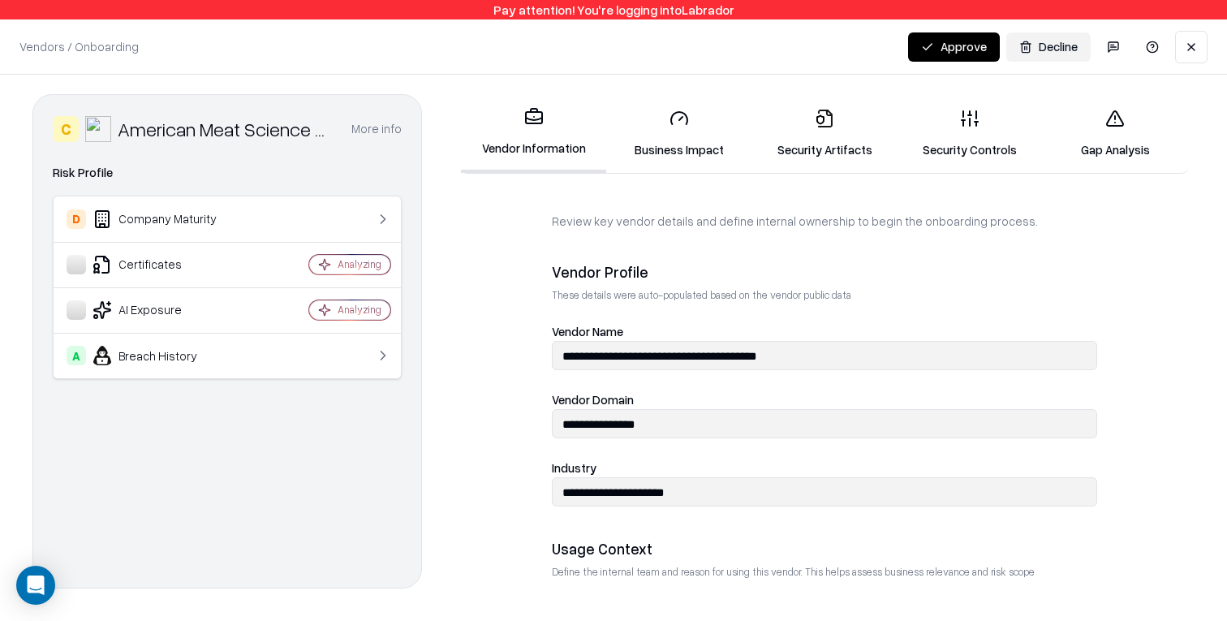
drag, startPoint x: 954, startPoint y: 140, endPoint x: 941, endPoint y: 192, distance: 53.5
click at [954, 140] on link "Security Controls" at bounding box center [969, 133] width 145 height 75
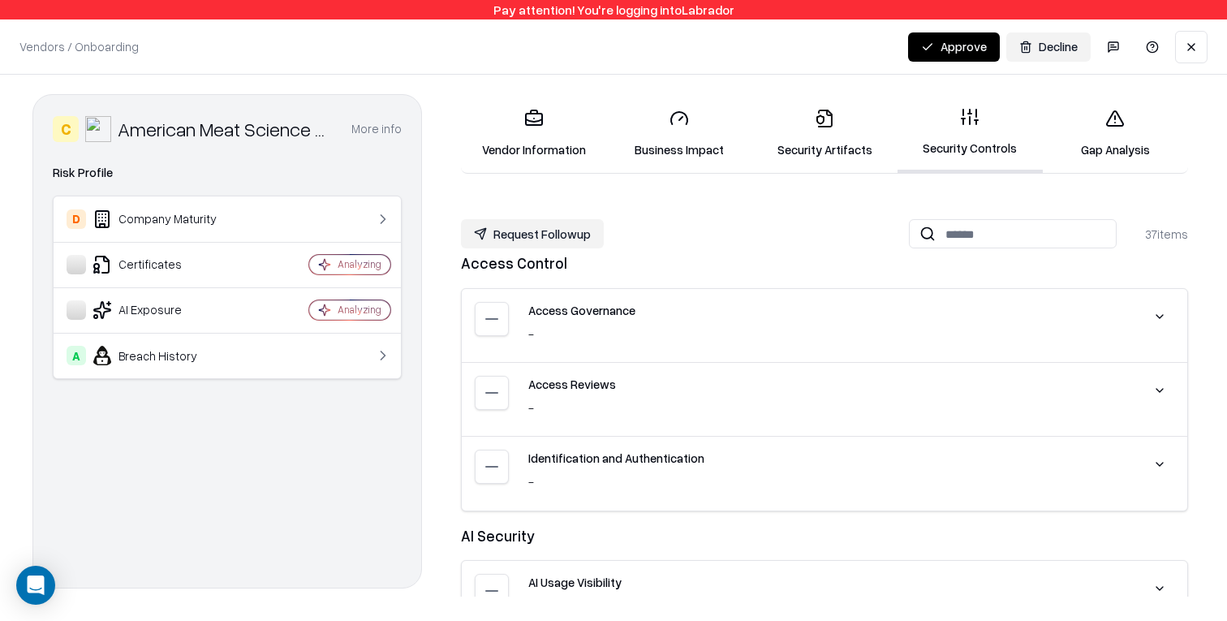
scroll to position [22, 0]
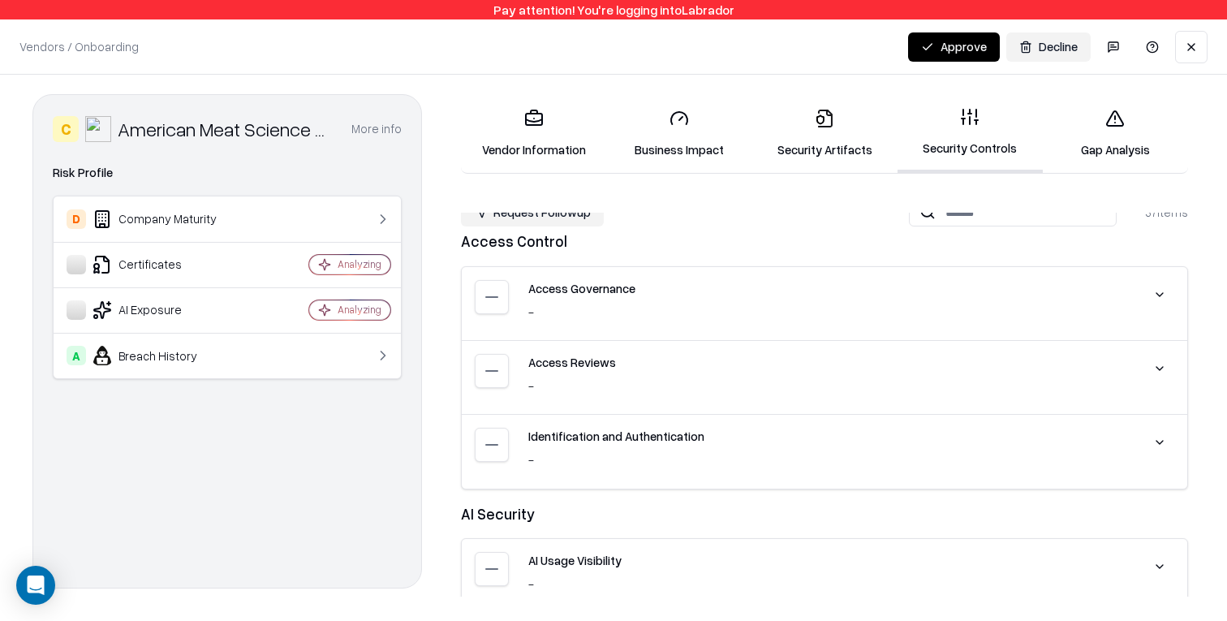
click at [1157, 293] on button at bounding box center [1159, 294] width 29 height 29
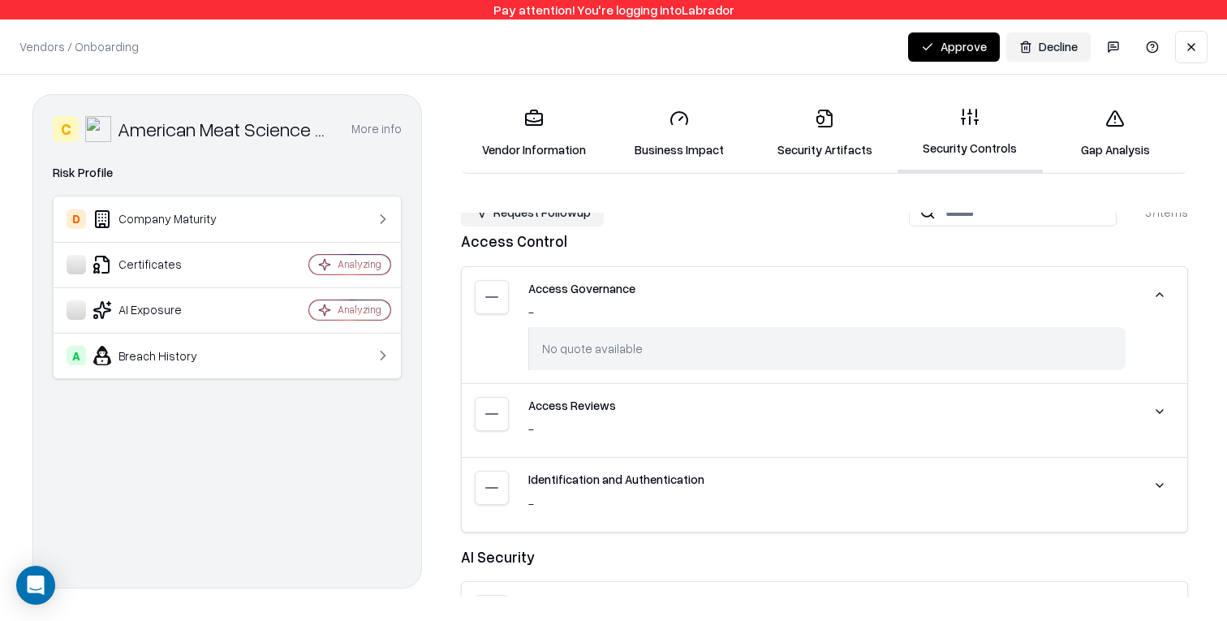
click at [1157, 293] on button at bounding box center [1159, 294] width 29 height 29
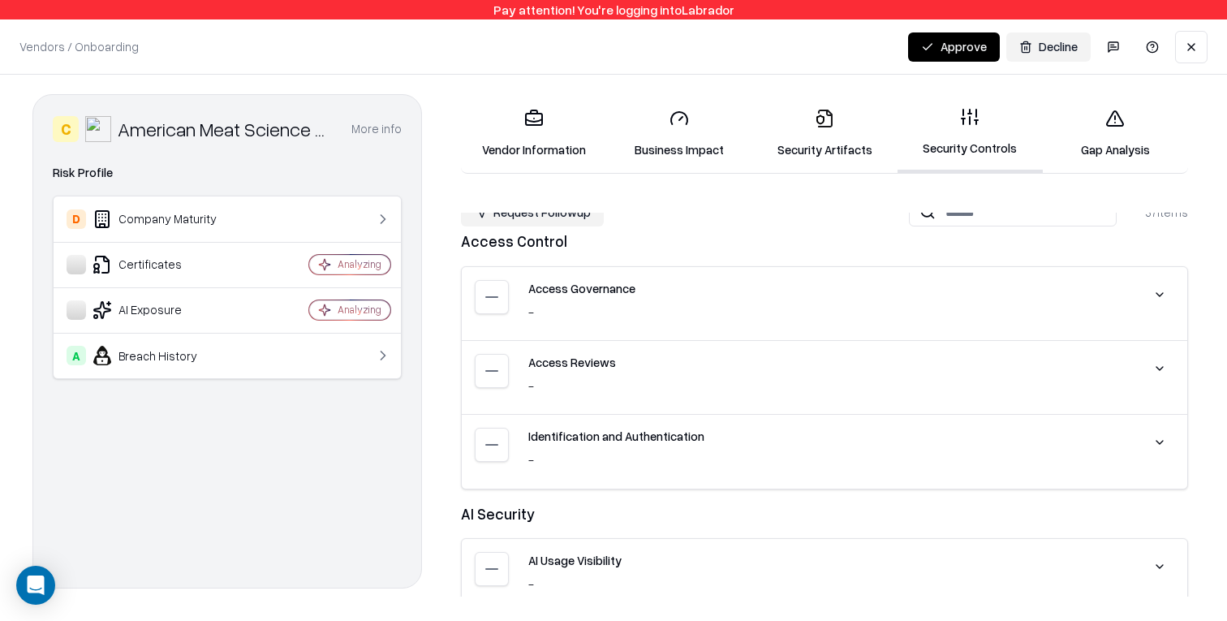
click at [1160, 370] on button at bounding box center [1159, 368] width 29 height 29
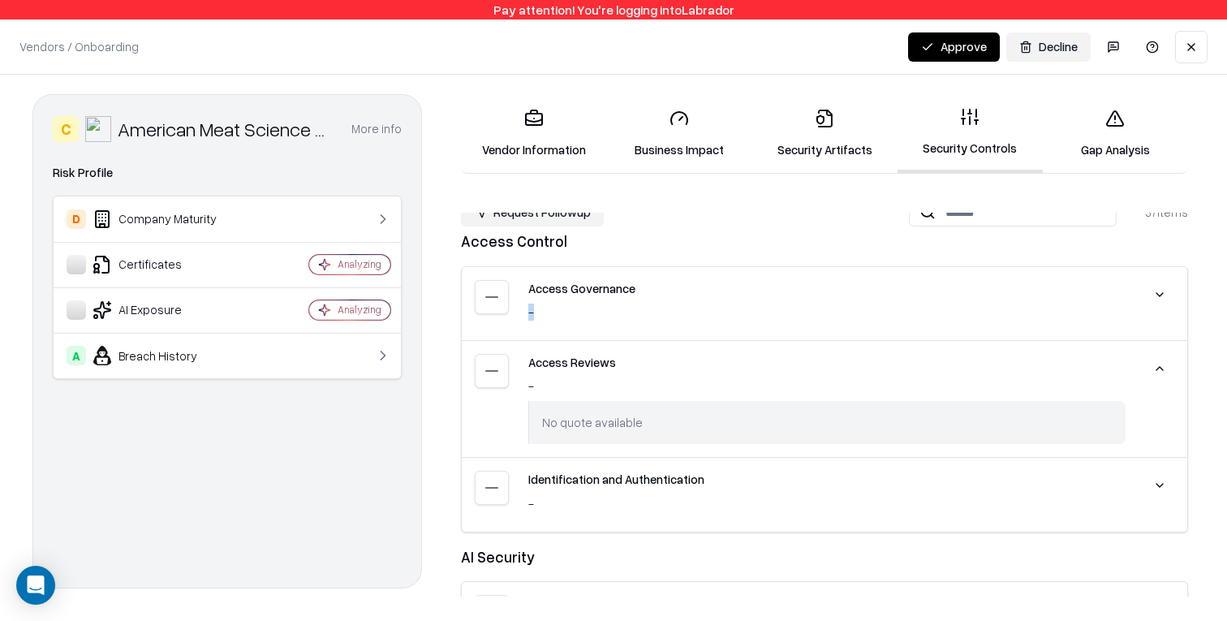
drag, startPoint x: 527, startPoint y: 315, endPoint x: 542, endPoint y: 314, distance: 14.6
click at [542, 314] on div "Access Governance - No quote available" at bounding box center [824, 304] width 725 height 74
drag, startPoint x: 656, startPoint y: 423, endPoint x: 697, endPoint y: 282, distance: 146.1
click at [733, 424] on div "No quote available" at bounding box center [826, 422] width 597 height 43
drag, startPoint x: 695, startPoint y: 239, endPoint x: 715, endPoint y: 354, distance: 117.0
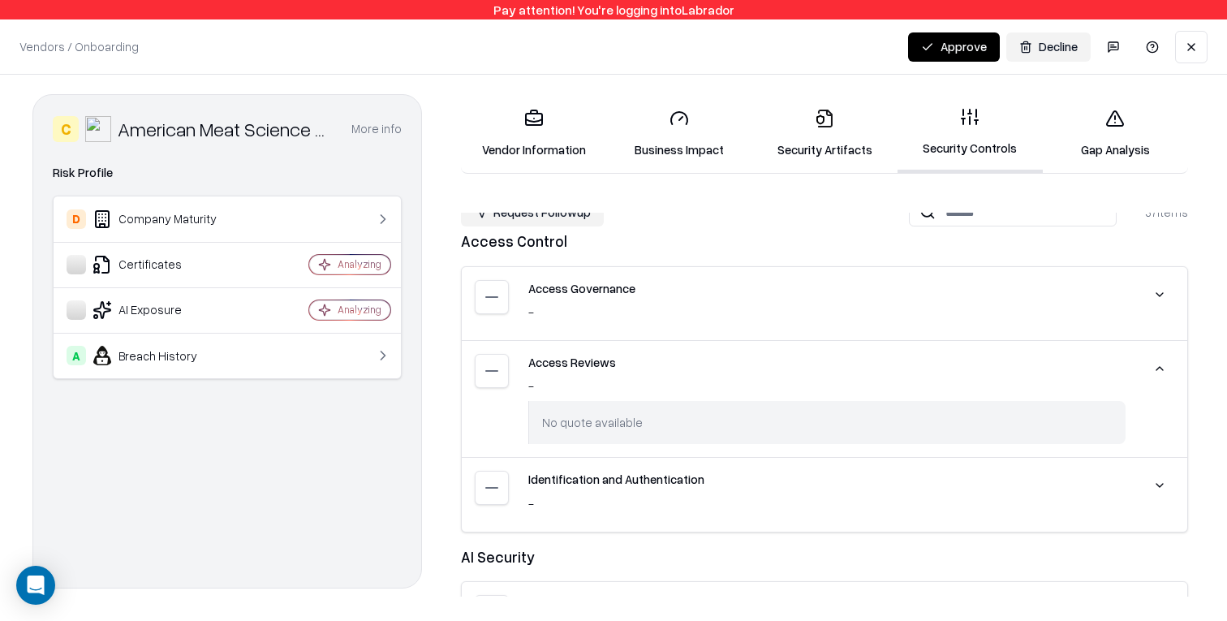
click at [695, 239] on div "Access Control" at bounding box center [824, 242] width 727 height 24
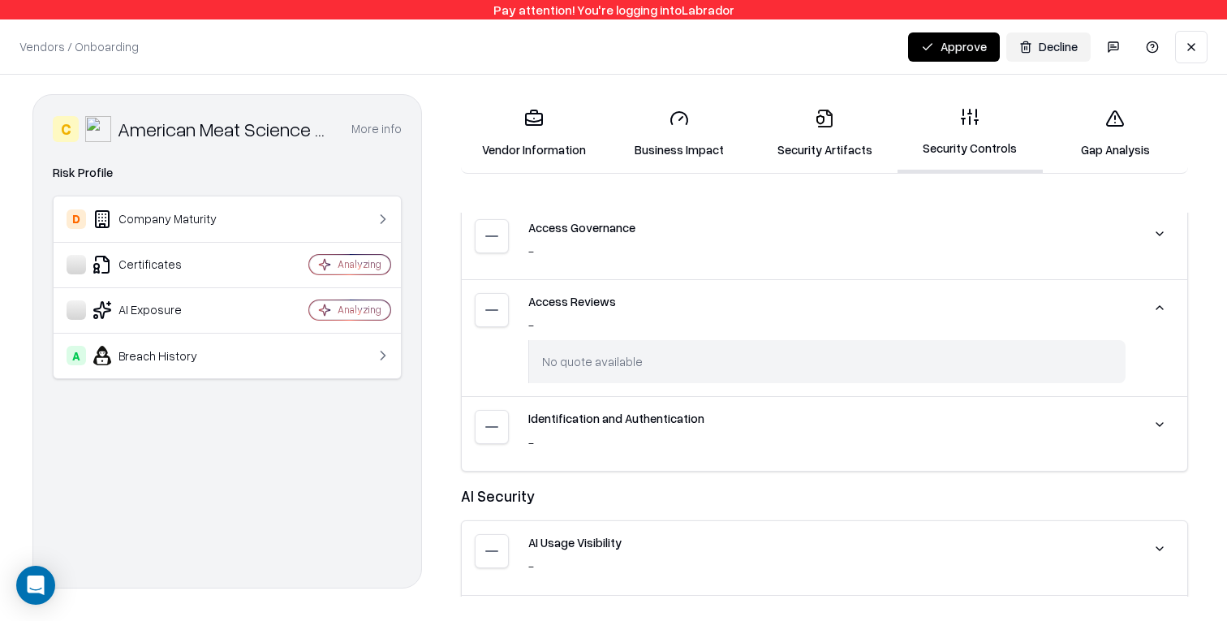
click at [1150, 420] on button at bounding box center [1159, 424] width 29 height 29
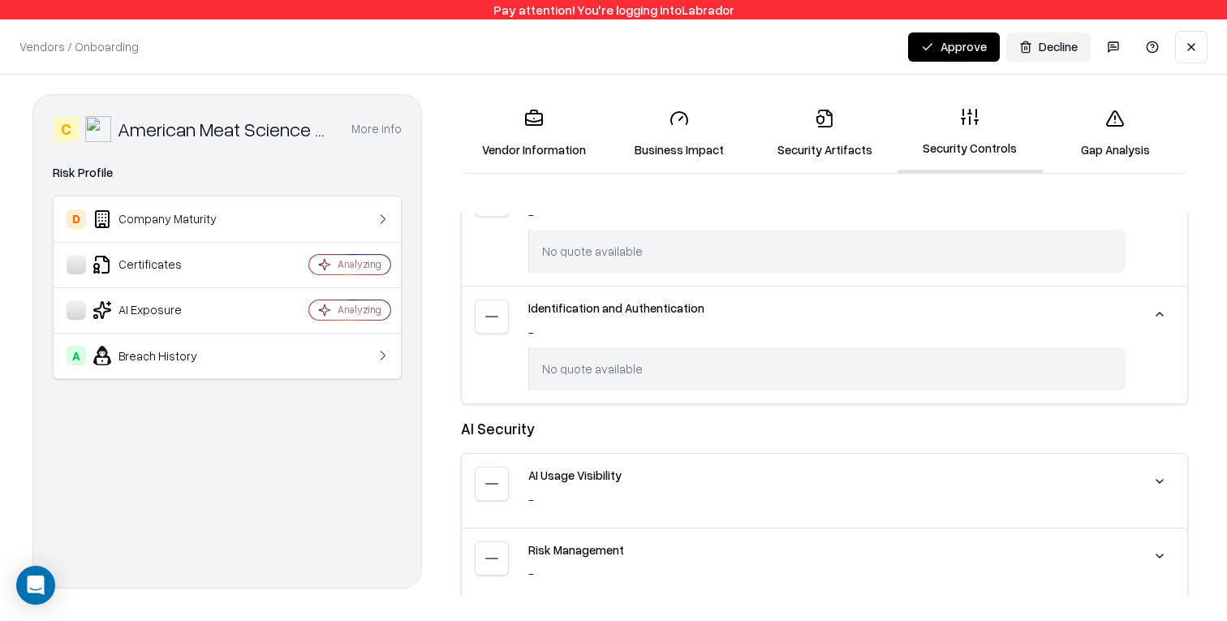
scroll to position [209, 0]
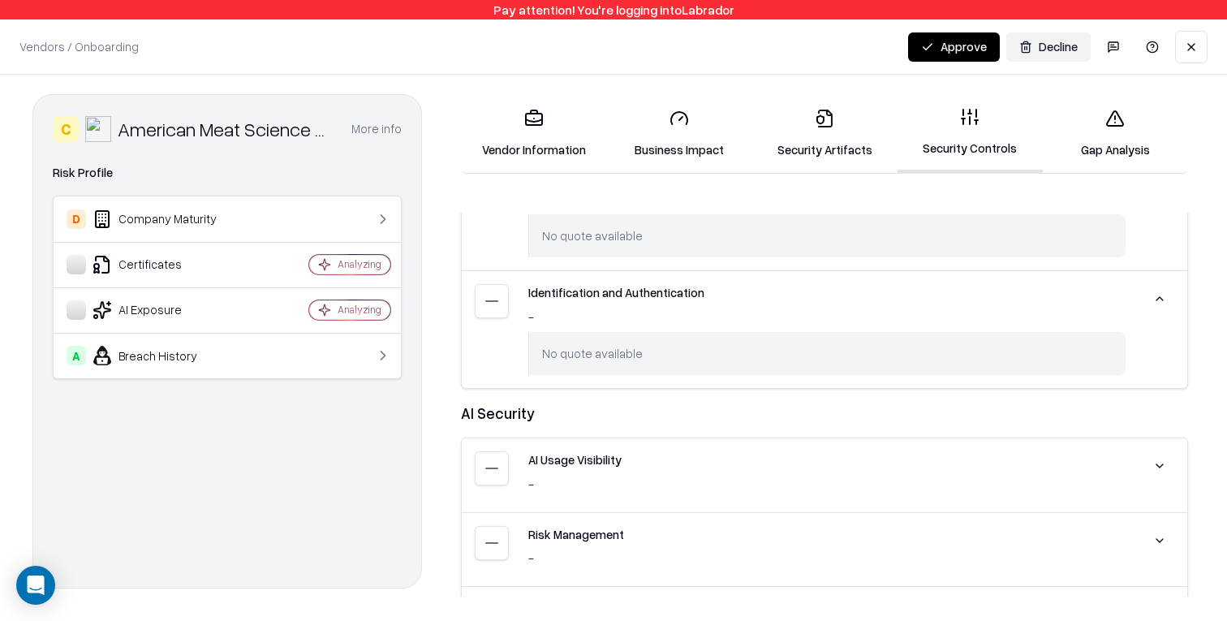
click at [1164, 463] on button at bounding box center [1159, 465] width 29 height 29
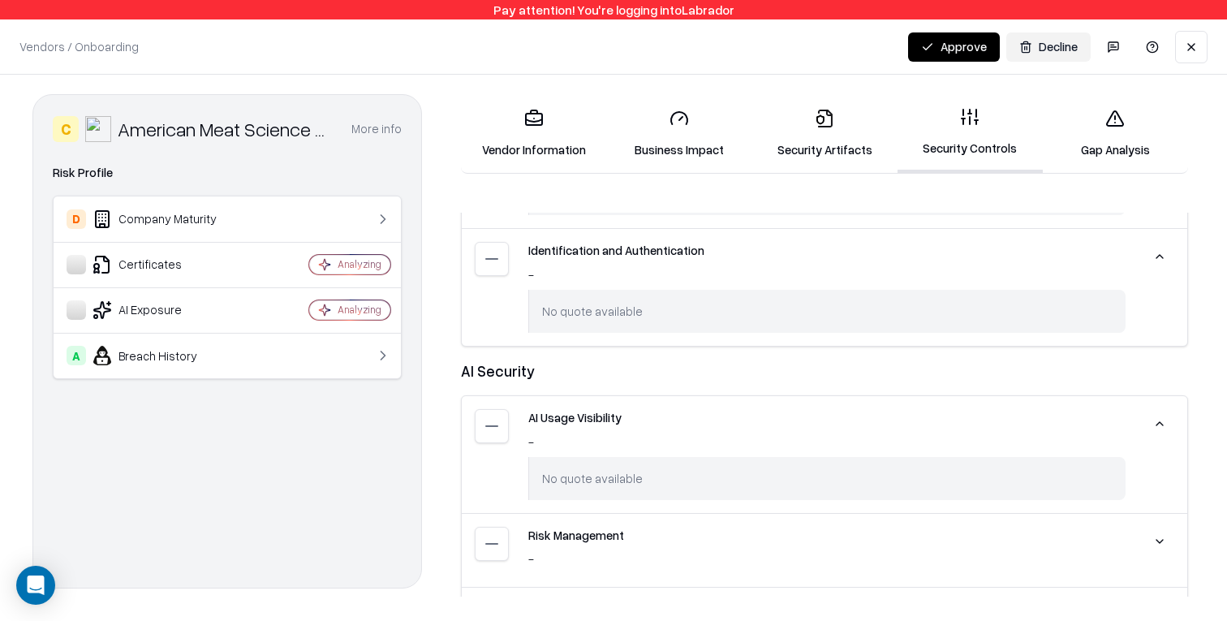
scroll to position [258, 0]
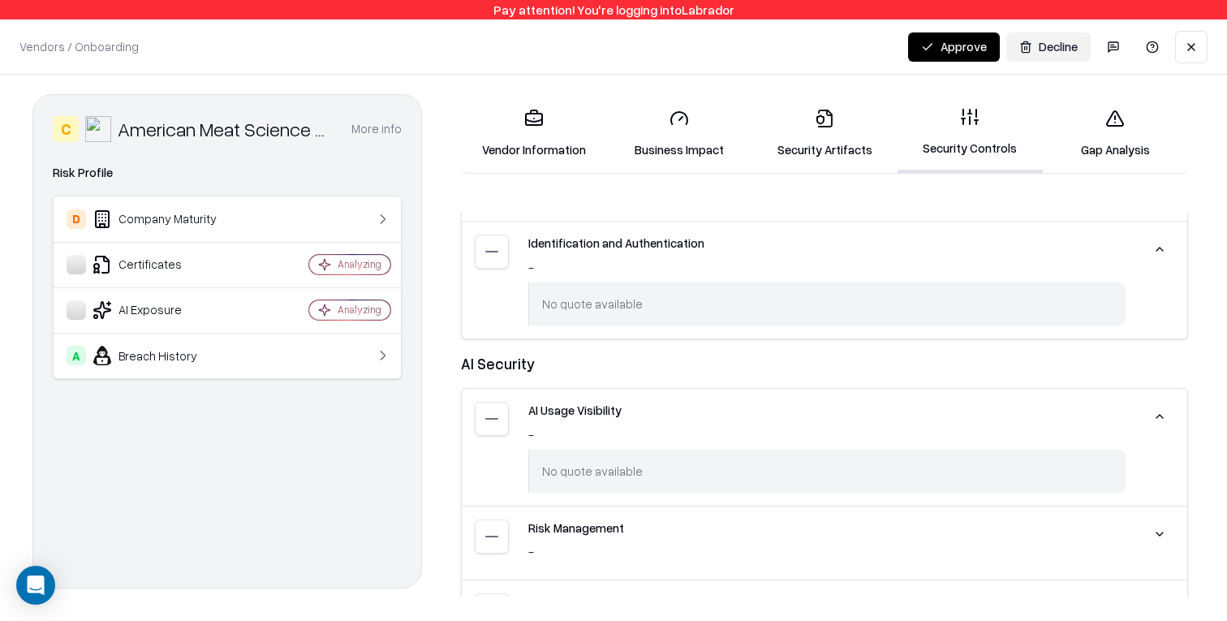
click at [1159, 419] on button at bounding box center [1159, 416] width 29 height 29
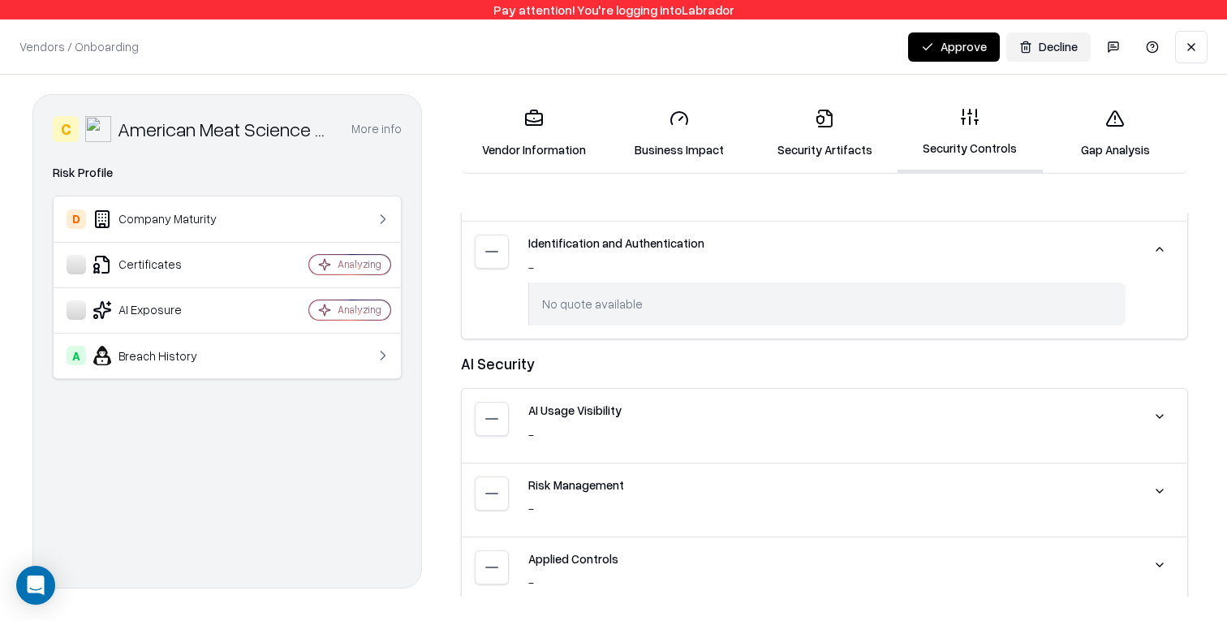
click at [1153, 487] on button at bounding box center [1159, 490] width 29 height 29
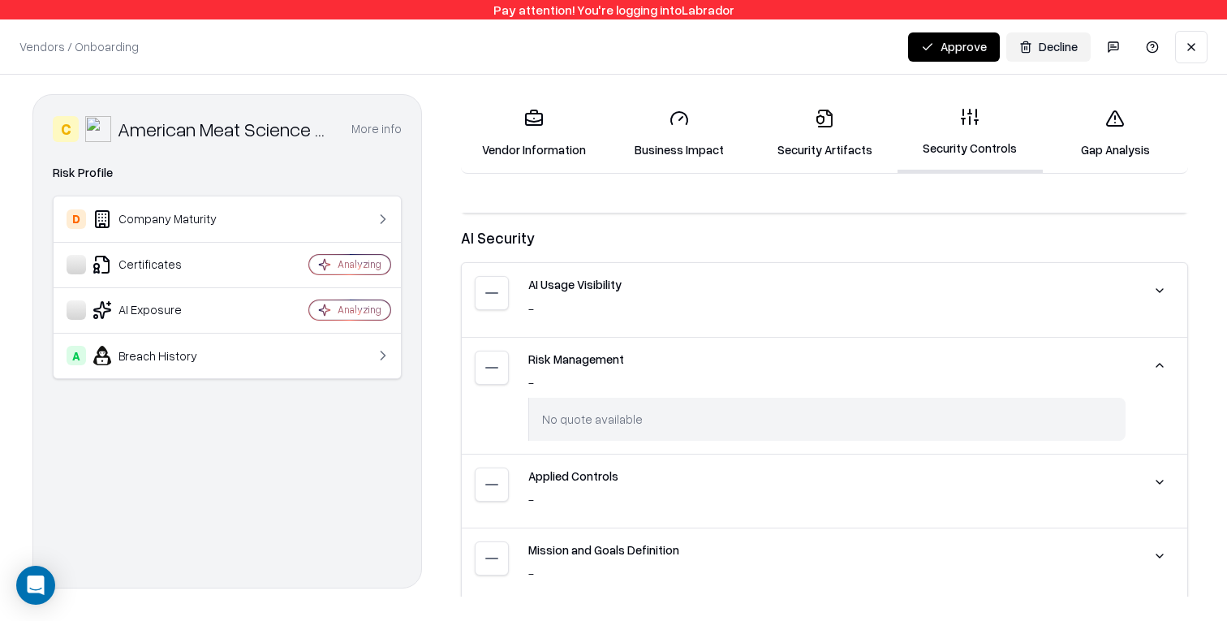
scroll to position [398, 0]
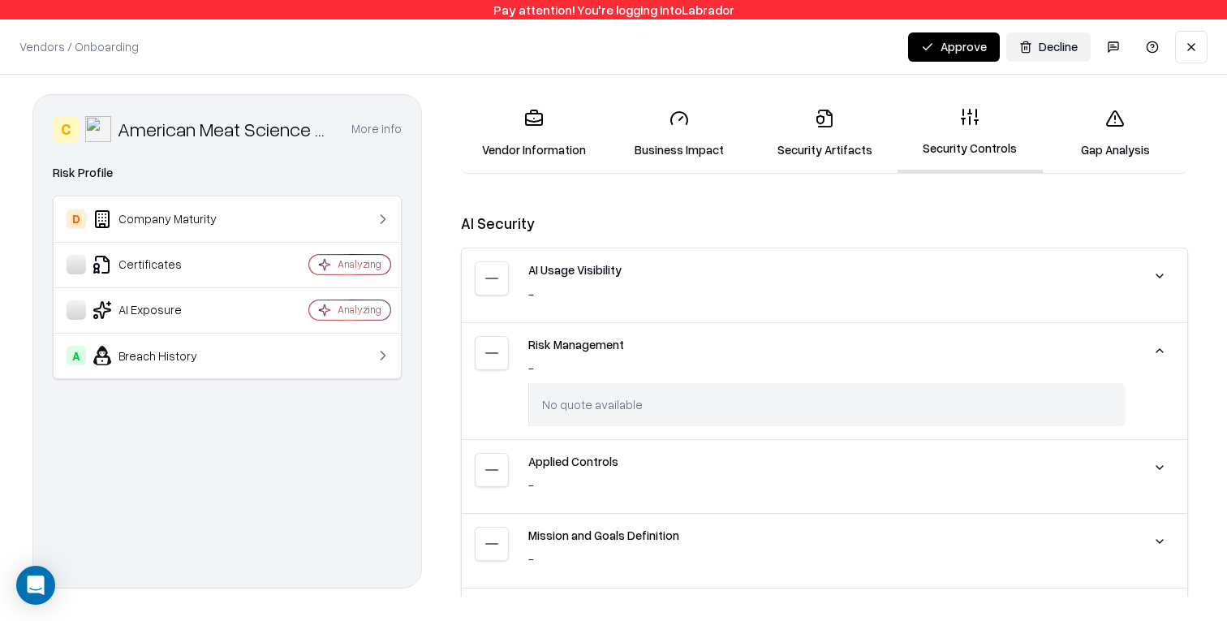
click at [1161, 342] on button at bounding box center [1159, 350] width 29 height 29
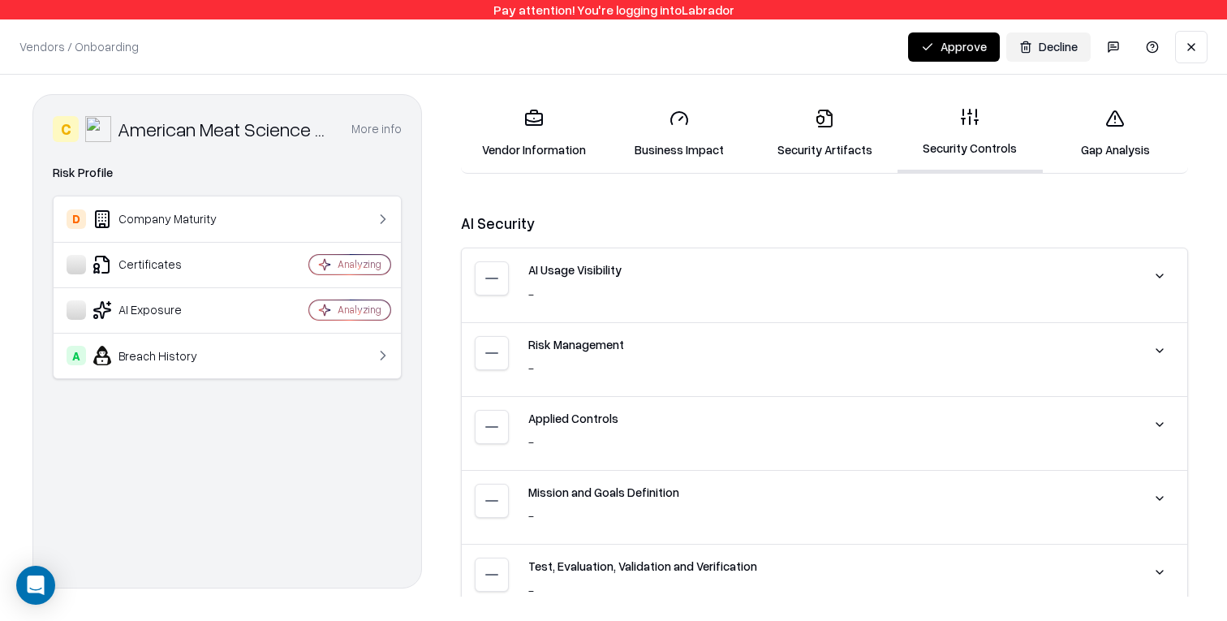
click at [1158, 410] on button at bounding box center [1159, 424] width 29 height 29
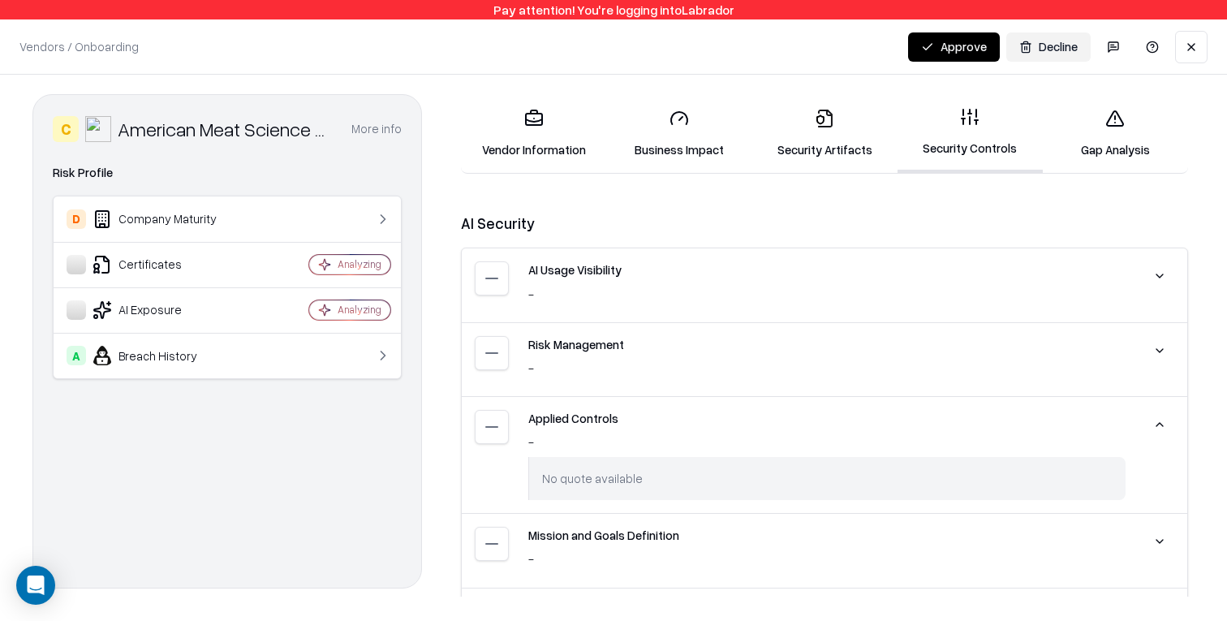
click at [1158, 420] on button at bounding box center [1159, 424] width 29 height 29
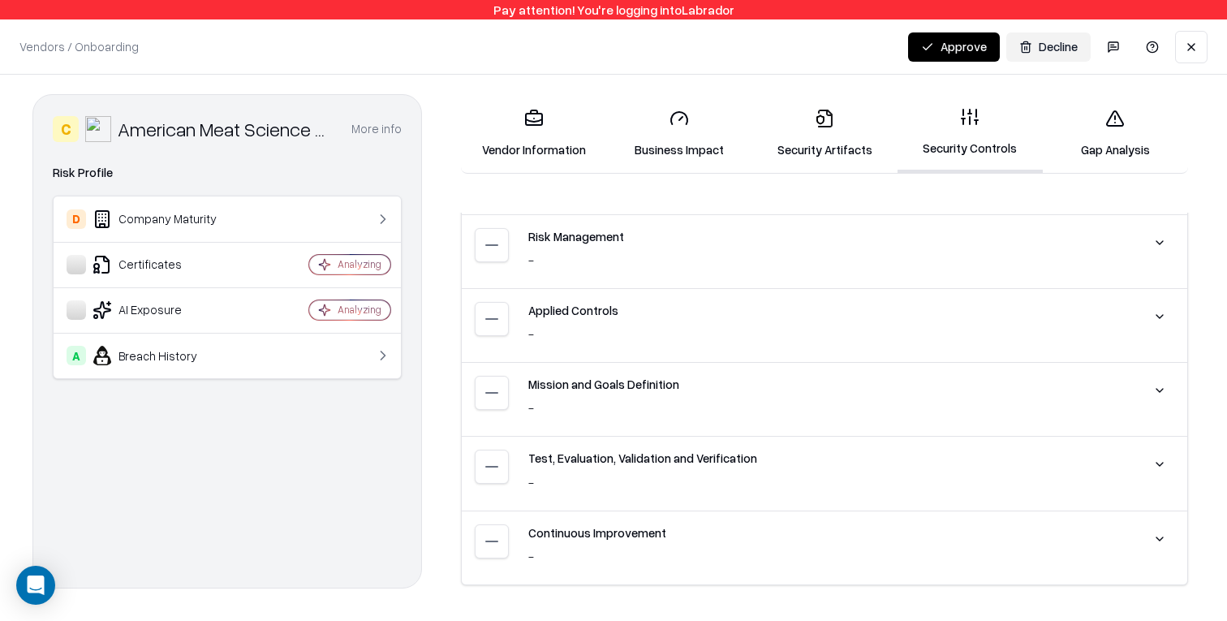
scroll to position [518, 0]
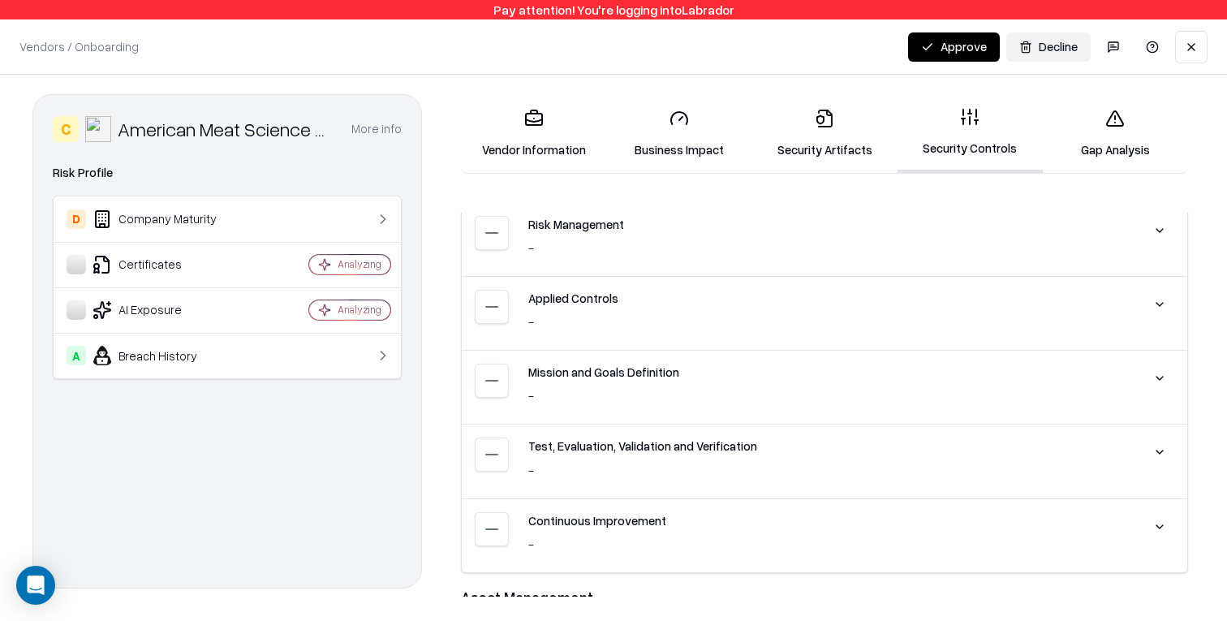
click at [1155, 373] on button at bounding box center [1159, 378] width 29 height 29
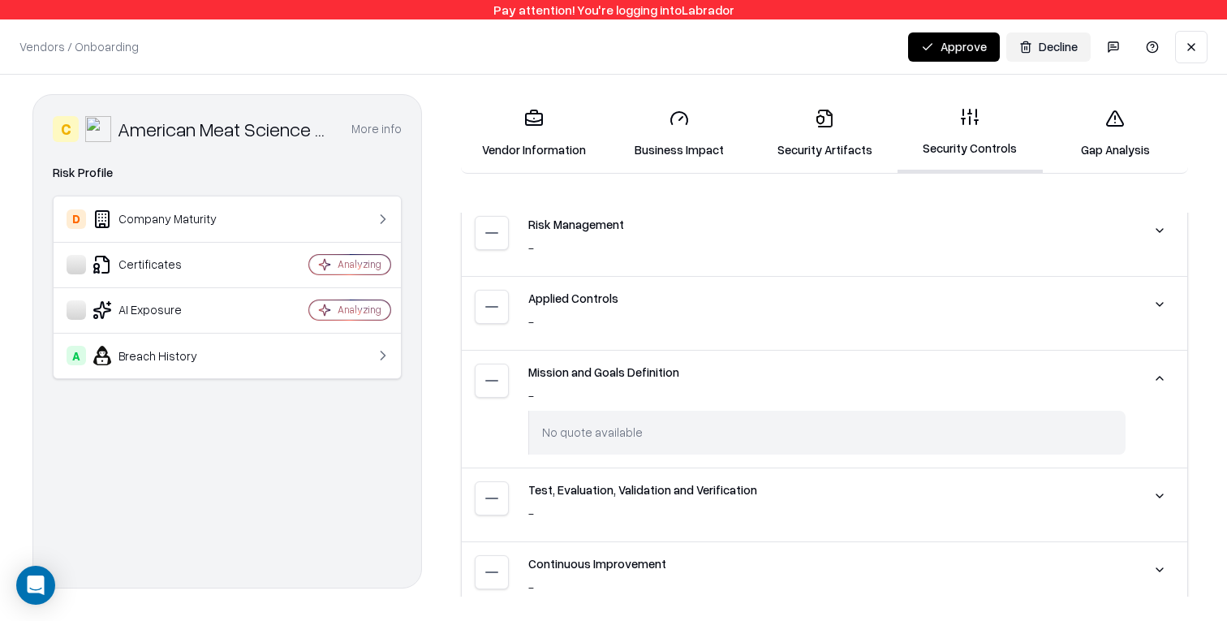
click at [1155, 374] on button at bounding box center [1159, 378] width 29 height 29
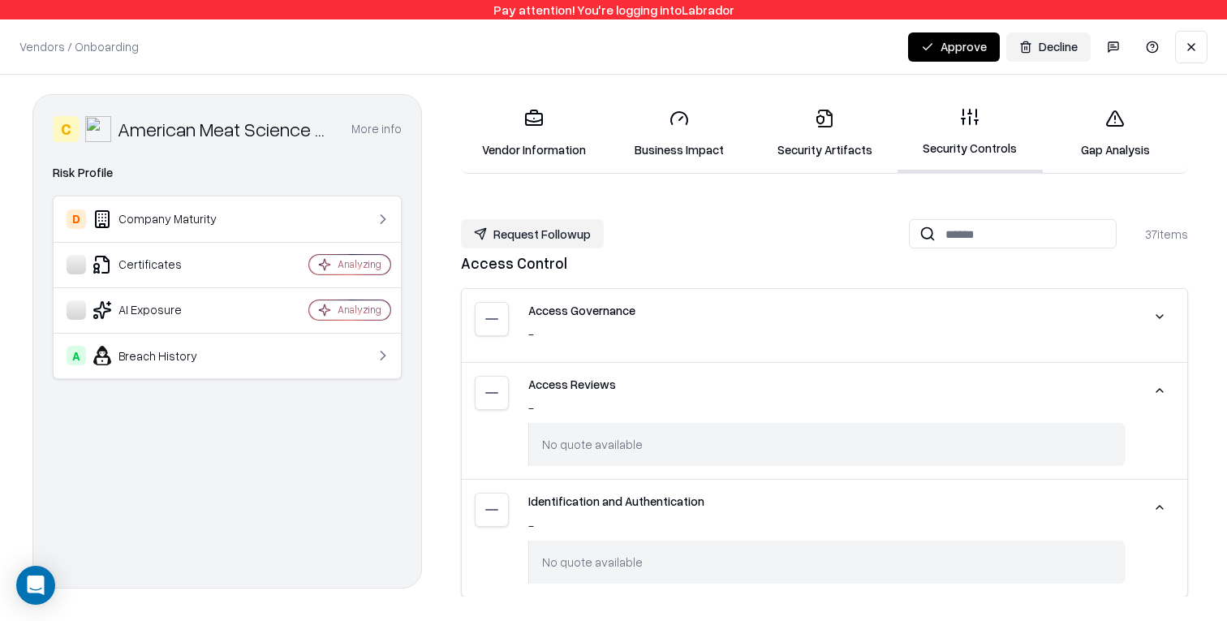
scroll to position [1, 0]
click at [1166, 389] on button at bounding box center [1159, 389] width 29 height 29
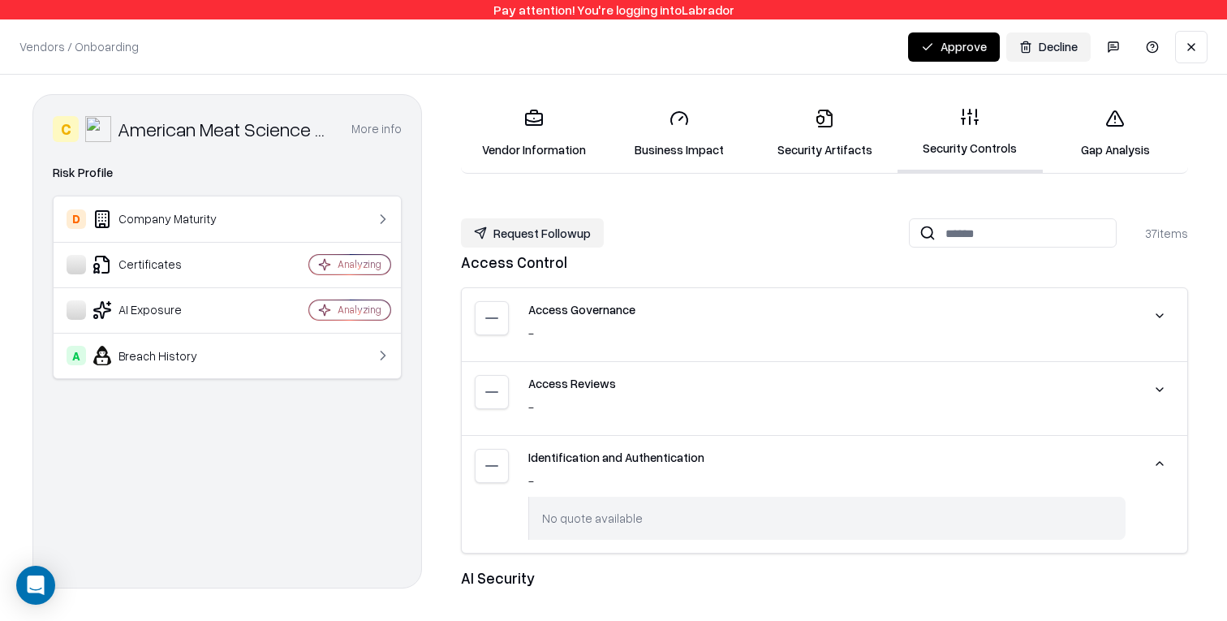
drag, startPoint x: 1198, startPoint y: 378, endPoint x: 1157, endPoint y: 378, distance: 40.6
click at [1198, 378] on div "C American Meat Science Association (AMSA) More info Domain meatscience.org Ind…" at bounding box center [613, 345] width 1227 height 541
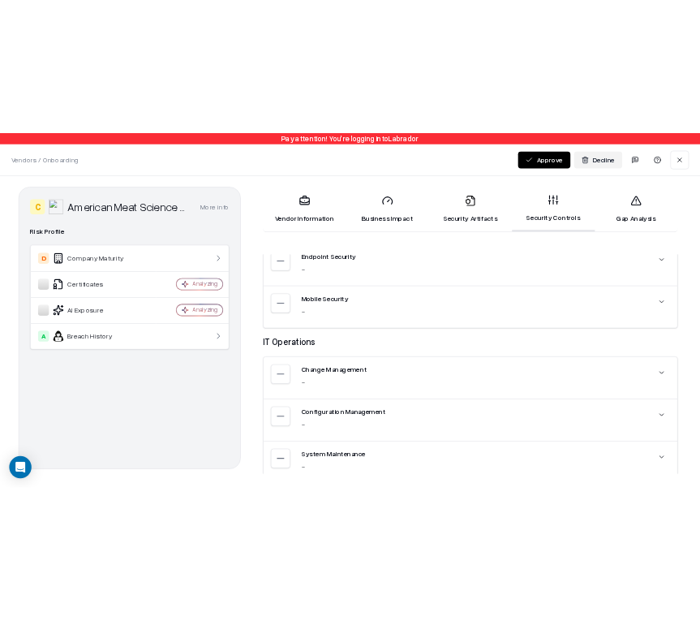
scroll to position [2076, 0]
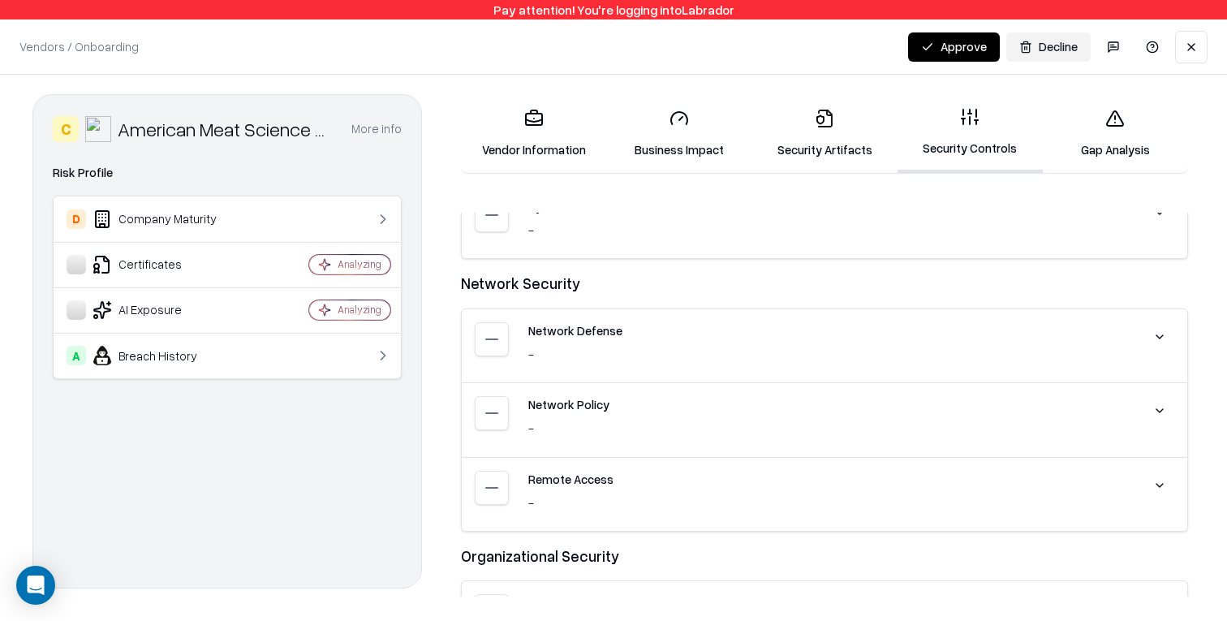
click at [1105, 122] on icon at bounding box center [1114, 118] width 19 height 19
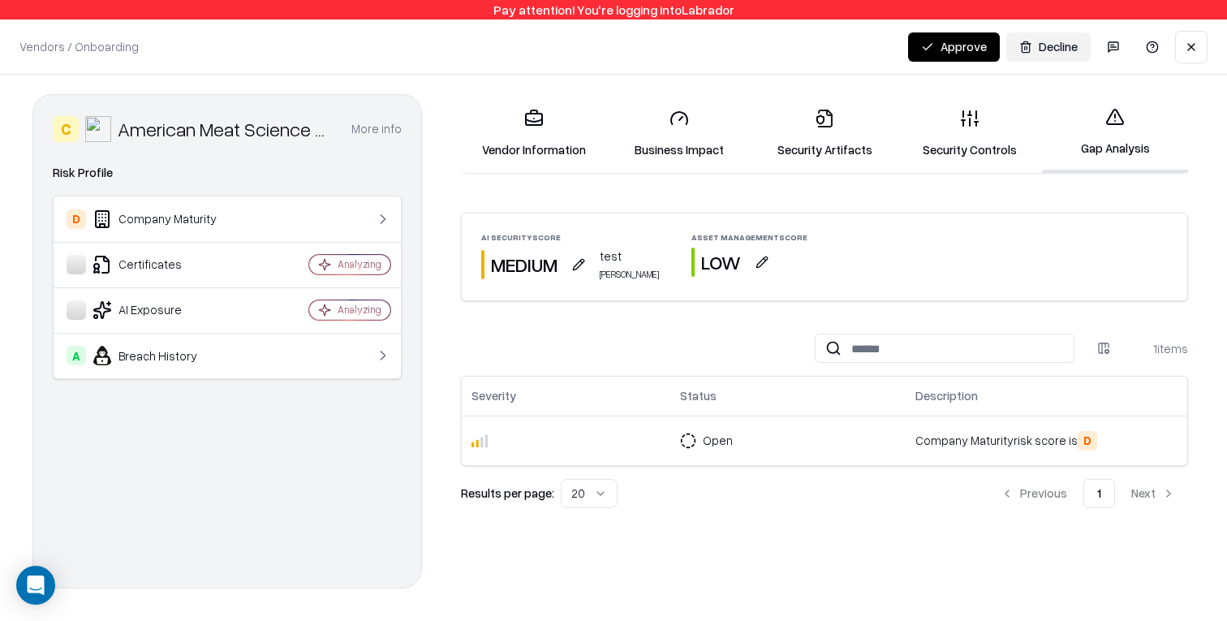
click at [747, 264] on button "button" at bounding box center [761, 261] width 29 height 29
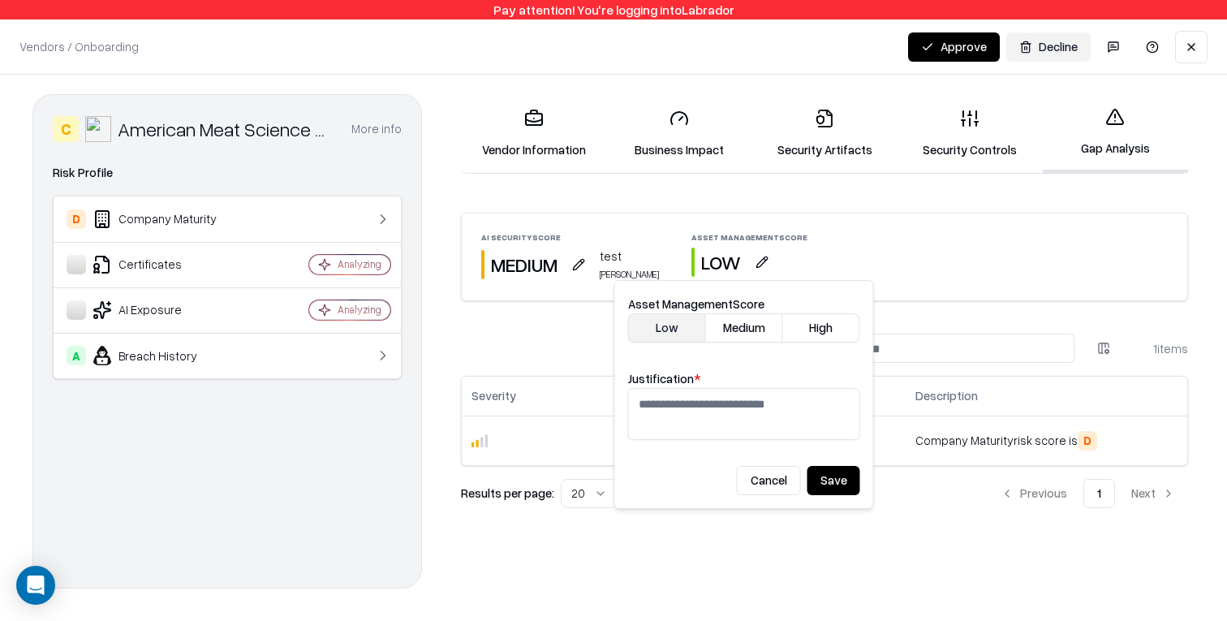
drag, startPoint x: 723, startPoint y: 407, endPoint x: 731, endPoint y: 376, distance: 31.9
click at [723, 407] on textarea "Justification *" at bounding box center [744, 414] width 232 height 52
drag, startPoint x: 744, startPoint y: 334, endPoint x: 723, endPoint y: 391, distance: 60.6
click at [744, 334] on button "Medium" at bounding box center [744, 327] width 77 height 29
click at [716, 407] on textarea "Justification *" at bounding box center [744, 414] width 232 height 52
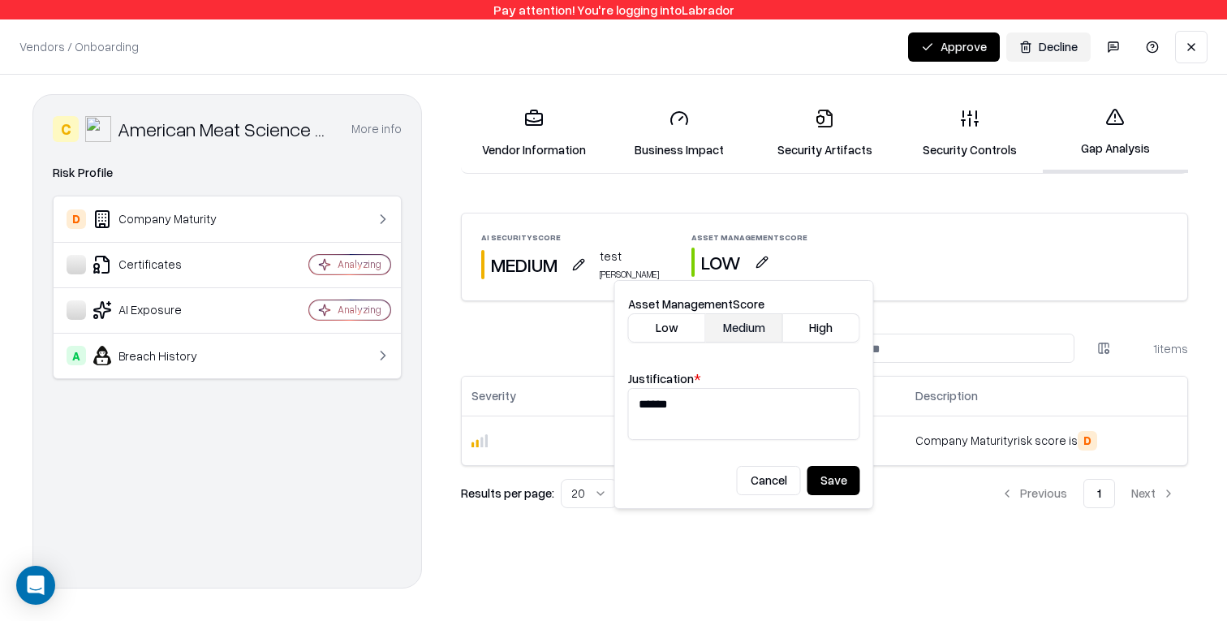
type textarea "******"
drag, startPoint x: 831, startPoint y: 475, endPoint x: 846, endPoint y: 465, distance: 18.0
click at [831, 475] on button "Save" at bounding box center [833, 480] width 53 height 29
click at [974, 150] on link "Security Controls" at bounding box center [969, 133] width 145 height 75
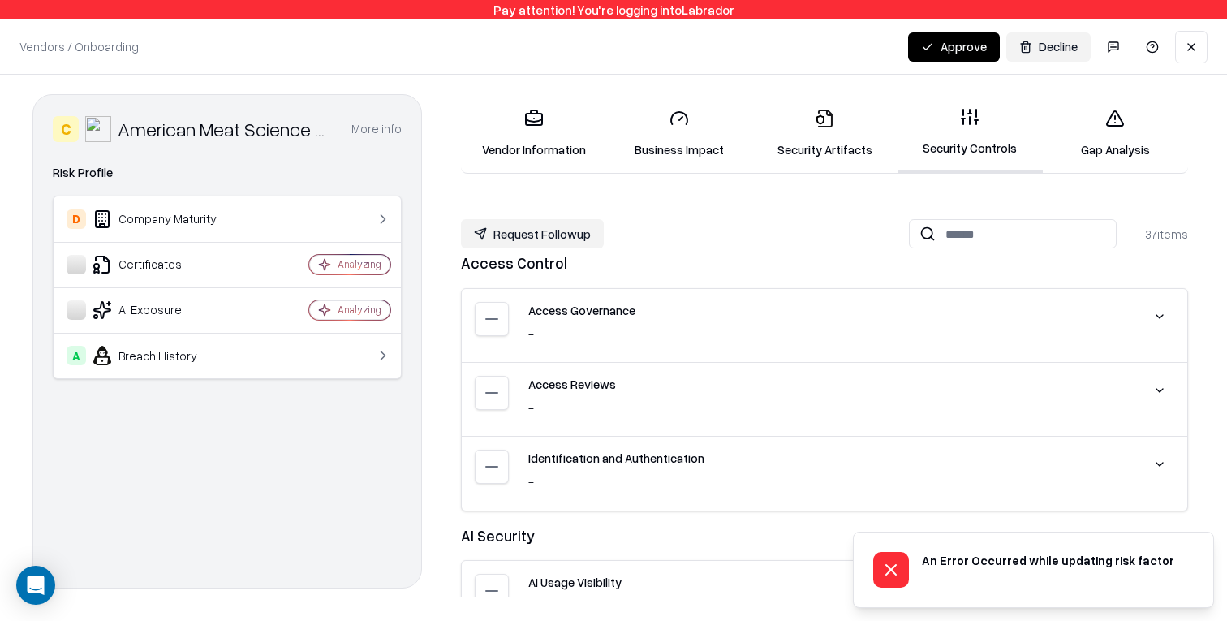
click at [678, 44] on div "Vendors / Onboarding Changes Saved Approve Decline" at bounding box center [613, 46] width 1227 height 54
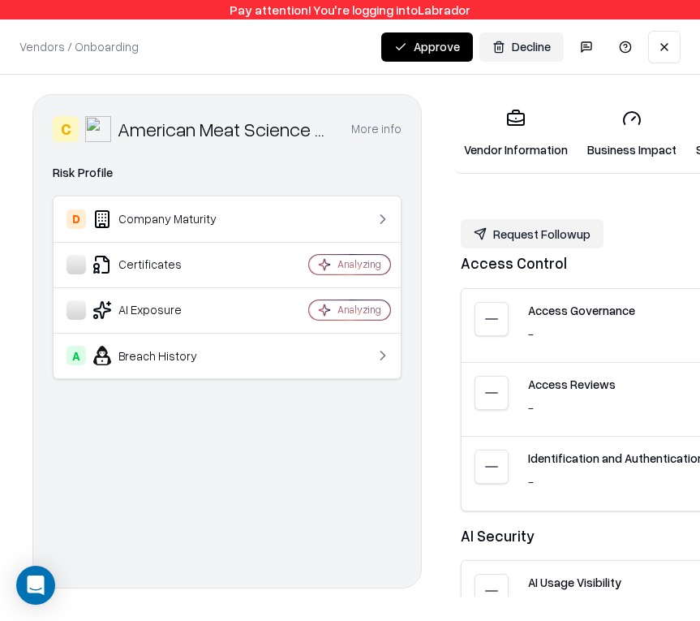
scroll to position [0, 286]
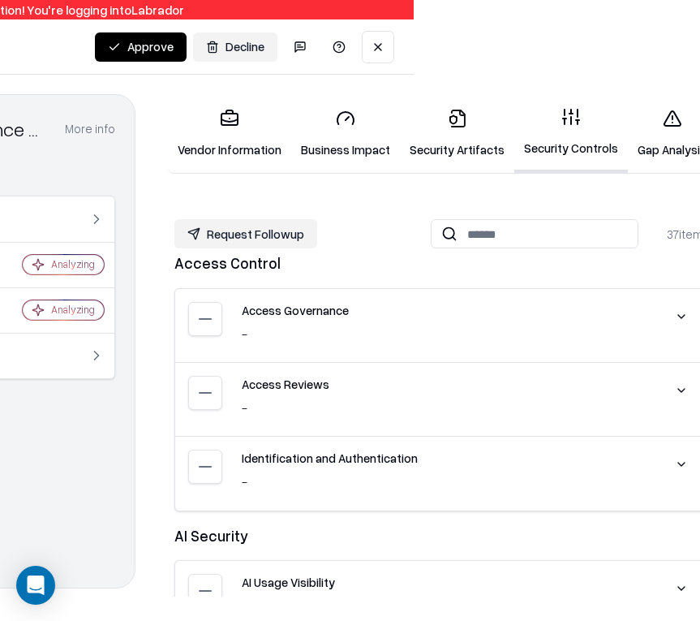
click at [435, 128] on link "Security Artifacts" at bounding box center [457, 133] width 114 height 75
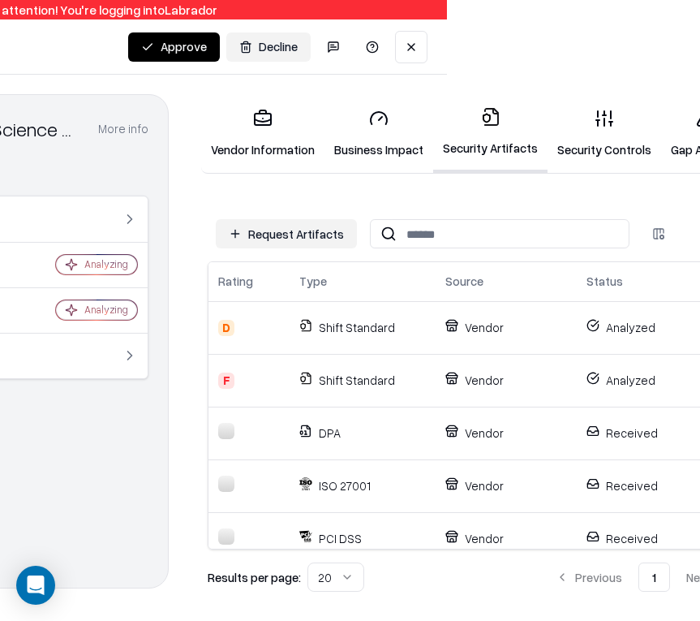
scroll to position [0, 290]
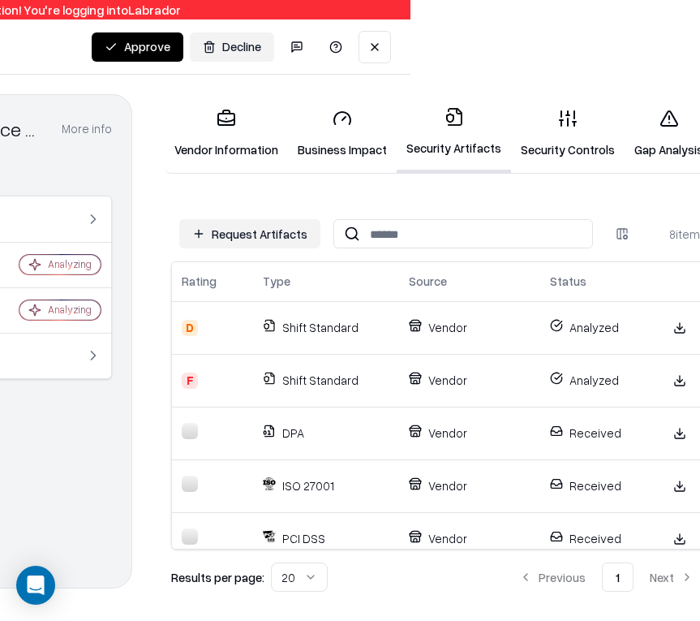
click at [557, 142] on link "Security Controls" at bounding box center [568, 133] width 114 height 75
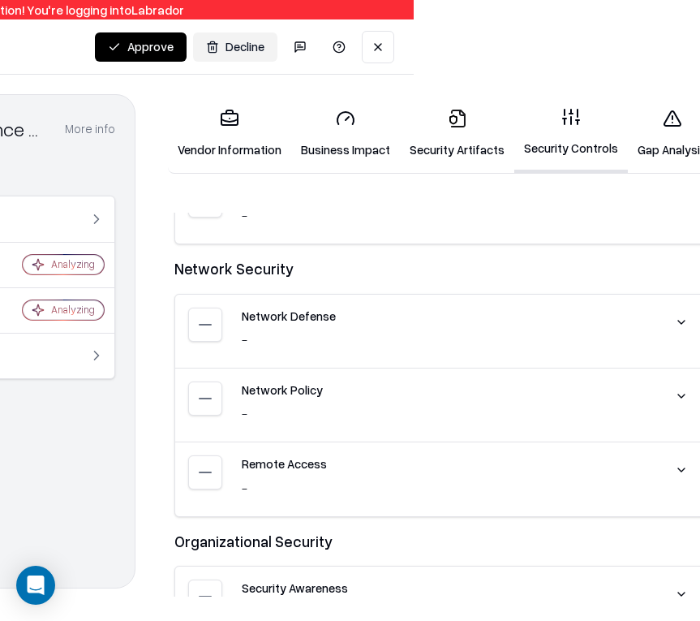
scroll to position [2072, 0]
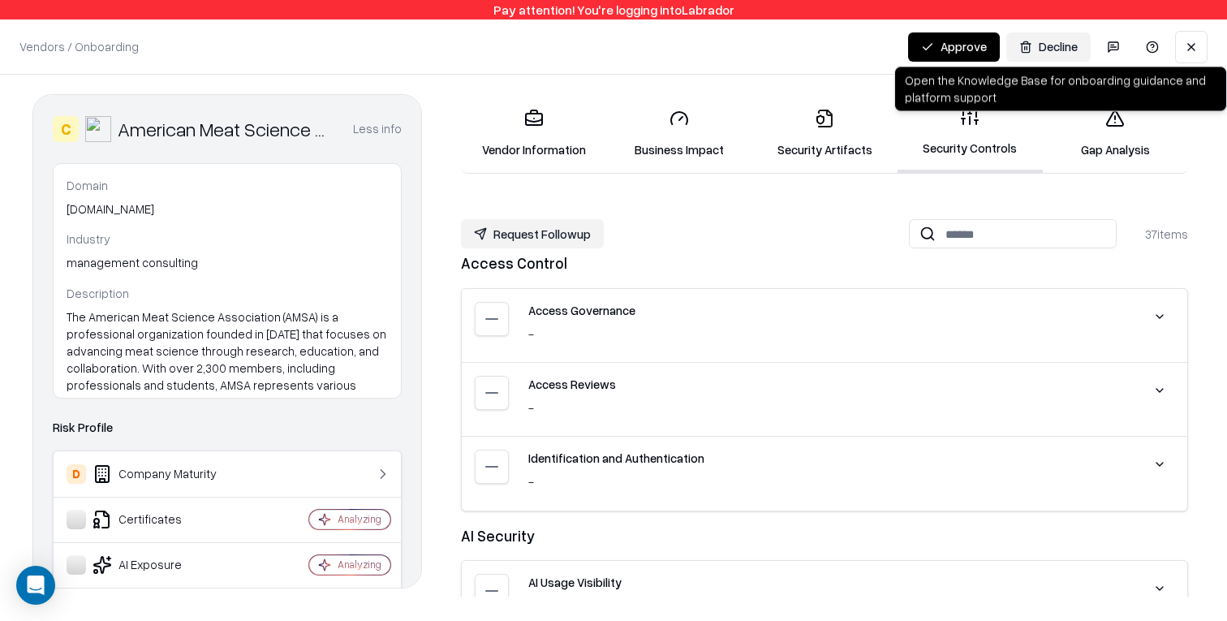
click at [576, 239] on button "Request Followup" at bounding box center [532, 233] width 143 height 29
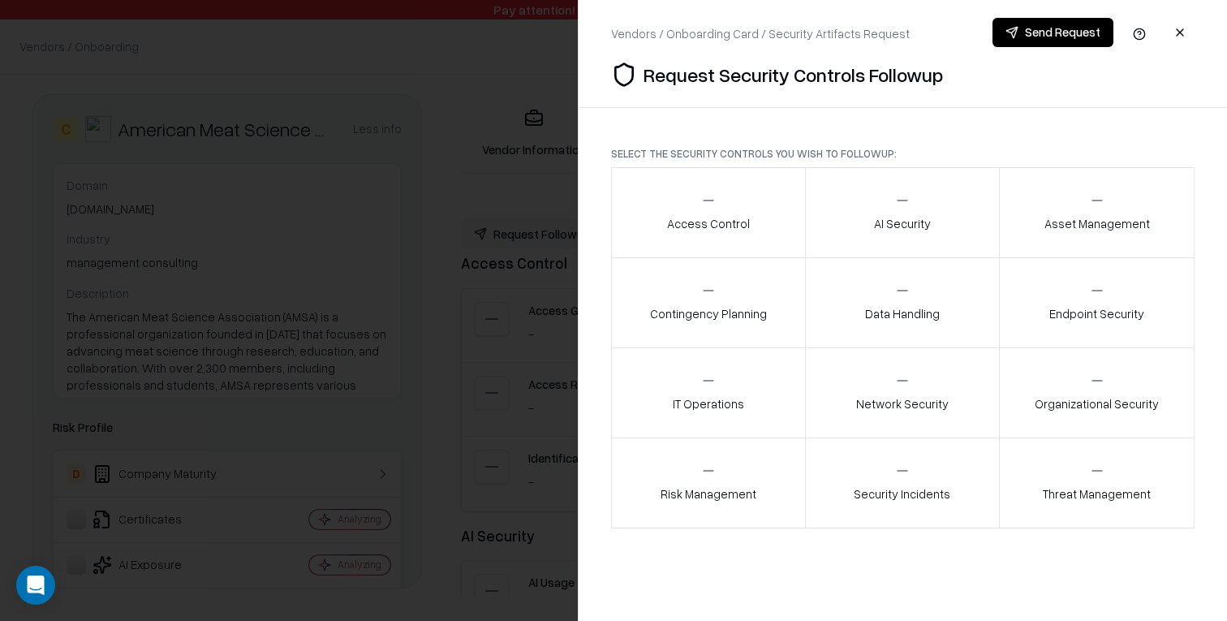
click at [409, 261] on div at bounding box center [613, 310] width 1227 height 621
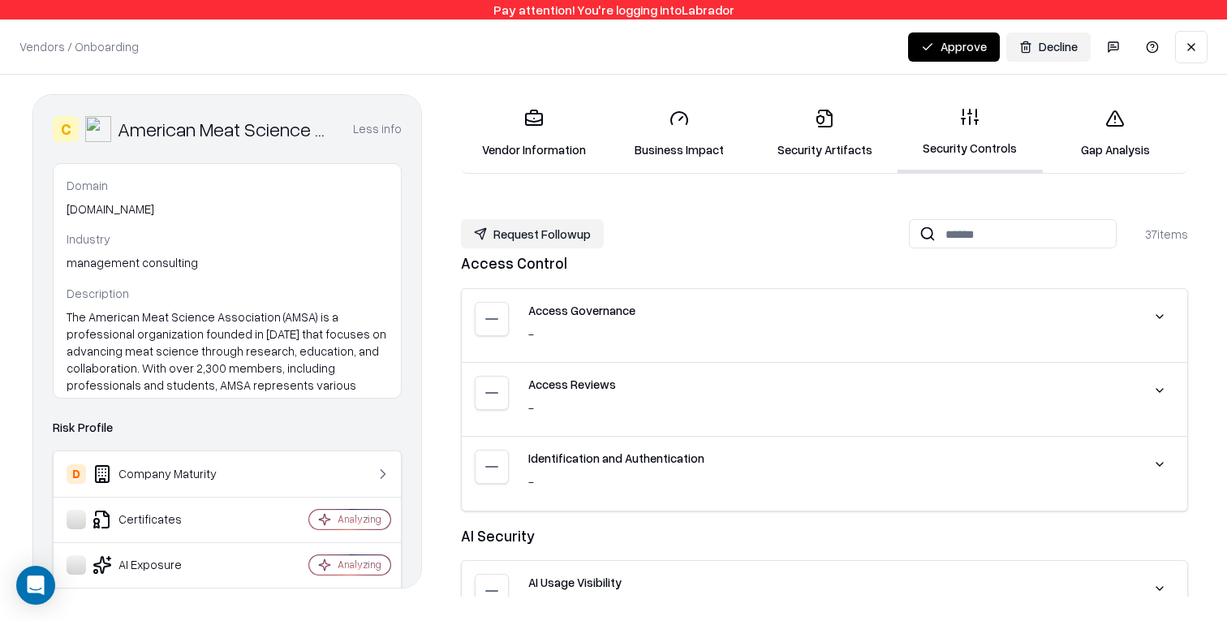
click at [817, 118] on icon at bounding box center [820, 120] width 8 height 10
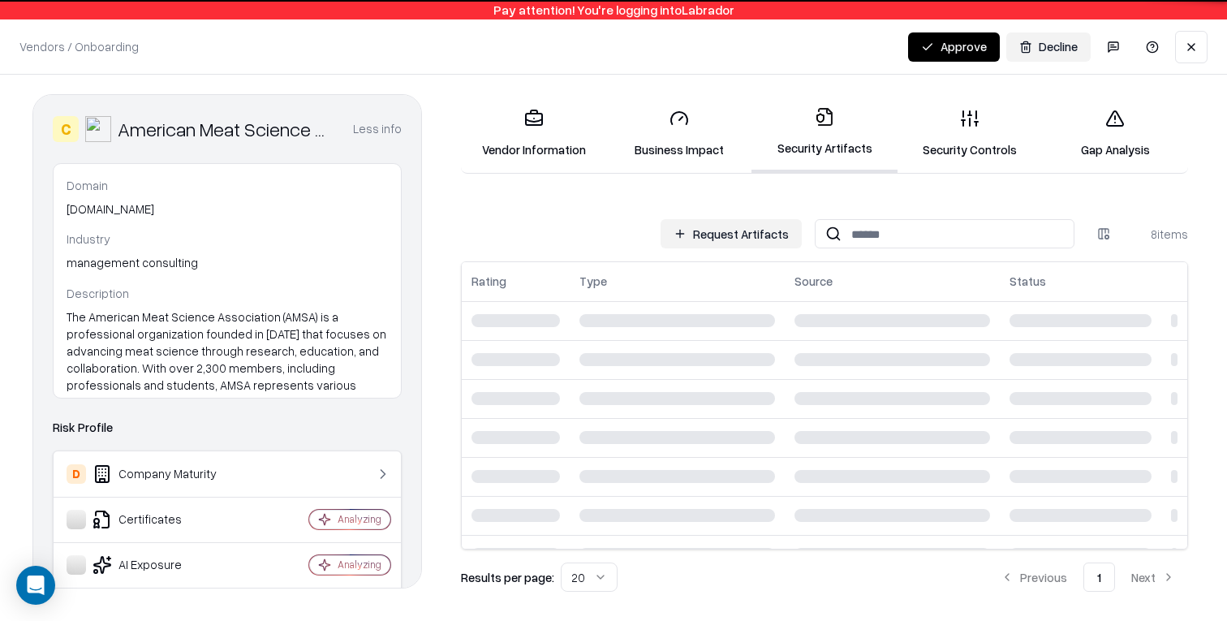
drag, startPoint x: 693, startPoint y: 139, endPoint x: 649, endPoint y: 145, distance: 44.3
click at [693, 139] on link "Business Impact" at bounding box center [678, 133] width 145 height 75
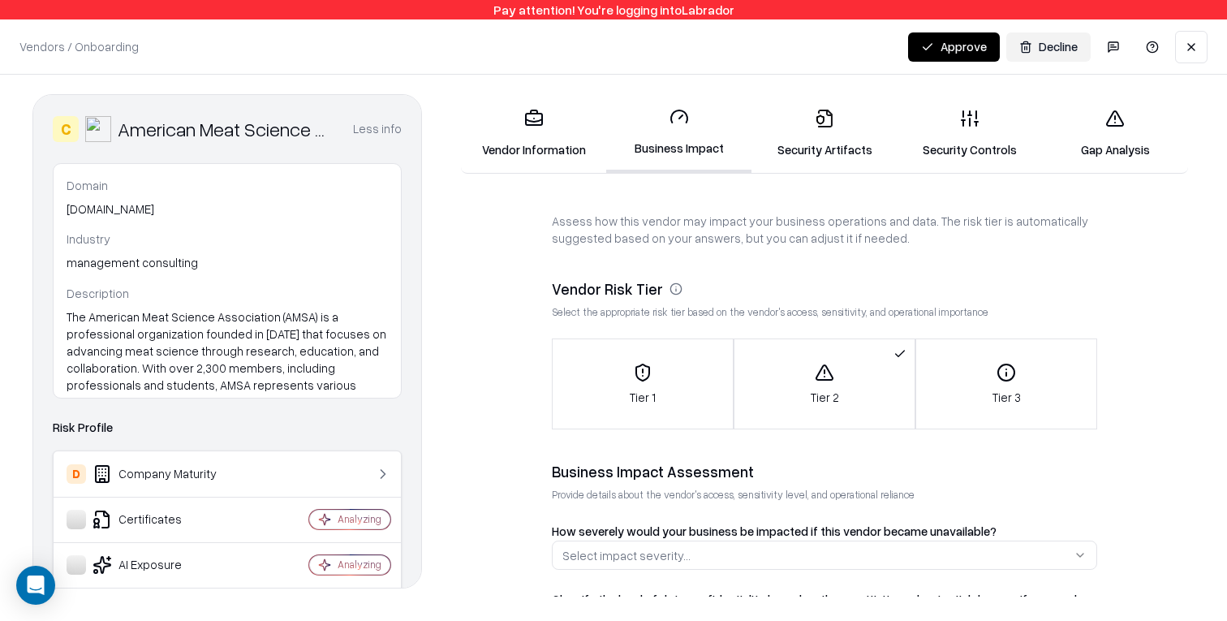
click at [561, 154] on link "Vendor Information" at bounding box center [533, 133] width 145 height 75
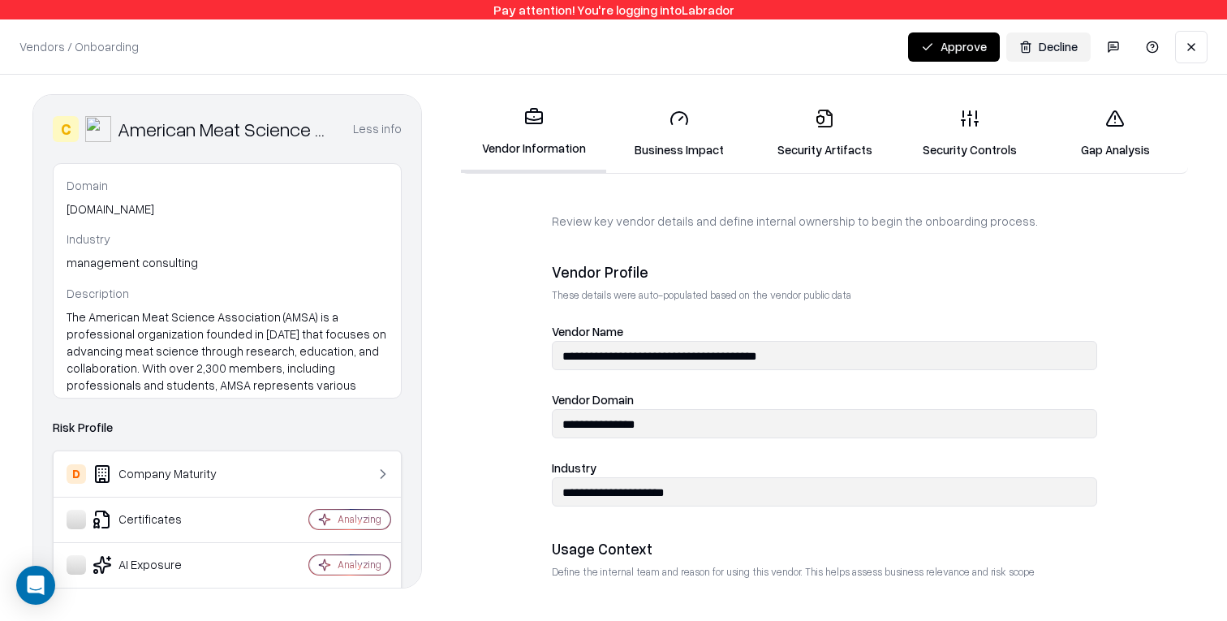
click at [1193, 53] on button at bounding box center [1191, 47] width 32 height 32
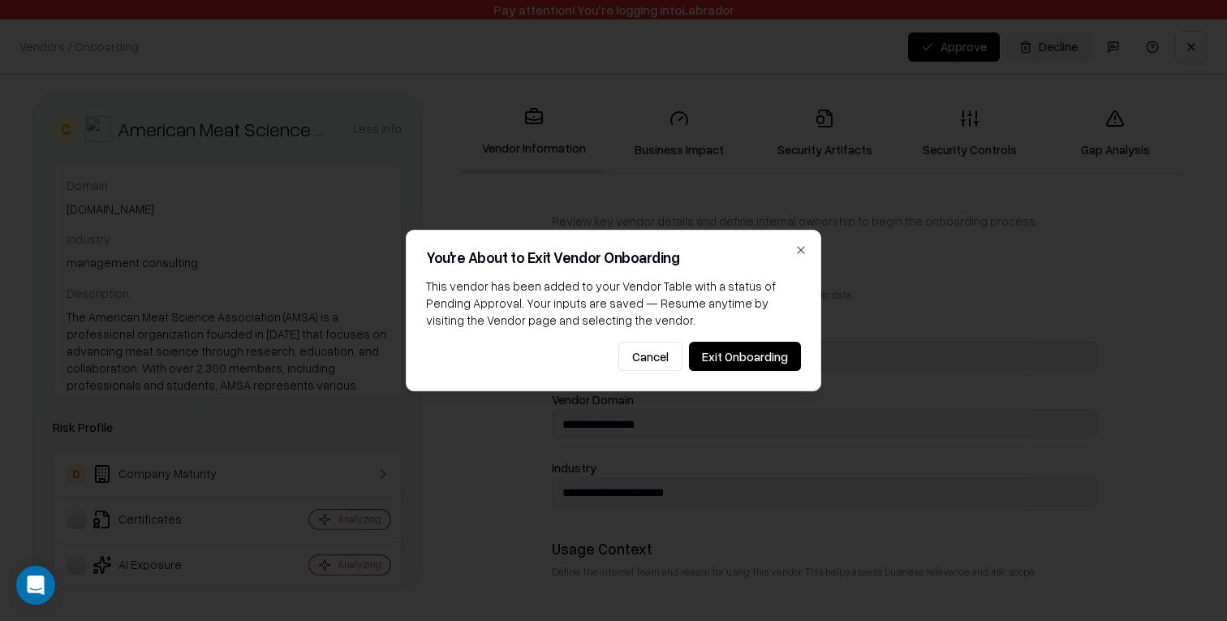
click at [760, 357] on button "Exit Onboarding" at bounding box center [745, 356] width 112 height 29
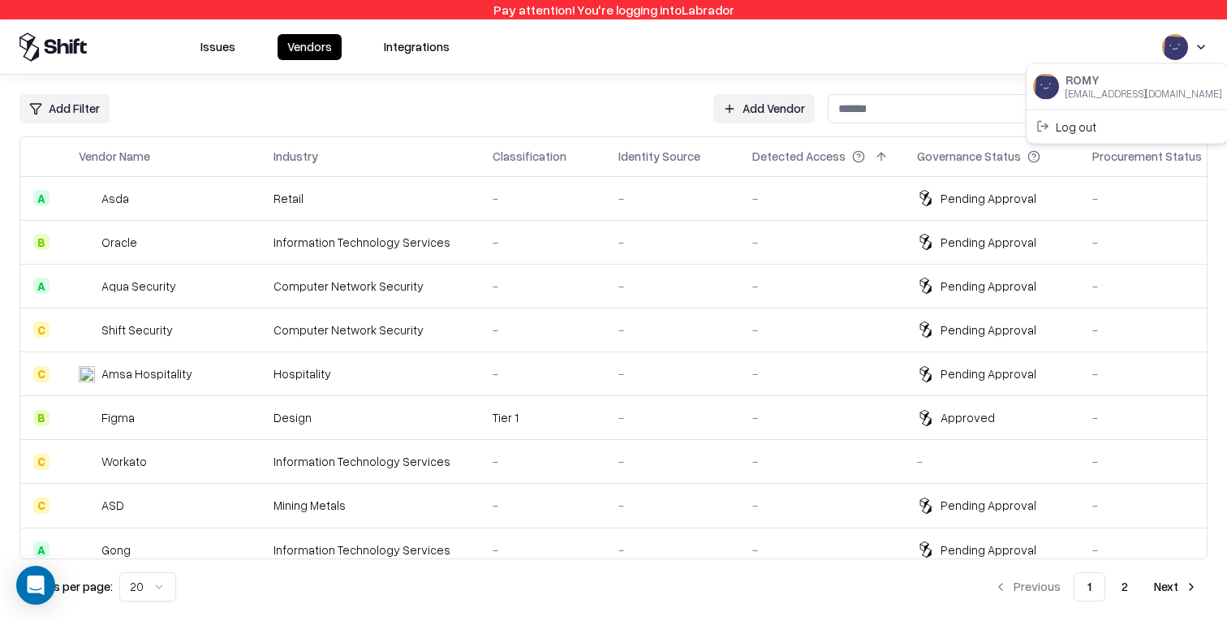
click at [1189, 46] on html "Pay attention! You're logging into Labrador Issues Vendors Integrations Add Fil…" at bounding box center [613, 310] width 1227 height 621
click at [1123, 136] on div "Log out" at bounding box center [1127, 126] width 195 height 27
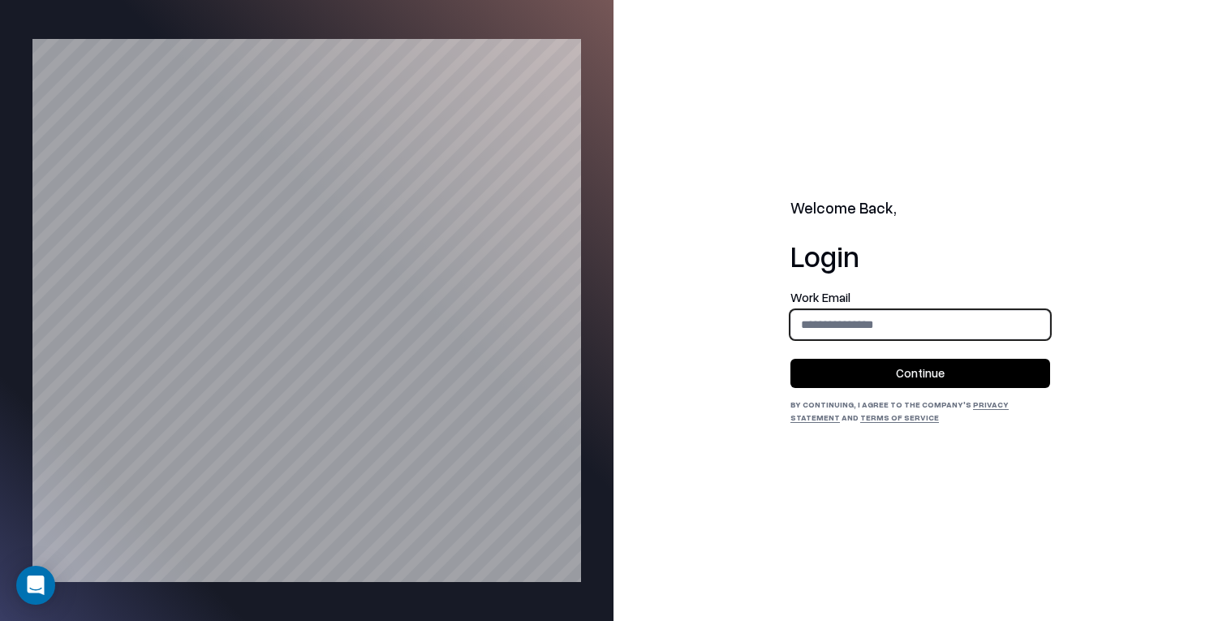
click at [830, 331] on input "email" at bounding box center [920, 324] width 258 height 30
type input "**********"
click at [898, 374] on button "Continue" at bounding box center [920, 373] width 260 height 29
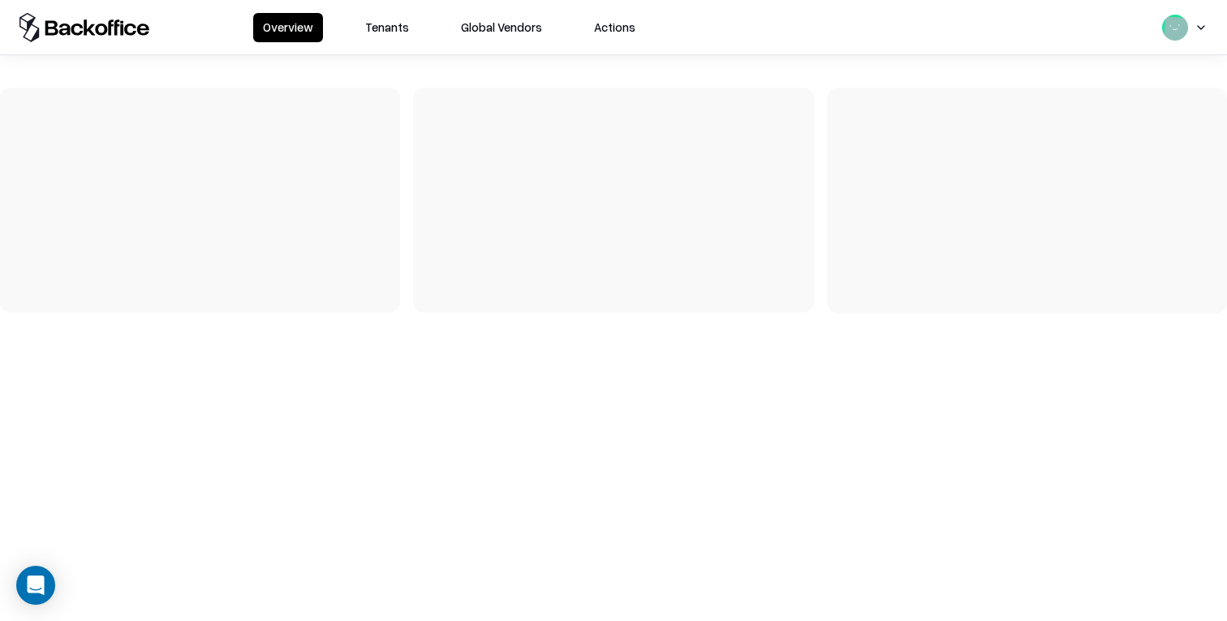
click at [382, 24] on button "Tenants" at bounding box center [386, 27] width 63 height 29
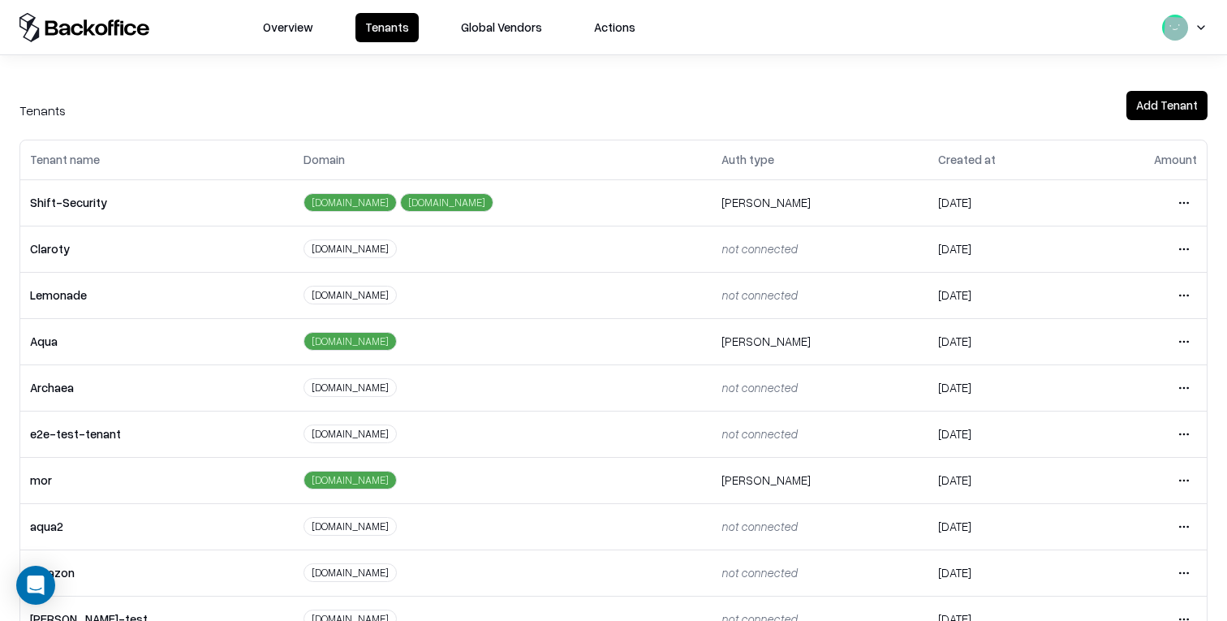
scroll to position [226, 0]
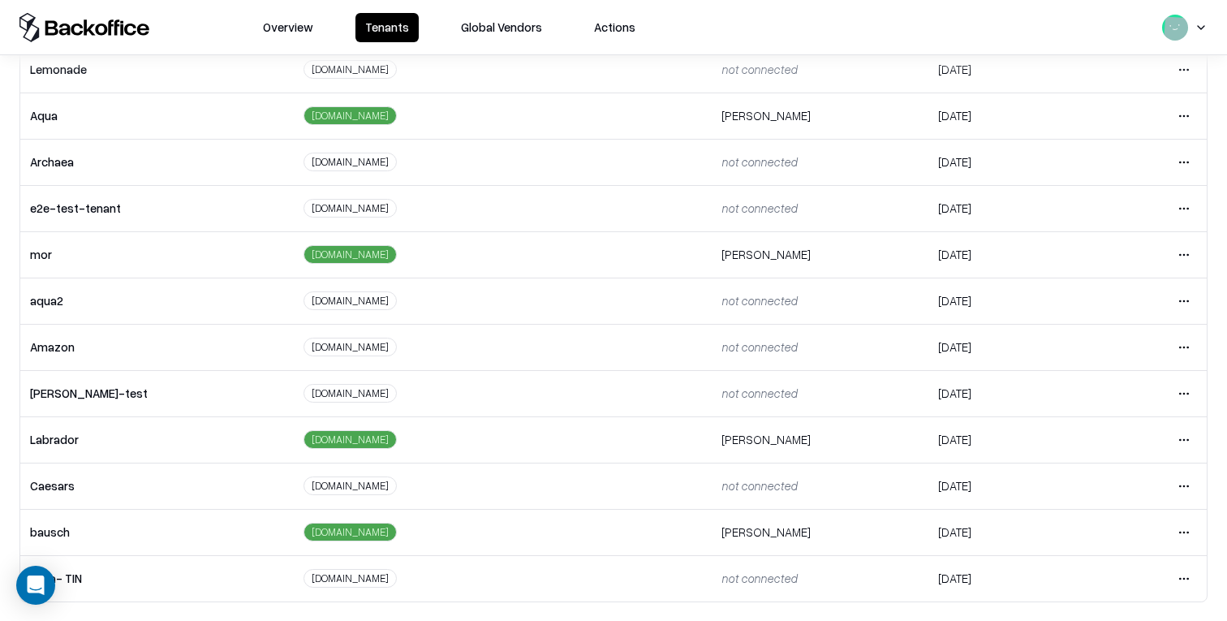
click at [1183, 537] on html "Overview Tenants Global Vendors Actions Tenants Add Tenant Tenant name Domain A…" at bounding box center [613, 310] width 1227 height 621
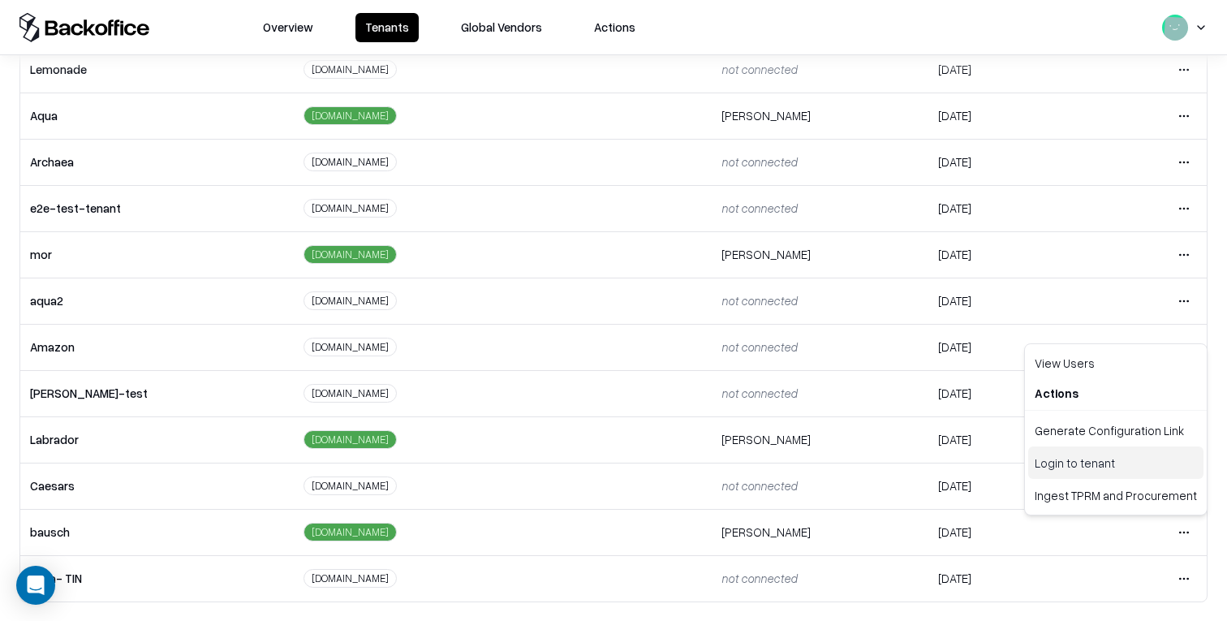
click at [1121, 460] on div "Login to tenant" at bounding box center [1115, 462] width 175 height 32
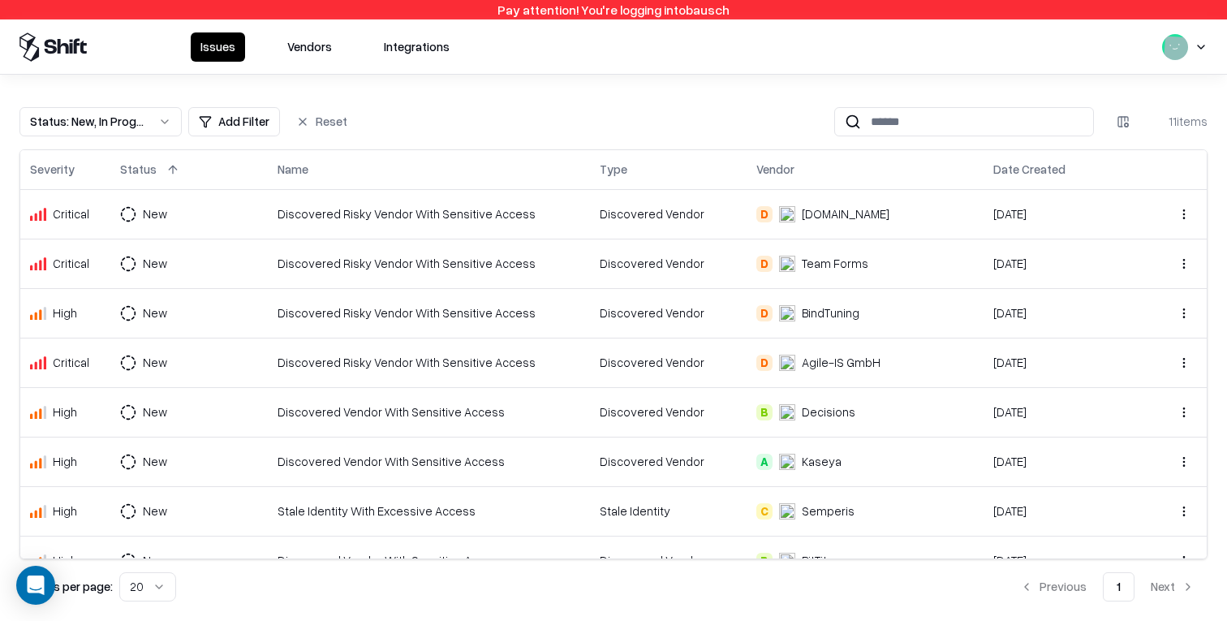
click at [265, 45] on div "Issues Vendors Integrations" at bounding box center [325, 46] width 269 height 29
click at [303, 45] on button "Vendors" at bounding box center [310, 46] width 64 height 29
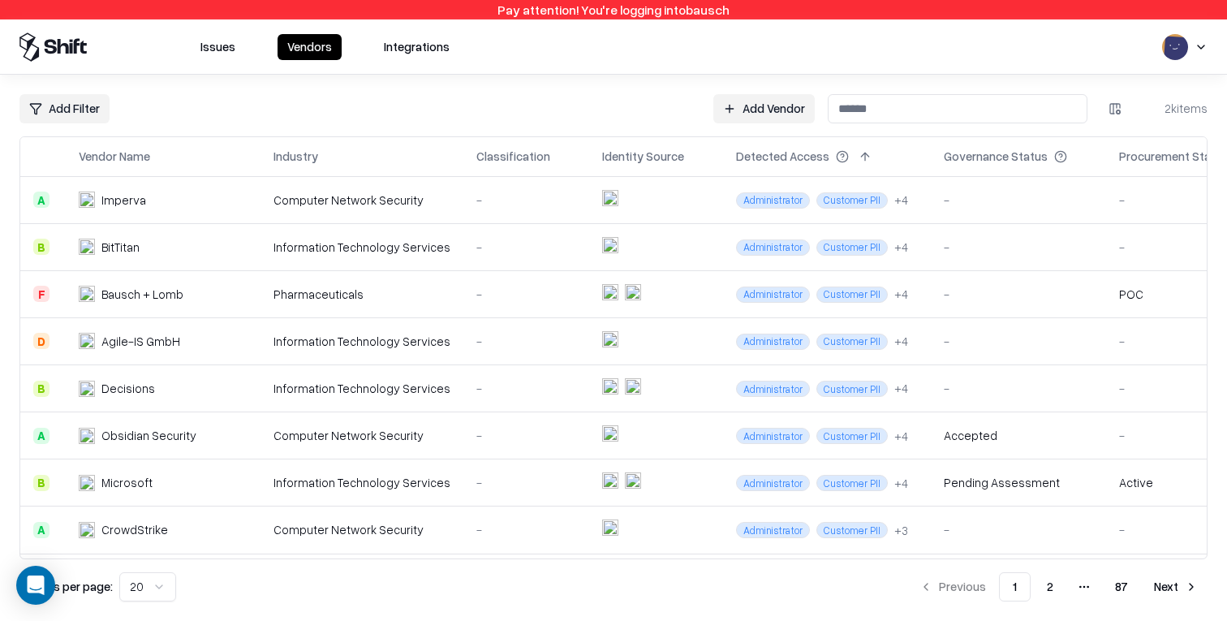
click at [915, 110] on input at bounding box center [958, 108] width 260 height 29
type input "********"
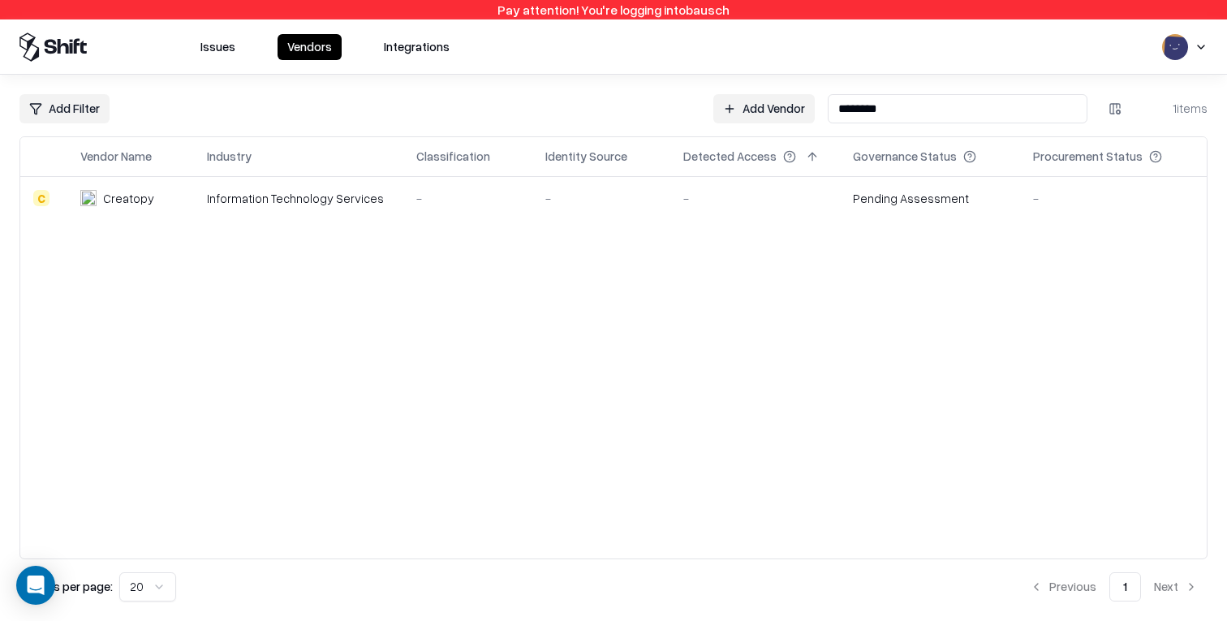
click at [385, 210] on td "Information Technology Services" at bounding box center [298, 198] width 209 height 44
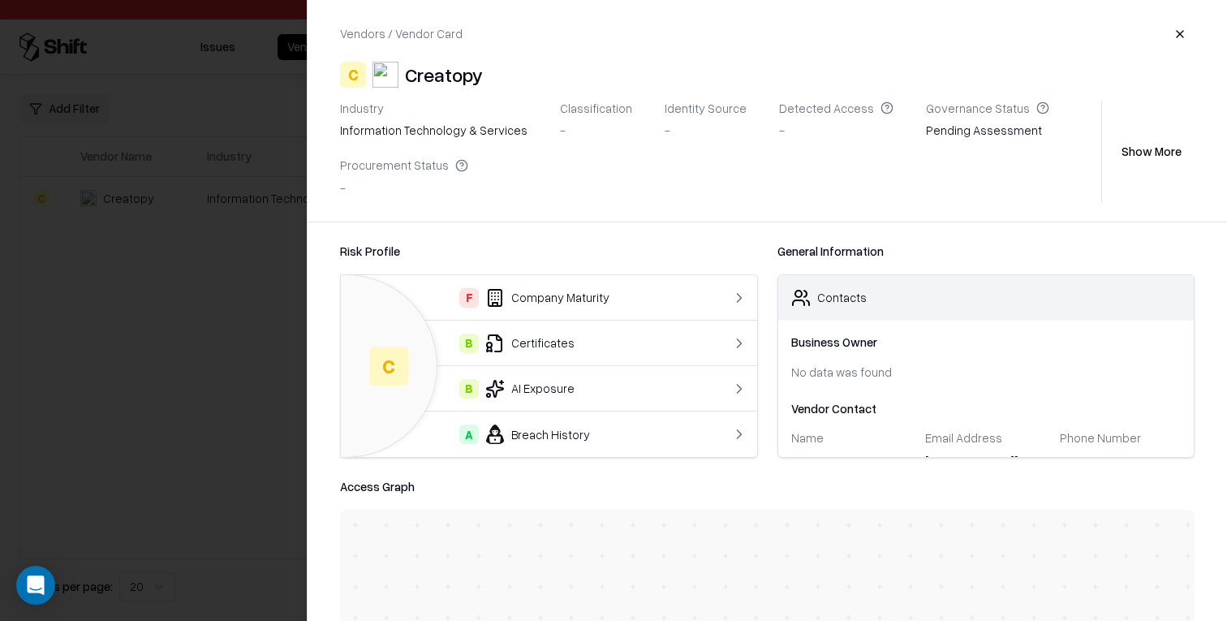
click at [957, 134] on div "Pending Assessment" at bounding box center [987, 133] width 123 height 23
click at [958, 200] on div "Industry information technology & services Classification - Identity Source - D…" at bounding box center [717, 151] width 755 height 101
click at [415, 95] on div "Vendors / Vendor Card C Creatopy Industry information technology & services Cla…" at bounding box center [767, 111] width 919 height 222
click at [460, 73] on div "Creatopy" at bounding box center [444, 75] width 78 height 26
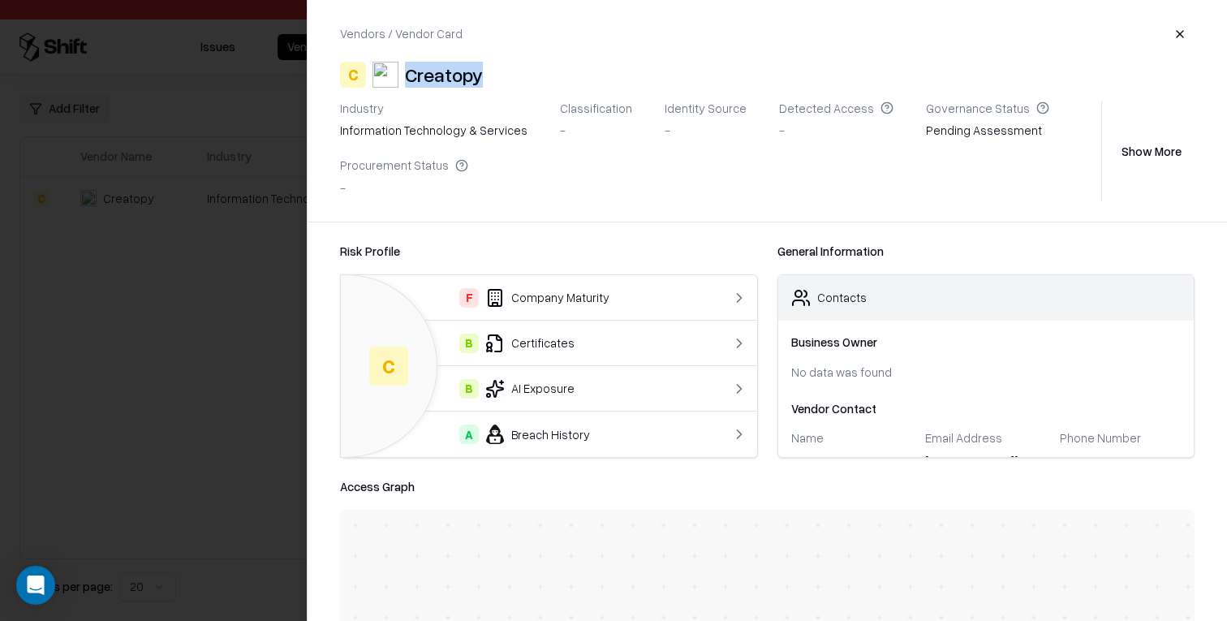
click at [460, 73] on div "Creatopy" at bounding box center [444, 75] width 78 height 26
copy div "Creatopy"
click at [942, 133] on div "Pending Assessment" at bounding box center [987, 133] width 123 height 23
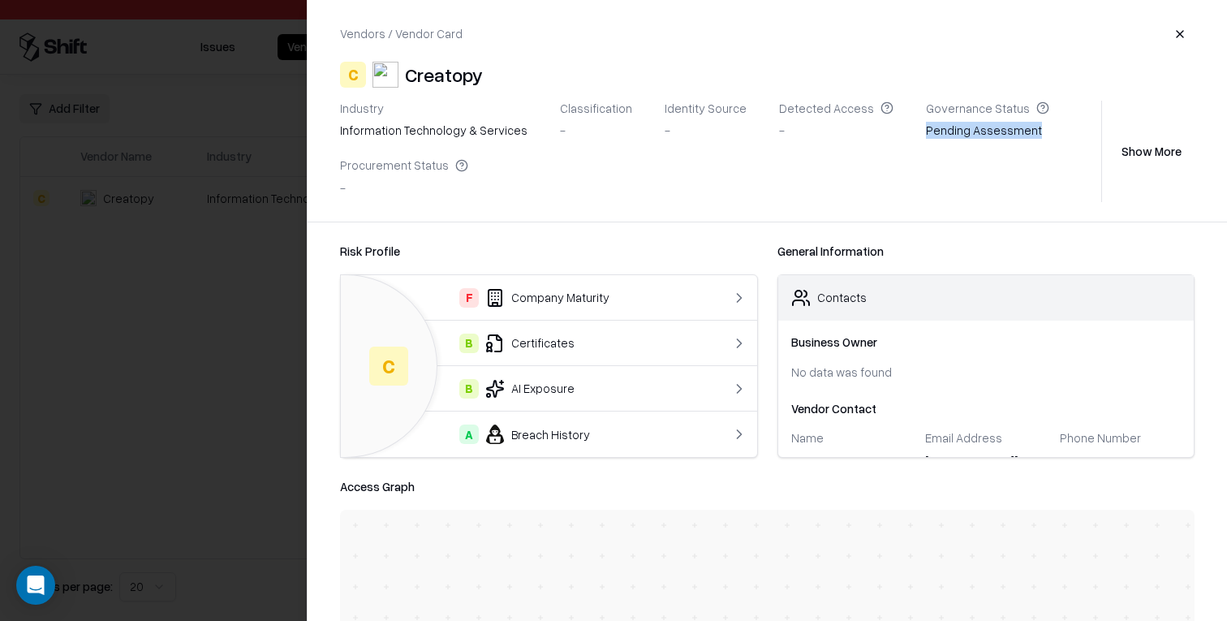
copy div "Pending Assessment"
click at [998, 214] on div "Vendors / Vendor Card C Creatopy Industry information technology & services Cla…" at bounding box center [767, 111] width 919 height 222
click at [439, 71] on div "Creatopy" at bounding box center [444, 75] width 78 height 26
copy div "Creatopy"
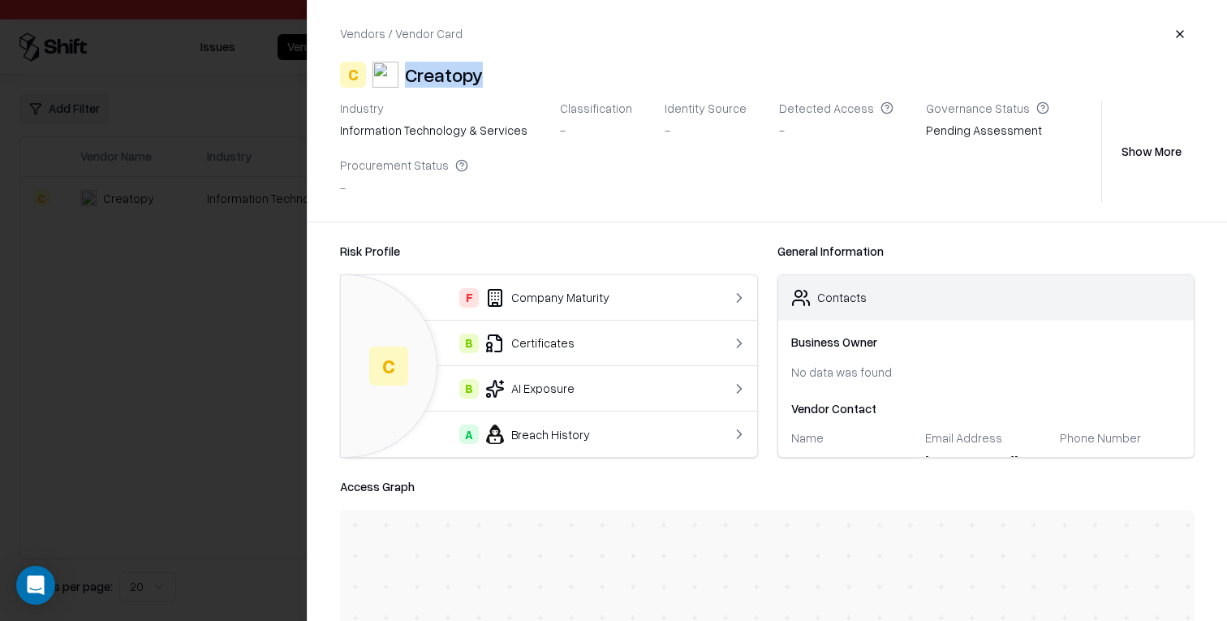
click at [450, 74] on div "Creatopy" at bounding box center [444, 75] width 78 height 26
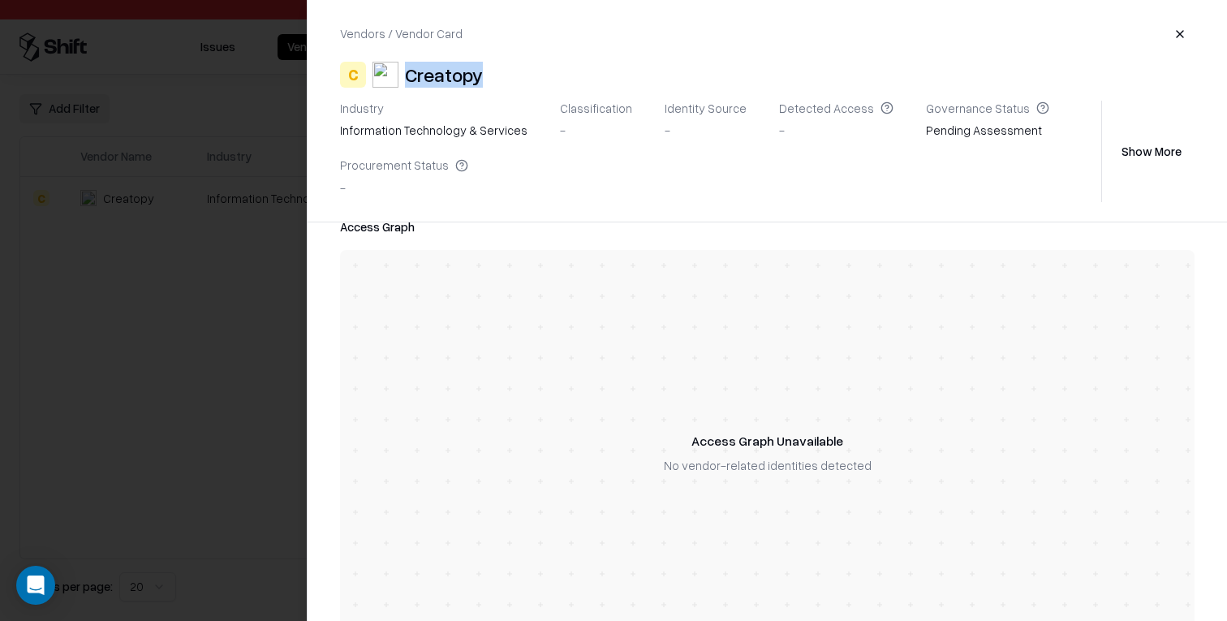
scroll to position [314, 0]
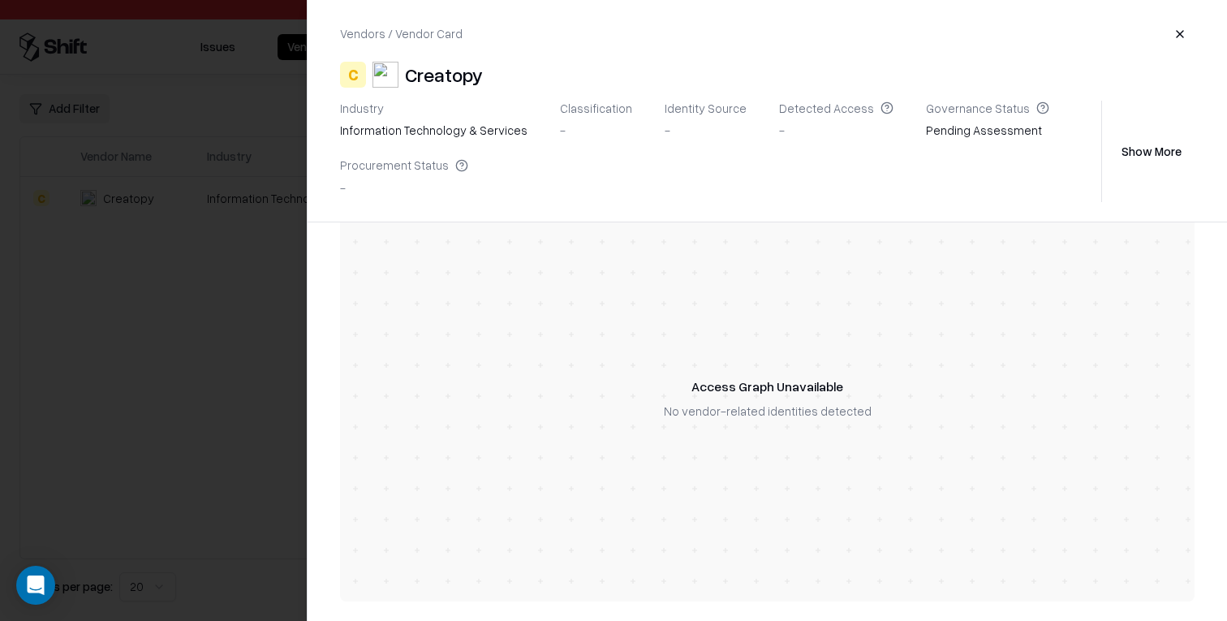
click at [302, 311] on div at bounding box center [613, 310] width 1227 height 621
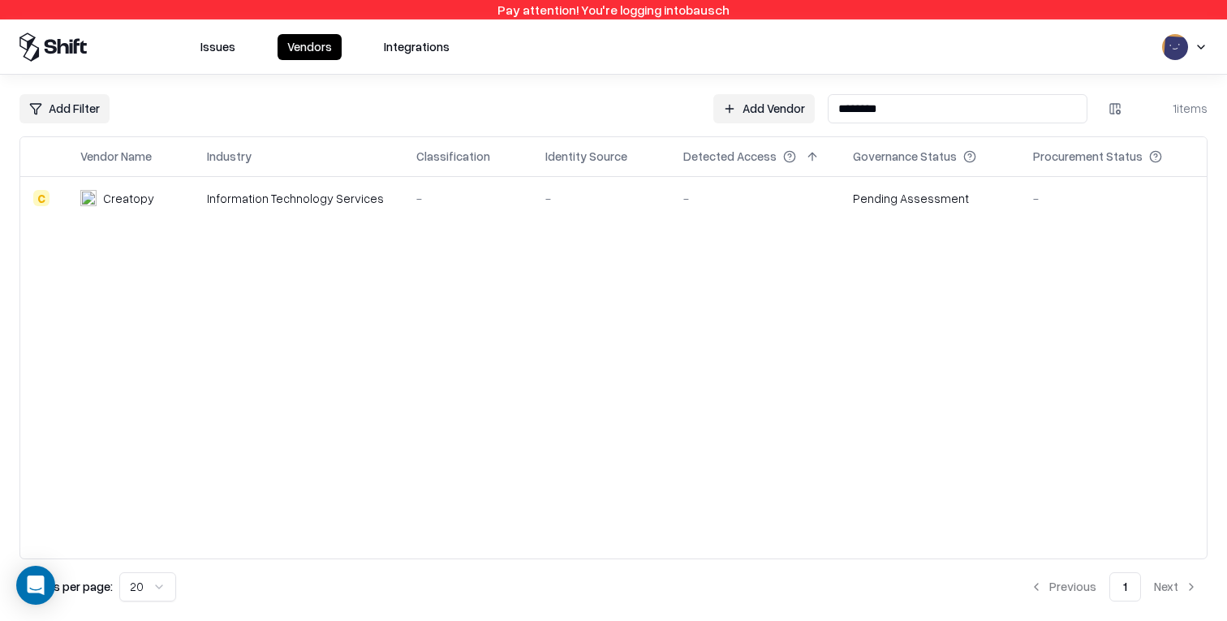
click at [209, 55] on button "Issues" at bounding box center [218, 47] width 54 height 26
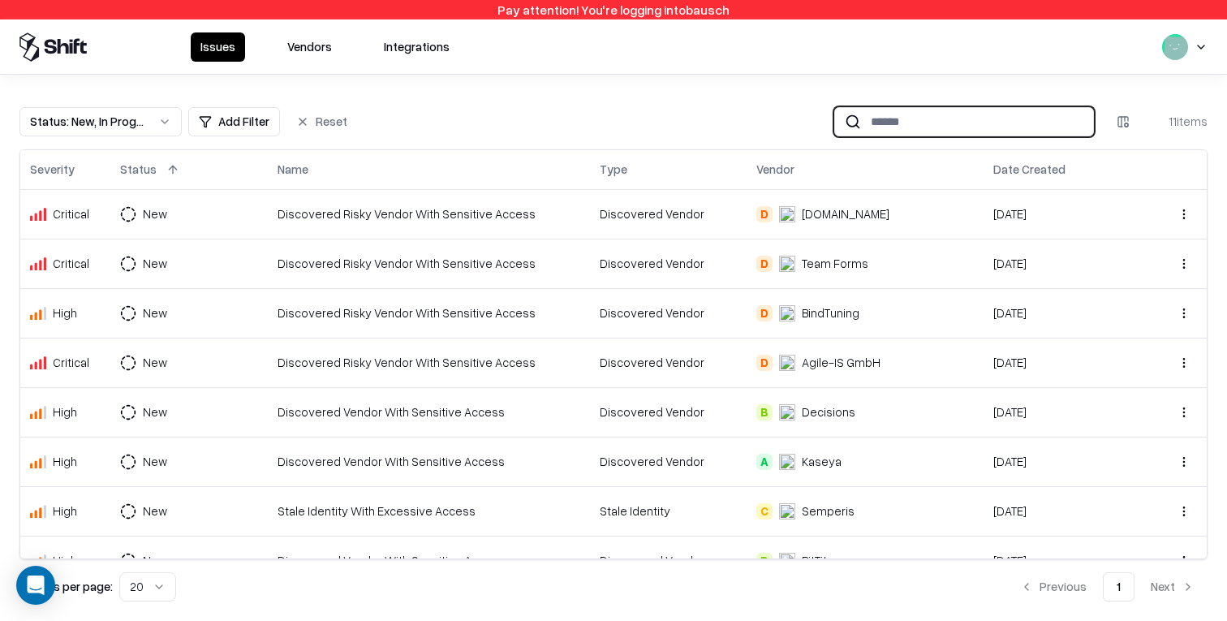
click at [928, 135] on input at bounding box center [977, 121] width 232 height 30
paste input "********"
type input "********"
